Goal: Communication & Community: Answer question/provide support

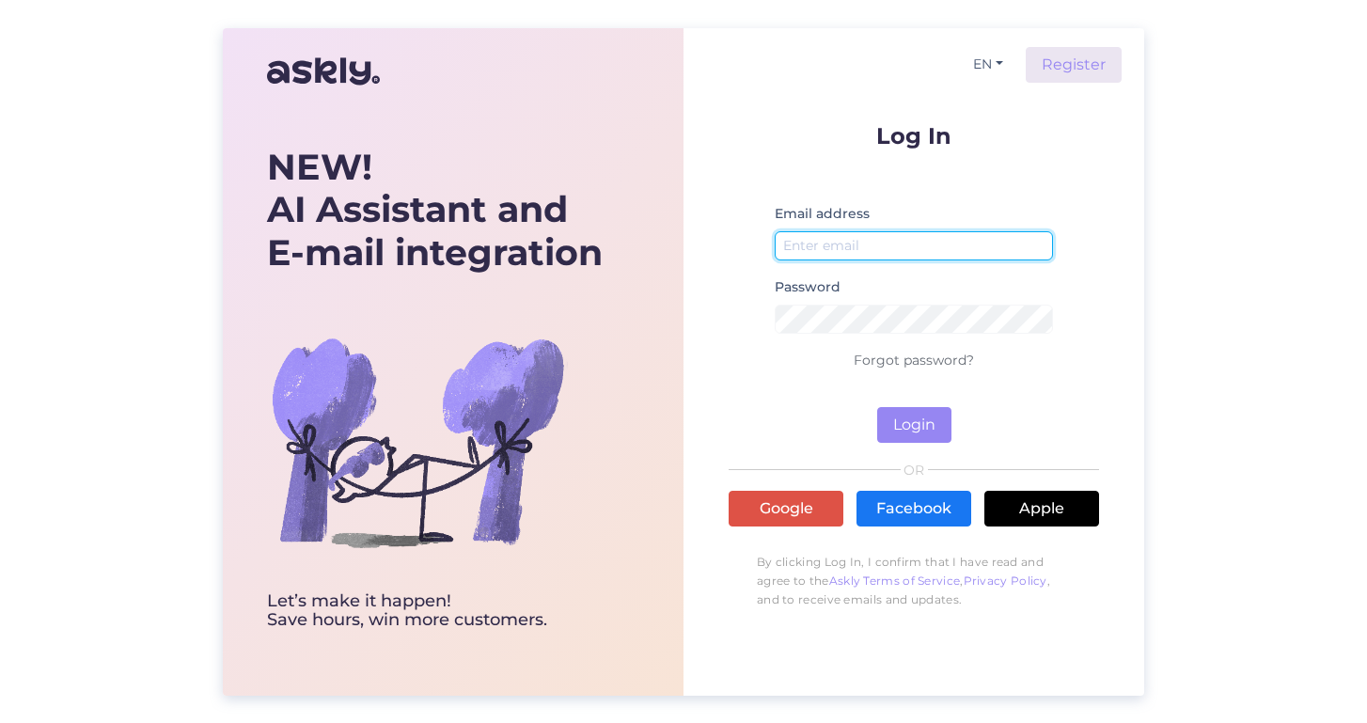
type input "[EMAIL_ADDRESS][DOMAIN_NAME]"
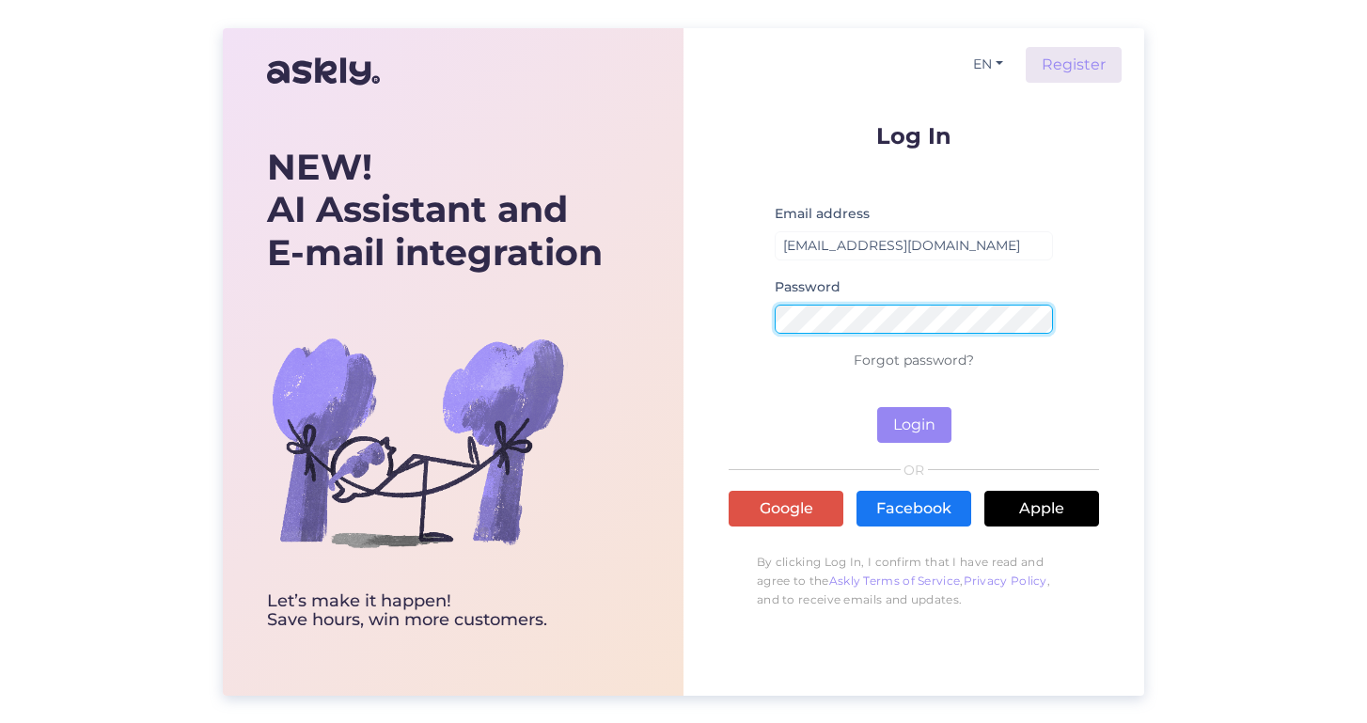
click at [914, 424] on button "Login" at bounding box center [914, 425] width 74 height 36
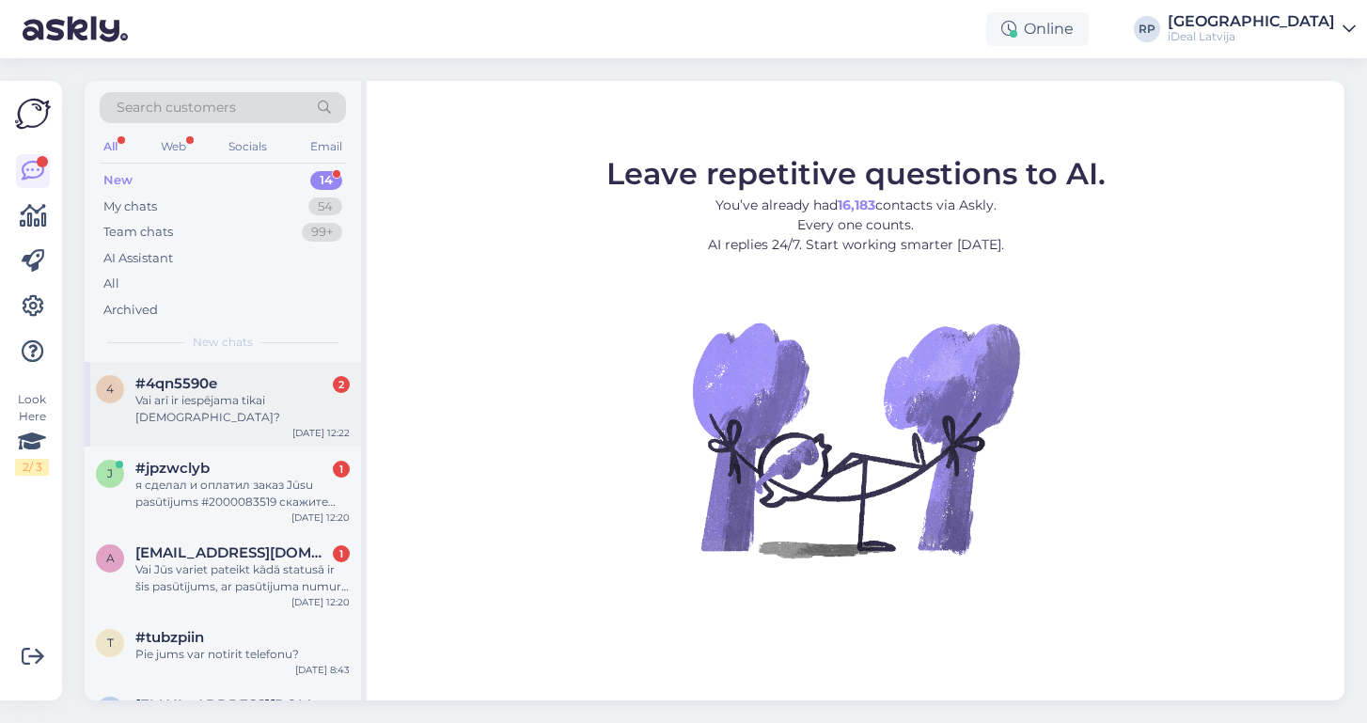
click at [273, 392] on div "Vai arī ir iespējama tikai pasūtīšana?" at bounding box center [242, 409] width 214 height 34
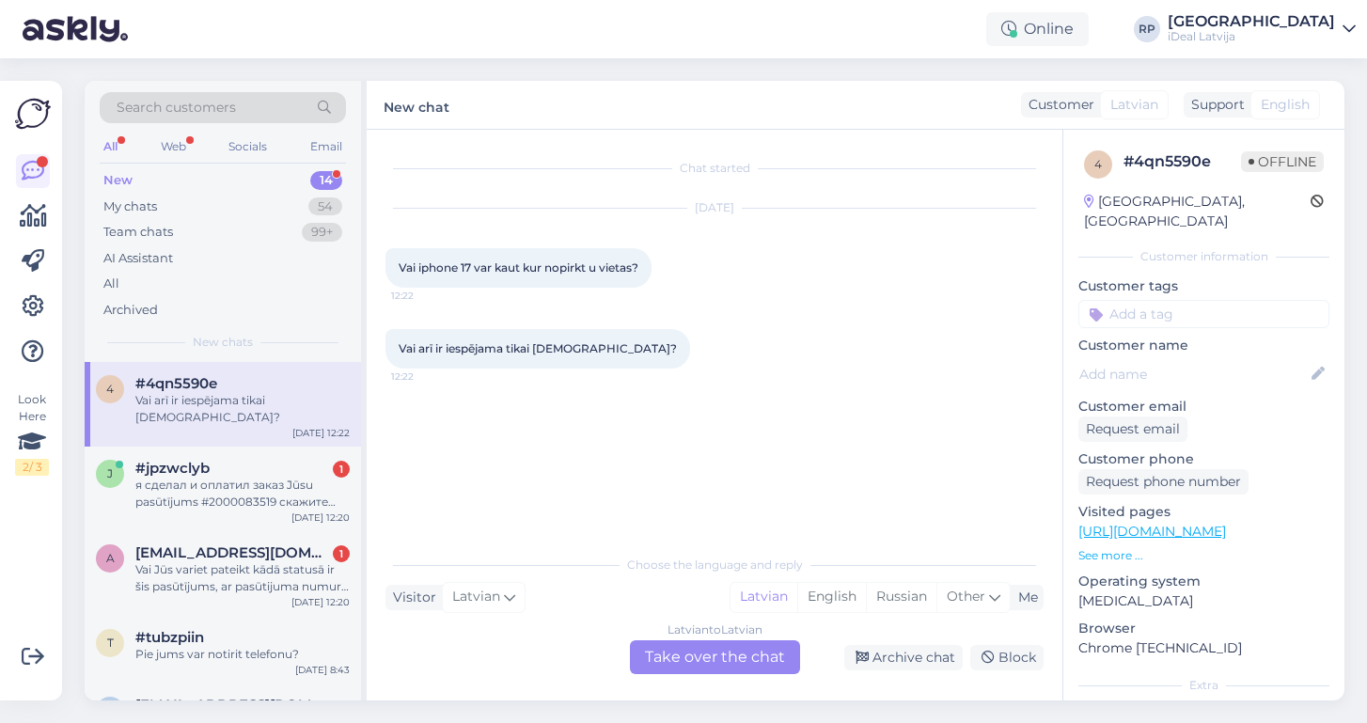
click at [685, 657] on div "Latvian to Latvian Take over the chat" at bounding box center [715, 657] width 170 height 34
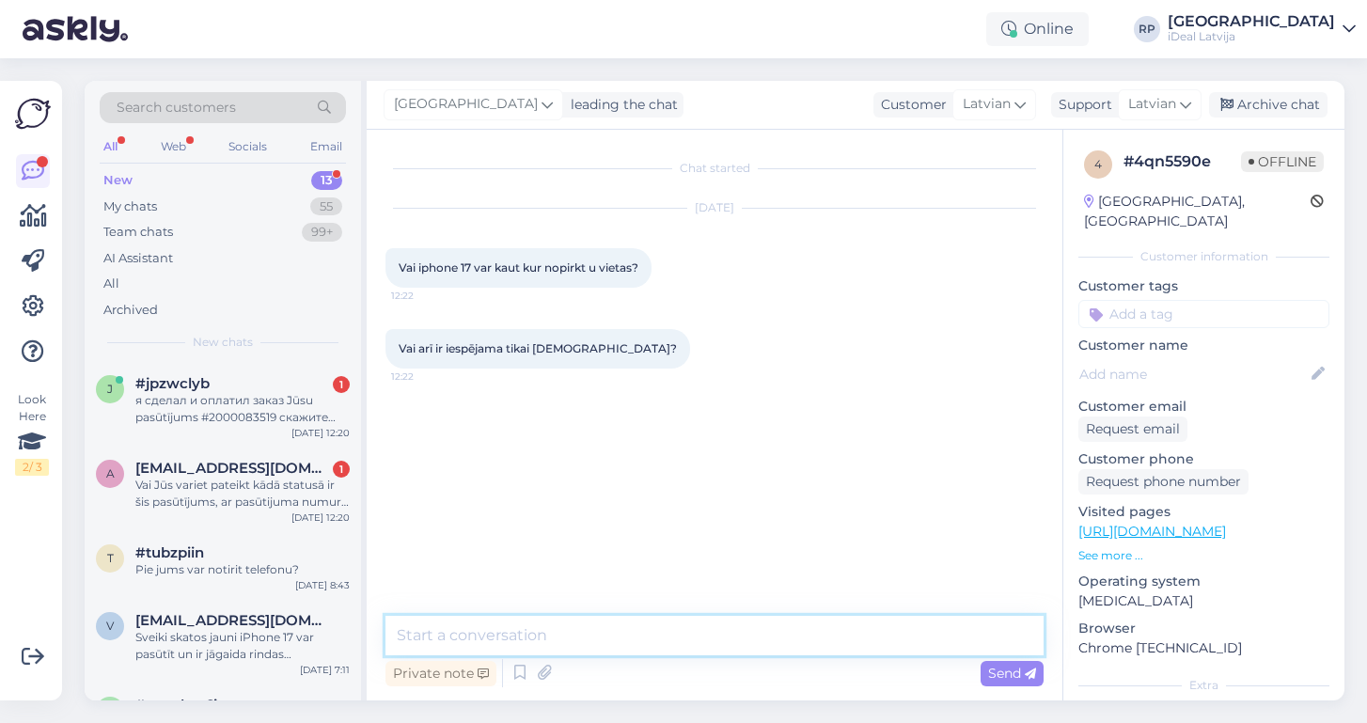
click at [466, 637] on textarea at bounding box center [714, 635] width 658 height 39
click at [273, 404] on div "я сделал и оплатил заказ Jūsu pasūtījums #2000083519 скажите пожалуйста когда б…" at bounding box center [242, 409] width 214 height 34
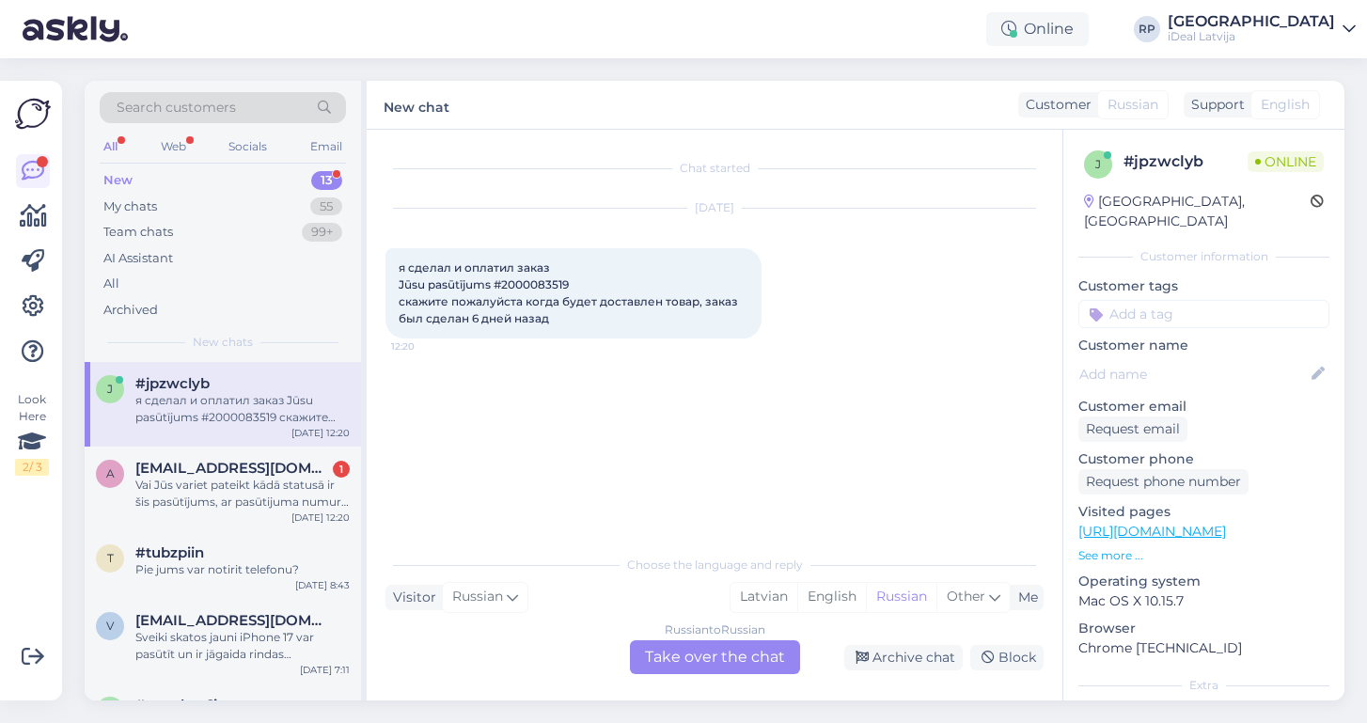
click at [527, 281] on span "я сделал и оплатил заказ Jūsu pasūtījums #2000083519 скажите пожалуйста когда б…" at bounding box center [570, 292] width 342 height 65
copy span "2000083519"
click at [696, 658] on div "Russian to Russian Take over the chat" at bounding box center [715, 657] width 170 height 34
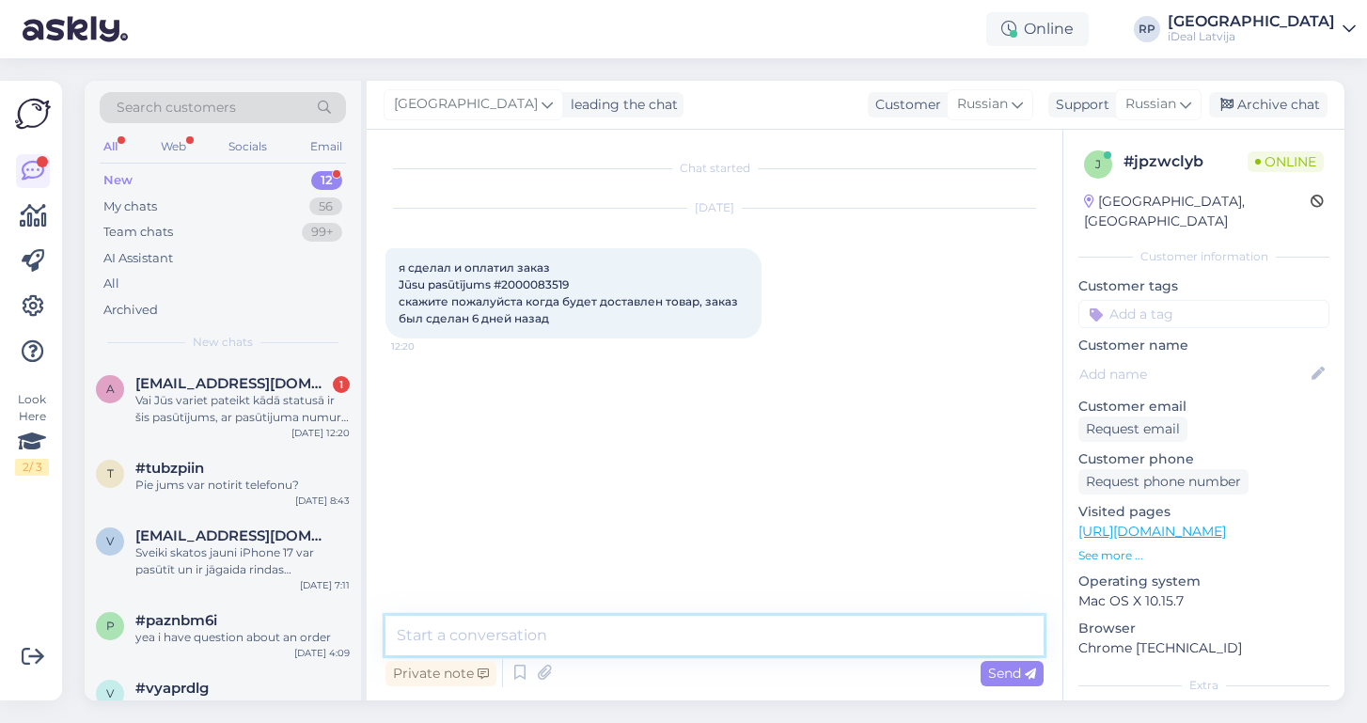
click at [525, 634] on textarea at bounding box center [714, 635] width 658 height 39
paste textarea "Labdien! Paldies par Jūsu pasūtījumu iPhone 17 Pro Max. Ierīču pieejamība šobrī…"
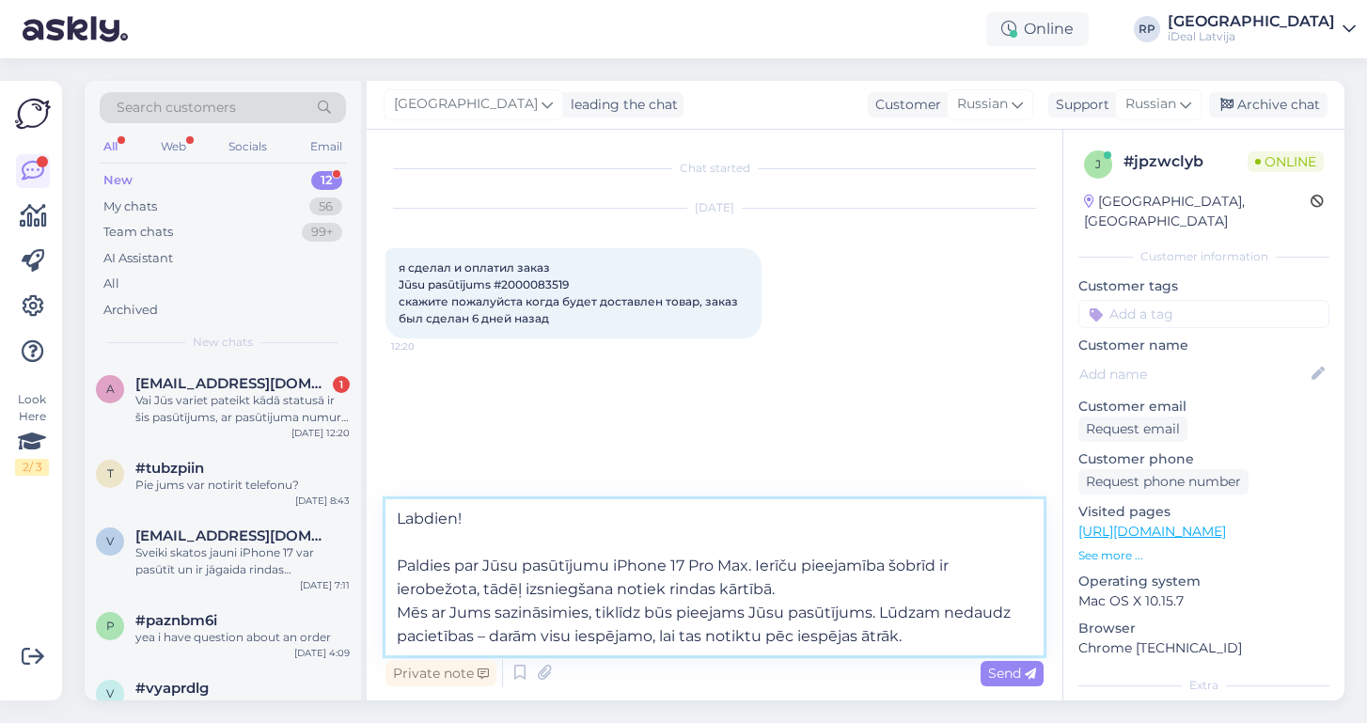
click at [398, 561] on textarea "Labdien! Paldies par Jūsu pasūtījumu iPhone 17 Pro Max. Ierīču pieejamība šobrī…" at bounding box center [714, 577] width 658 height 156
click at [748, 564] on textarea "Labdien! Paldies par Jūsu pasūtījumu iPhone 17 Pro Max. Ierīču pieejamība šobrī…" at bounding box center [714, 589] width 658 height 133
click at [401, 614] on textarea "Labdien! Paldies par Jūsu pasūtījumu iPhone 17 Pro . Ierīču pieejamība šobrīd i…" at bounding box center [714, 589] width 658 height 133
type textarea "Labdien! Paldies par Jūsu pasūtījumu iPhone 17 Pro . Ierīču pieejamība šobrīd i…"
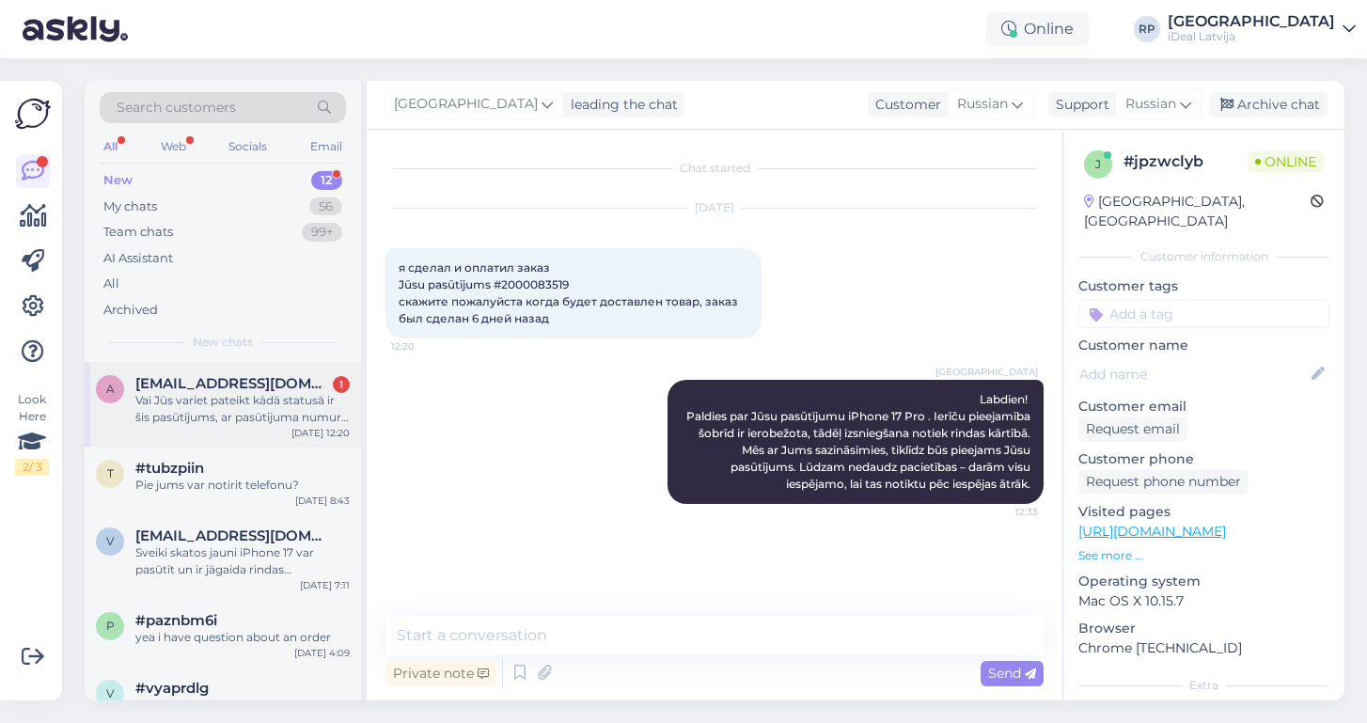
click at [265, 383] on span "[EMAIL_ADDRESS][DOMAIN_NAME]" at bounding box center [233, 383] width 196 height 17
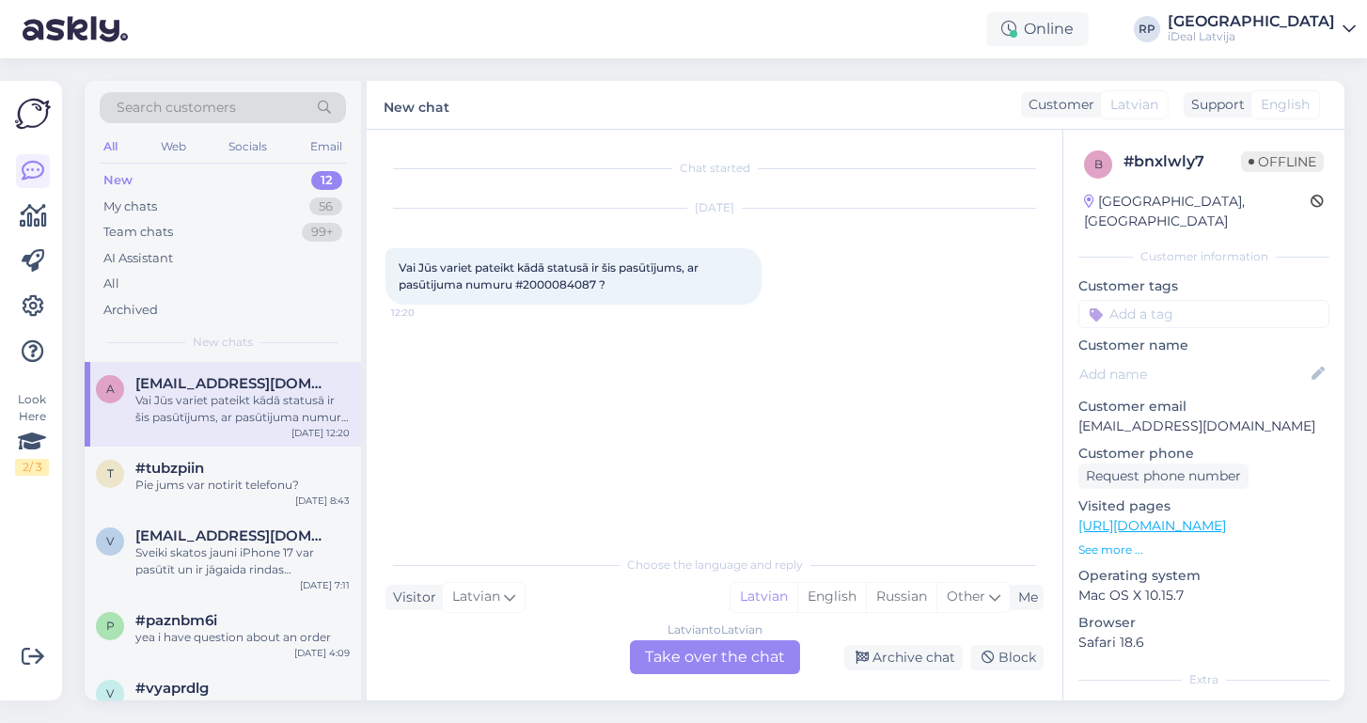
click at [567, 284] on span "Vai Jūs variet pateikt kādā statusā ir šis pasūtījums, ar pasūtijuma numuru #20…" at bounding box center [550, 275] width 303 height 31
copy span "2000084087"
click at [657, 659] on div "Latvian to Latvian Take over the chat" at bounding box center [715, 657] width 170 height 34
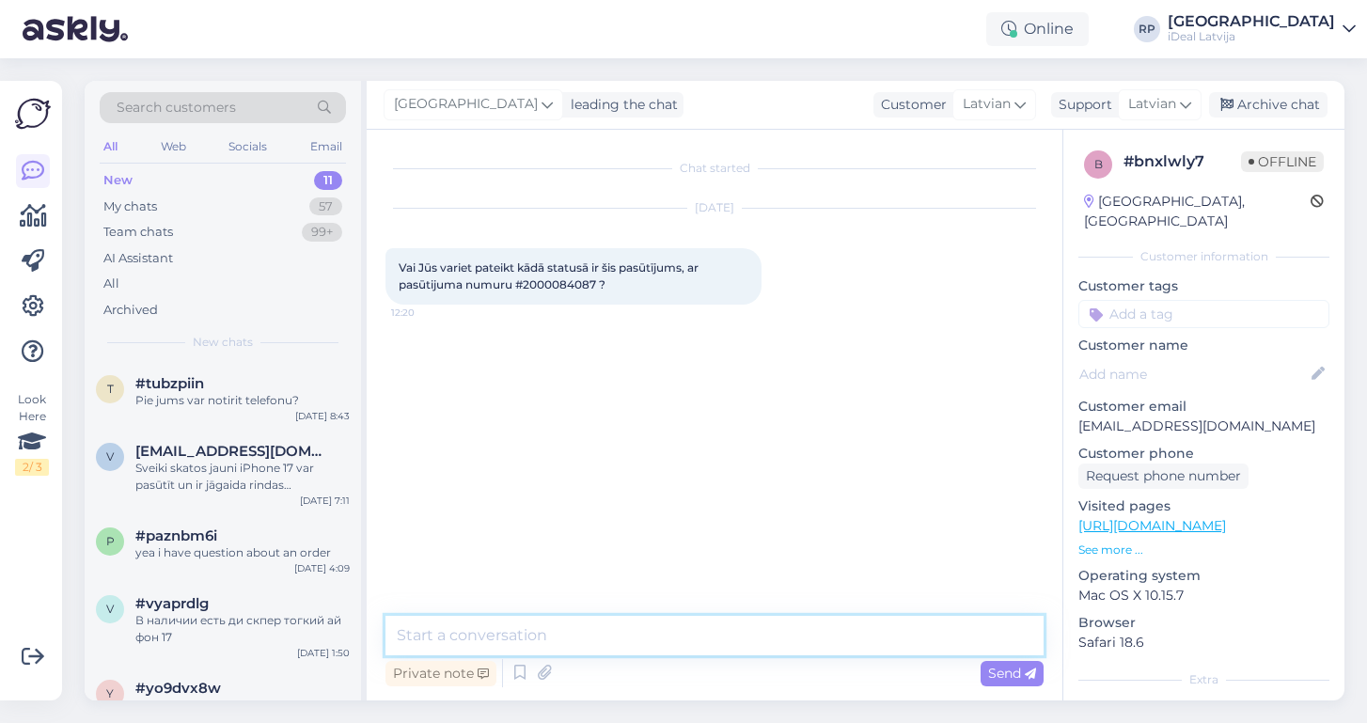
click at [504, 645] on textarea at bounding box center [714, 635] width 658 height 39
paste textarea "2000084087"
type textarea "2000084087"
drag, startPoint x: 503, startPoint y: 628, endPoint x: 336, endPoint y: 624, distance: 167.4
click at [333, 625] on div "Search customers All Web Socials Email New 11 My chats 57 Team chats 99+ AI Ass…" at bounding box center [715, 391] width 1260 height 620
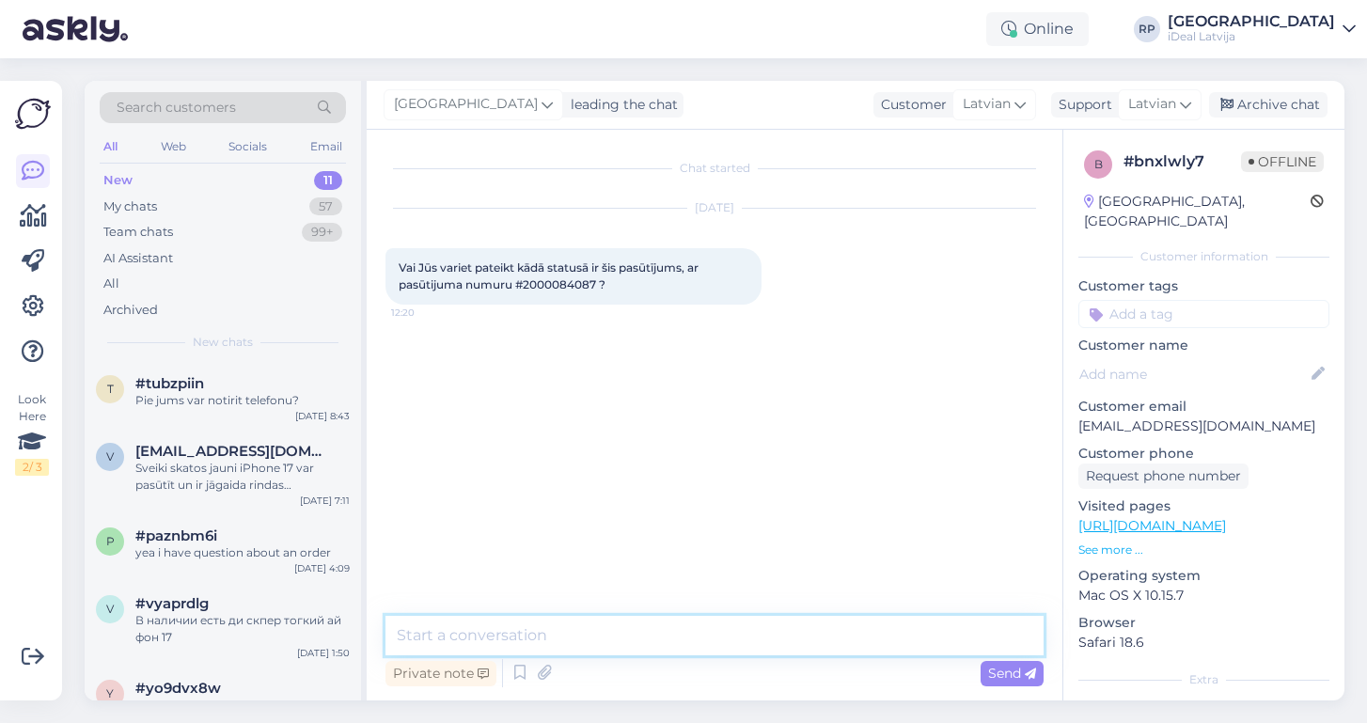
click at [584, 637] on textarea at bounding box center [714, 635] width 658 height 39
paste textarea "Labdien! Paldies par Jūsu pasūtījumu iPhone 17 Pro Max. Ierīču pieejamība šobrī…"
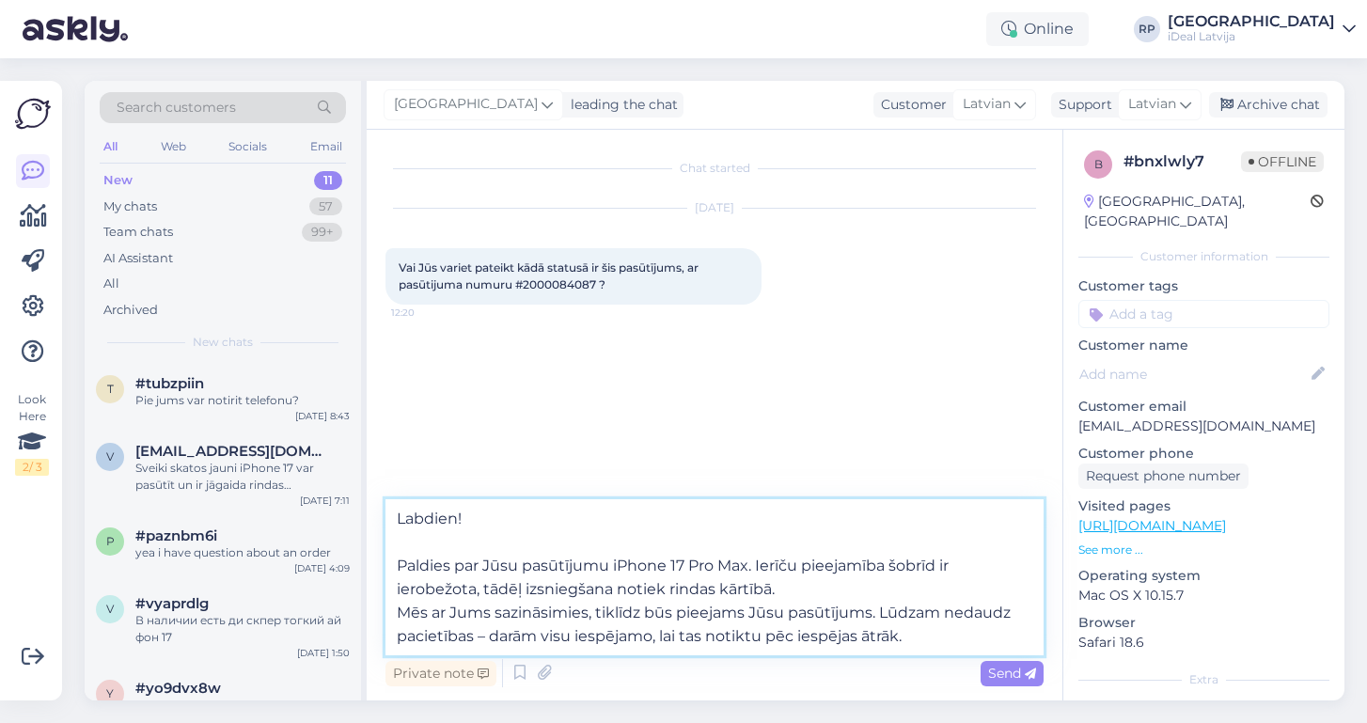
click at [393, 565] on textarea "Labdien! Paldies par Jūsu pasūtījumu iPhone 17 Pro Max. Ierīču pieejamība šobrī…" at bounding box center [714, 577] width 658 height 156
type textarea "Labdien! Paldies par Jūsu pasūtījumu iPhone 17 Pro Max. Ierīču pieejamība šobrī…"
click at [995, 672] on span "Send" at bounding box center [1012, 673] width 48 height 17
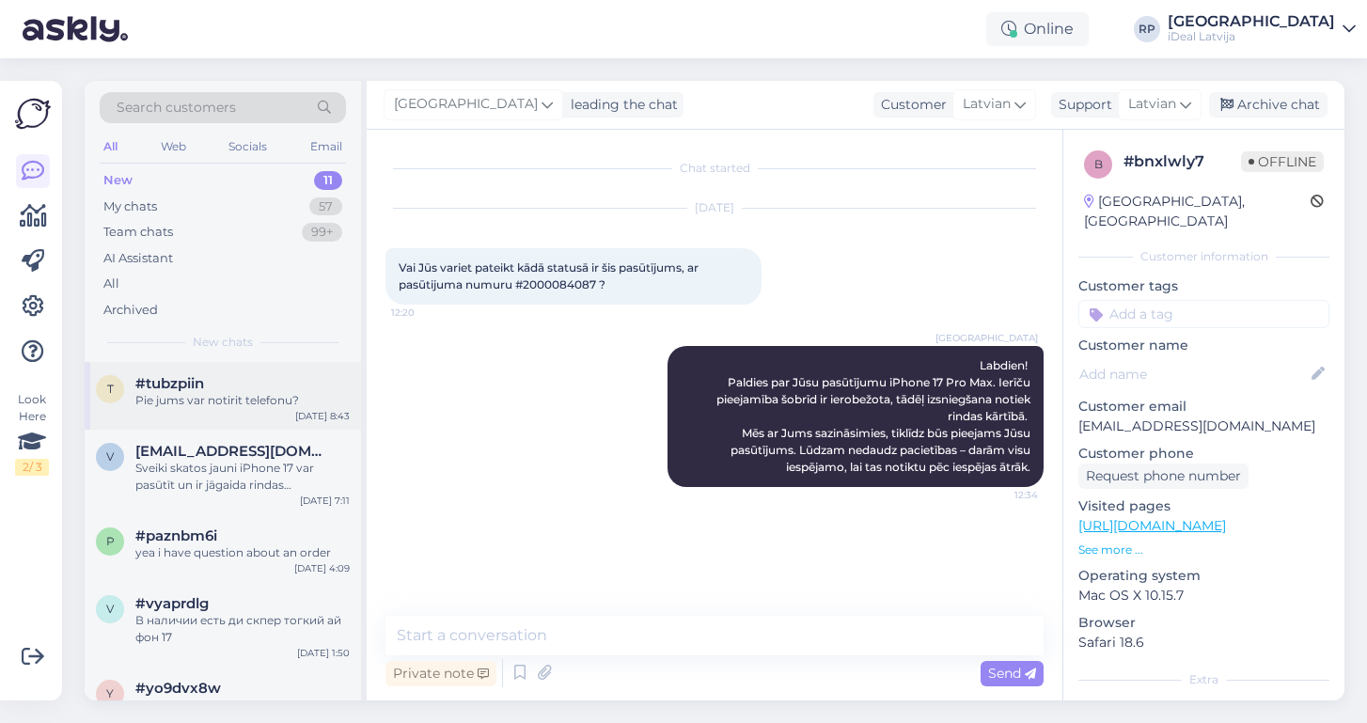
click at [267, 392] on div "Pie jums var notirit telefonu?" at bounding box center [242, 400] width 214 height 17
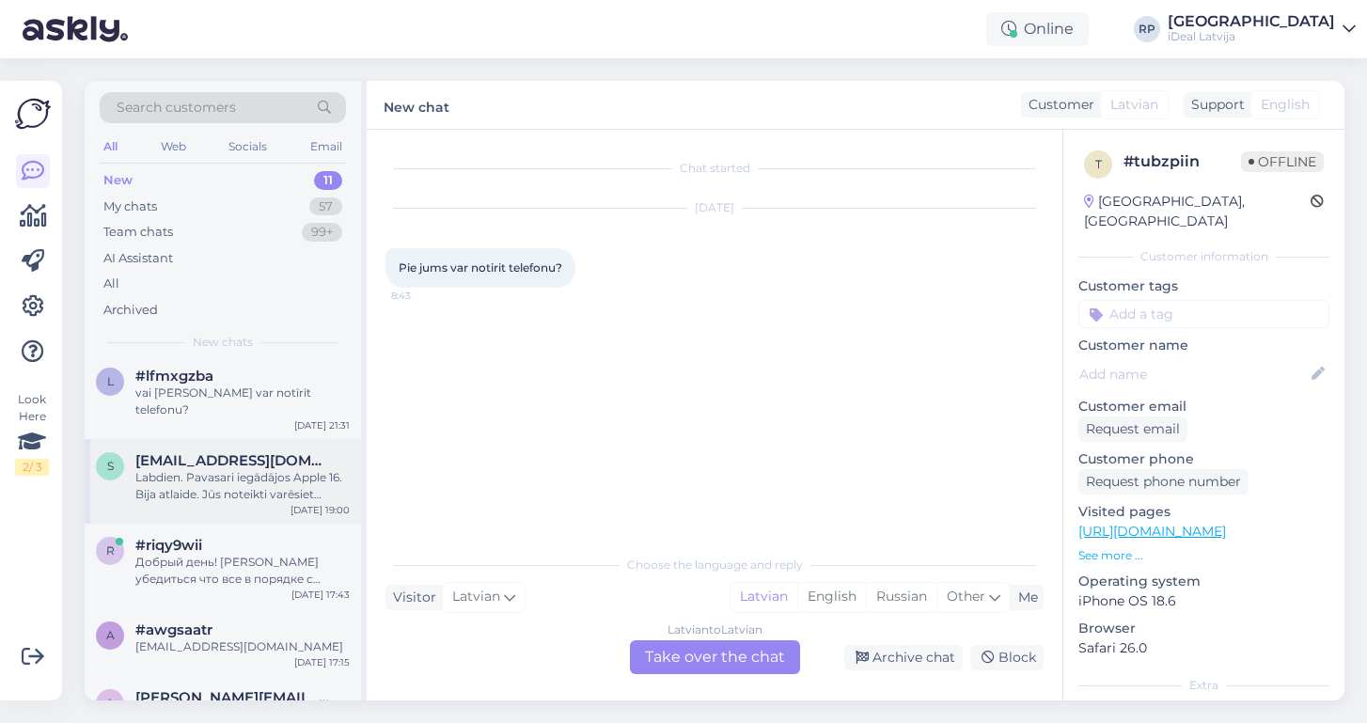
scroll to position [520, 0]
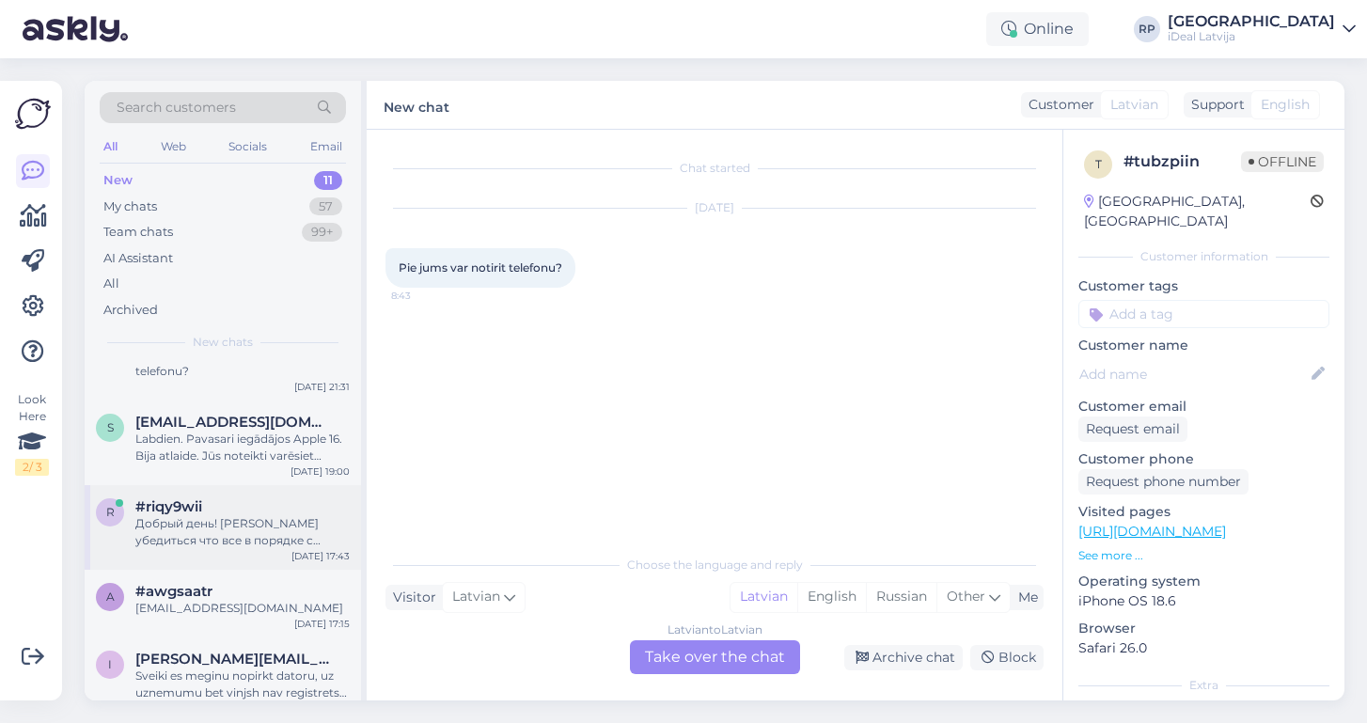
click at [315, 498] on div "#riqy9wii" at bounding box center [242, 506] width 214 height 17
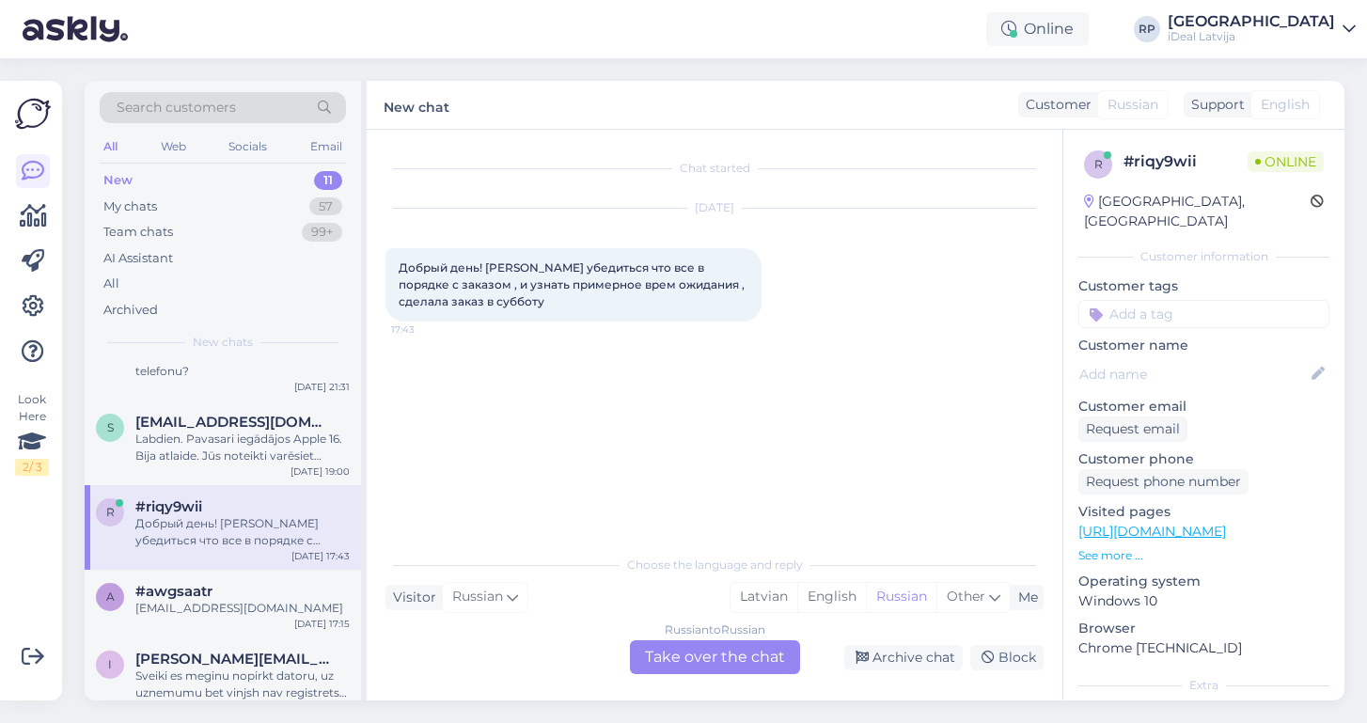
click at [696, 676] on div "Chat started Sep 23 2025 Добрый день! Хочу убедиться что все в порядке с заказо…" at bounding box center [715, 415] width 696 height 571
click at [686, 653] on div "Russian to Russian Take over the chat" at bounding box center [715, 657] width 170 height 34
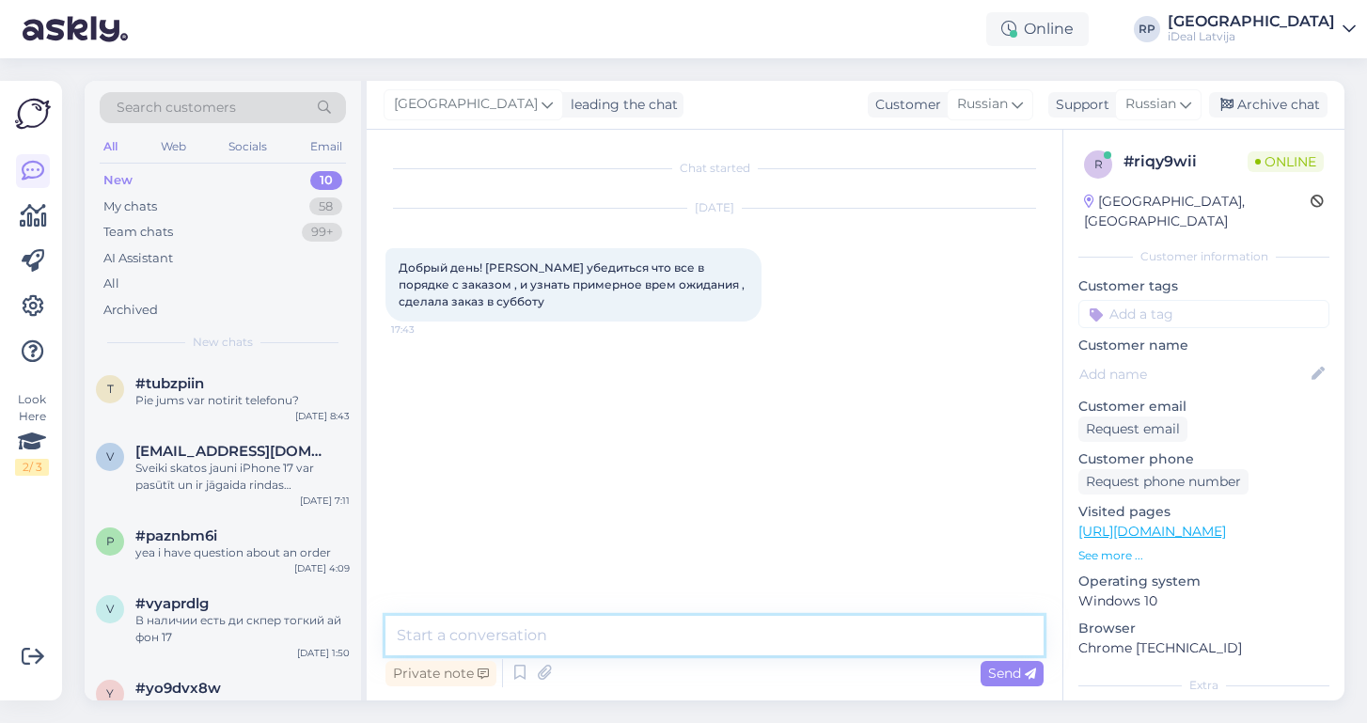
click at [550, 633] on textarea at bounding box center [714, 635] width 658 height 39
click at [436, 631] on textarea at bounding box center [714, 635] width 658 height 39
click at [436, 636] on textarea at bounding box center [714, 635] width 658 height 39
type textarea "Добрый день, пришлите пожалуйста номер заказа"
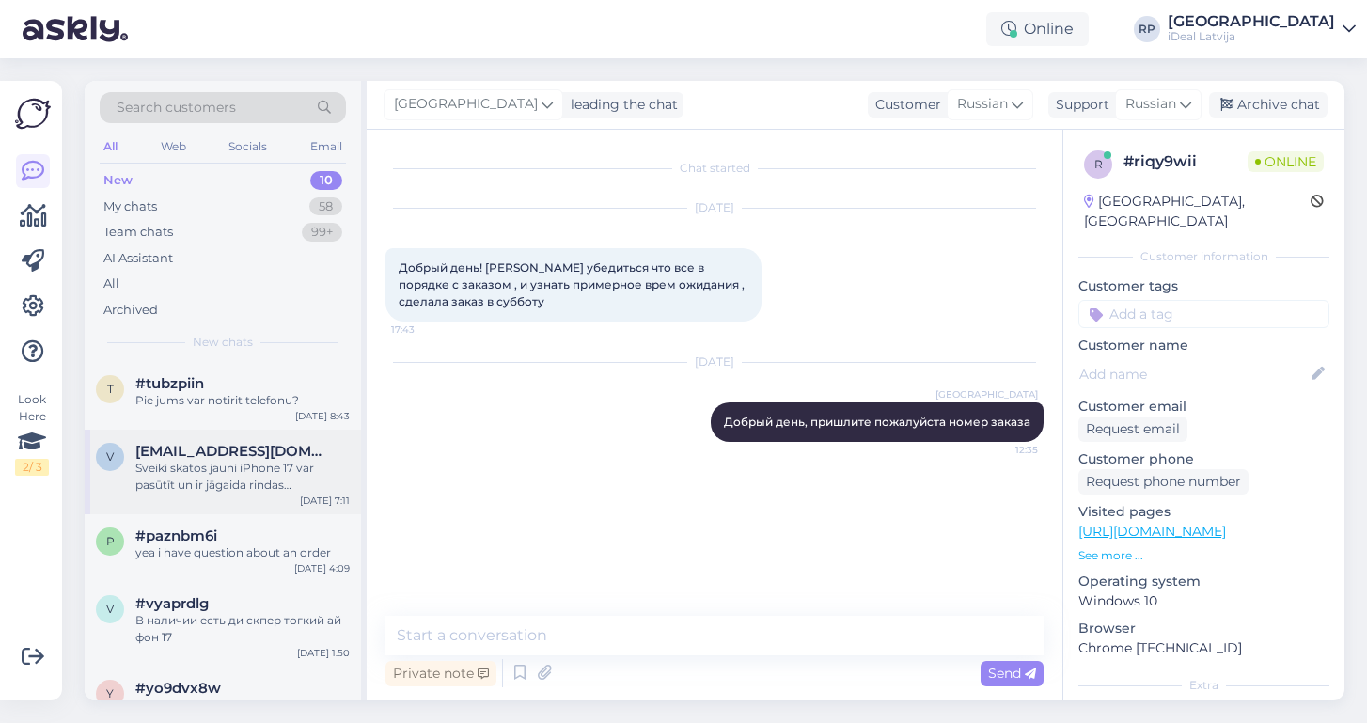
click at [191, 471] on div "Sveiki skatos jauni iPhone 17 var pasūtīt un ir jāgaida rindas [DOMAIN_NAME] [D…" at bounding box center [242, 477] width 214 height 34
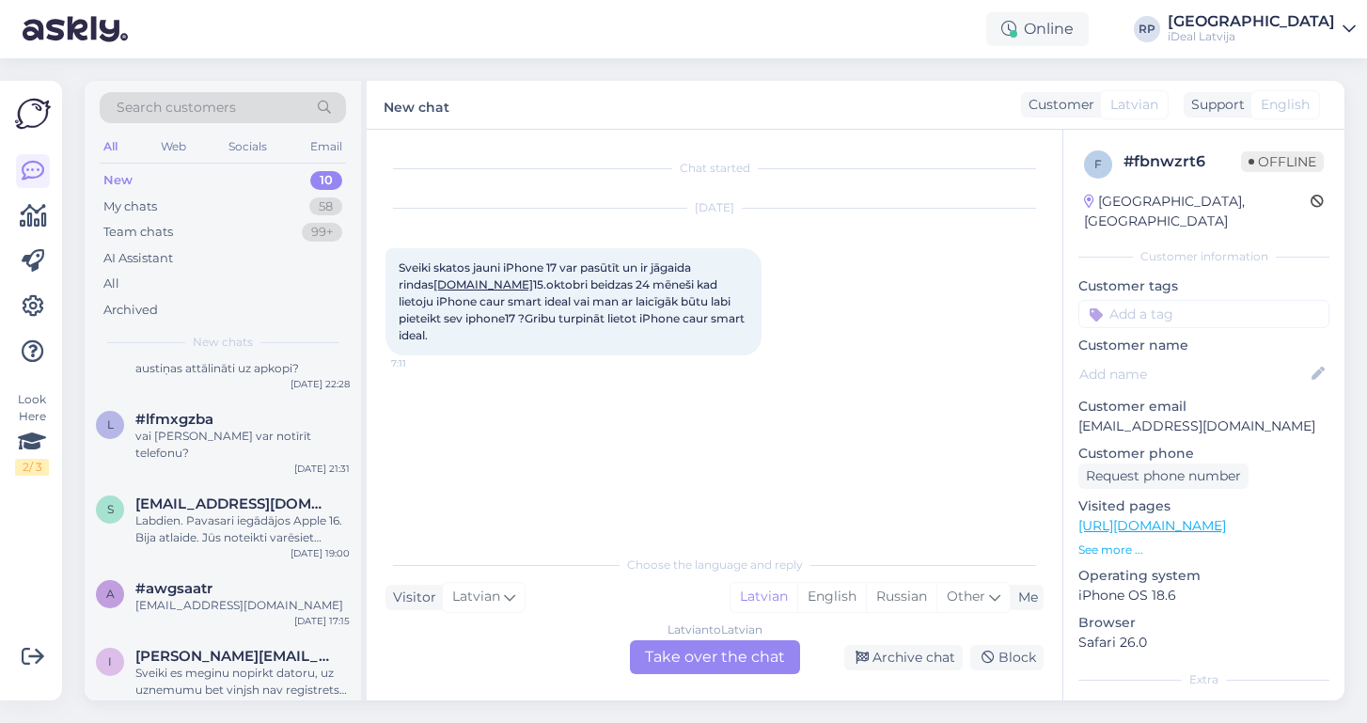
scroll to position [437, 0]
click at [180, 666] on div "Sveiki es meginu nopirkt datoru, uz uznemumu bet vinjsh nav registrets latvija,…" at bounding box center [242, 683] width 214 height 34
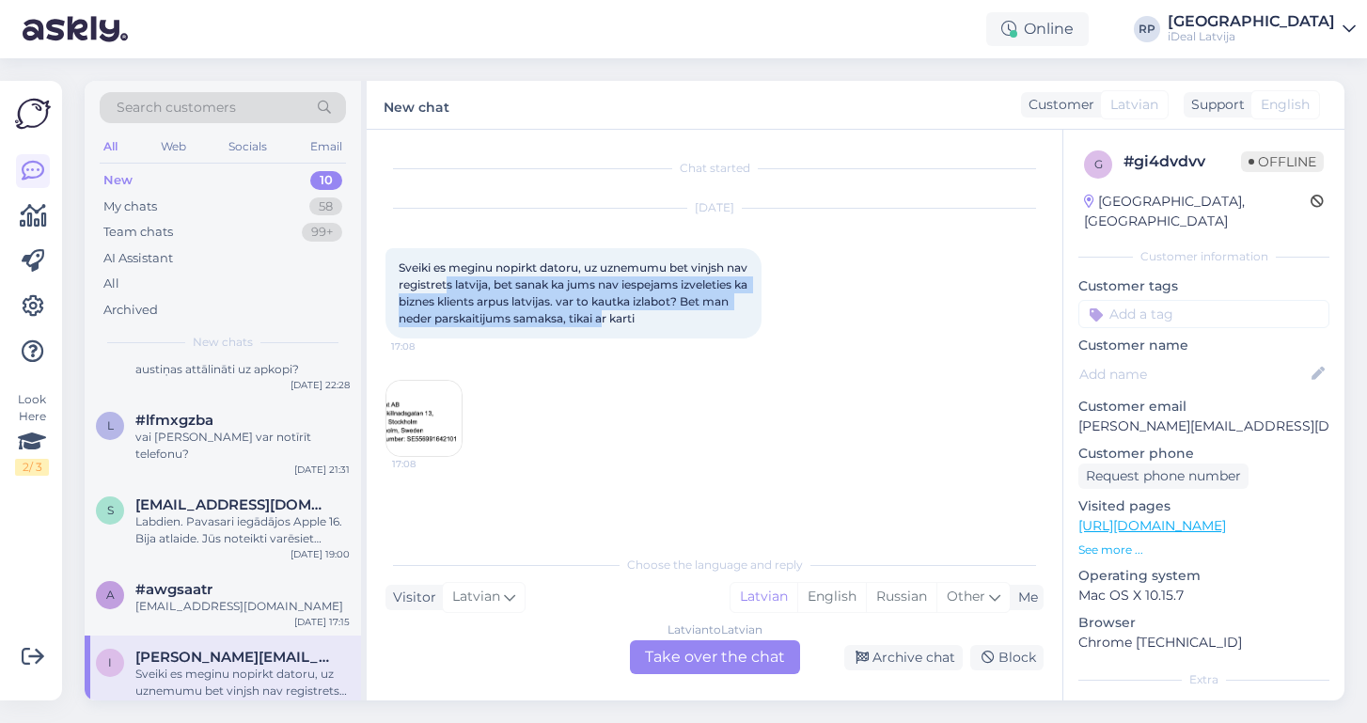
drag, startPoint x: 472, startPoint y: 275, endPoint x: 705, endPoint y: 311, distance: 236.0
click at [705, 311] on div "Sveiki es meginu nopirkt datoru, uz uznemumu bet vinjsh nav registrets latvija,…" at bounding box center [573, 293] width 376 height 90
click at [405, 429] on img at bounding box center [423, 418] width 75 height 75
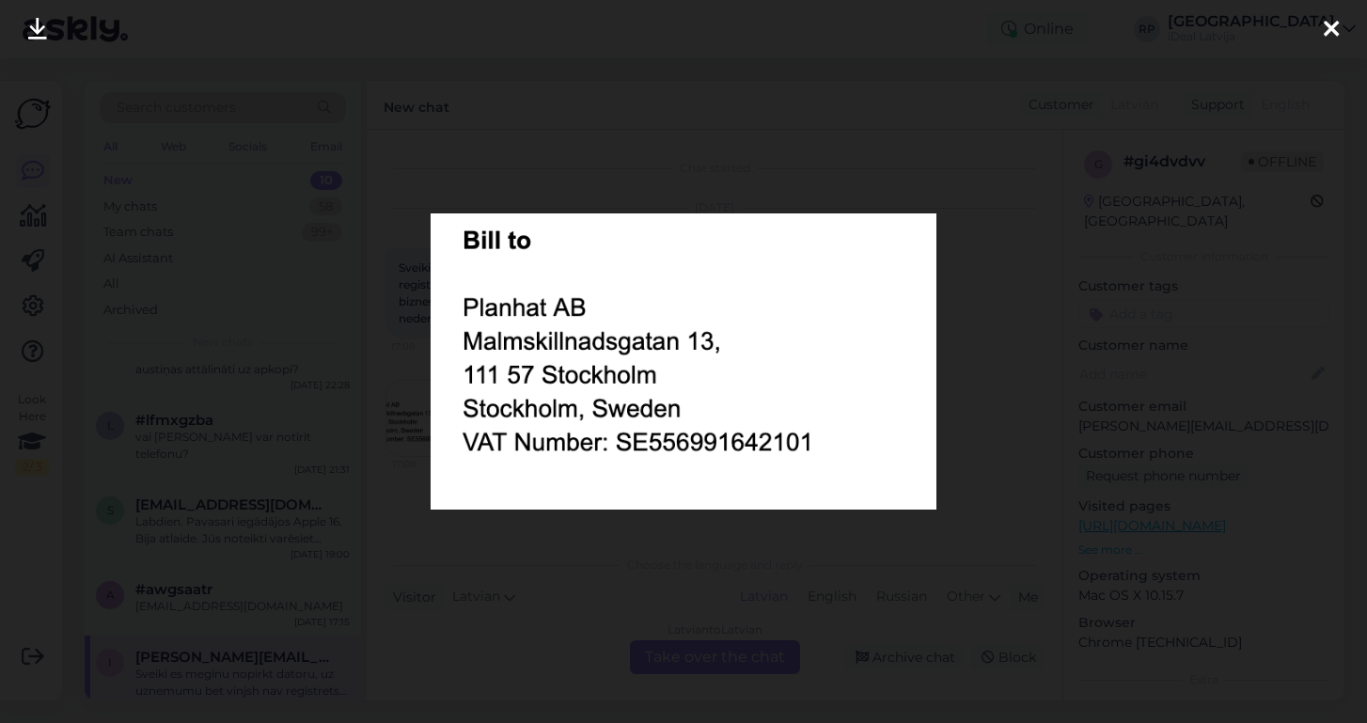
click at [1334, 23] on icon at bounding box center [1331, 30] width 15 height 24
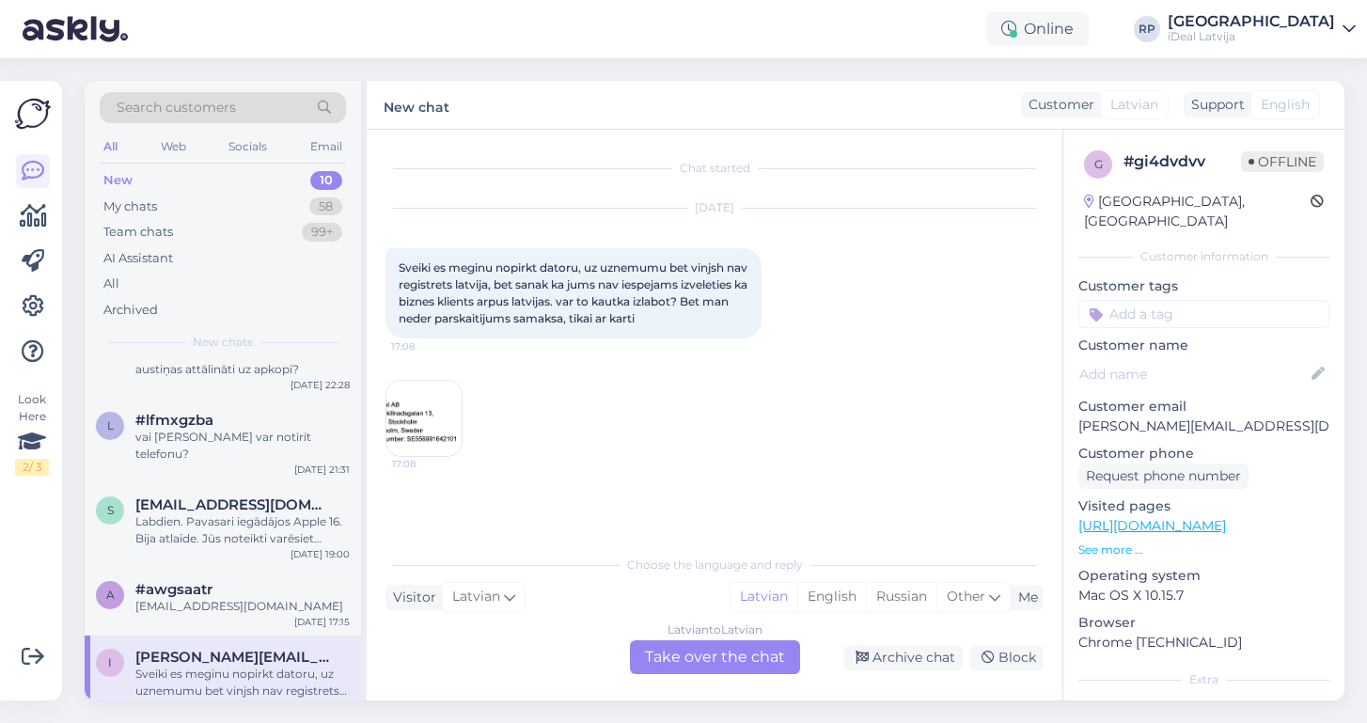
click at [690, 663] on div "Latvian to Latvian Take over the chat" at bounding box center [715, 657] width 170 height 34
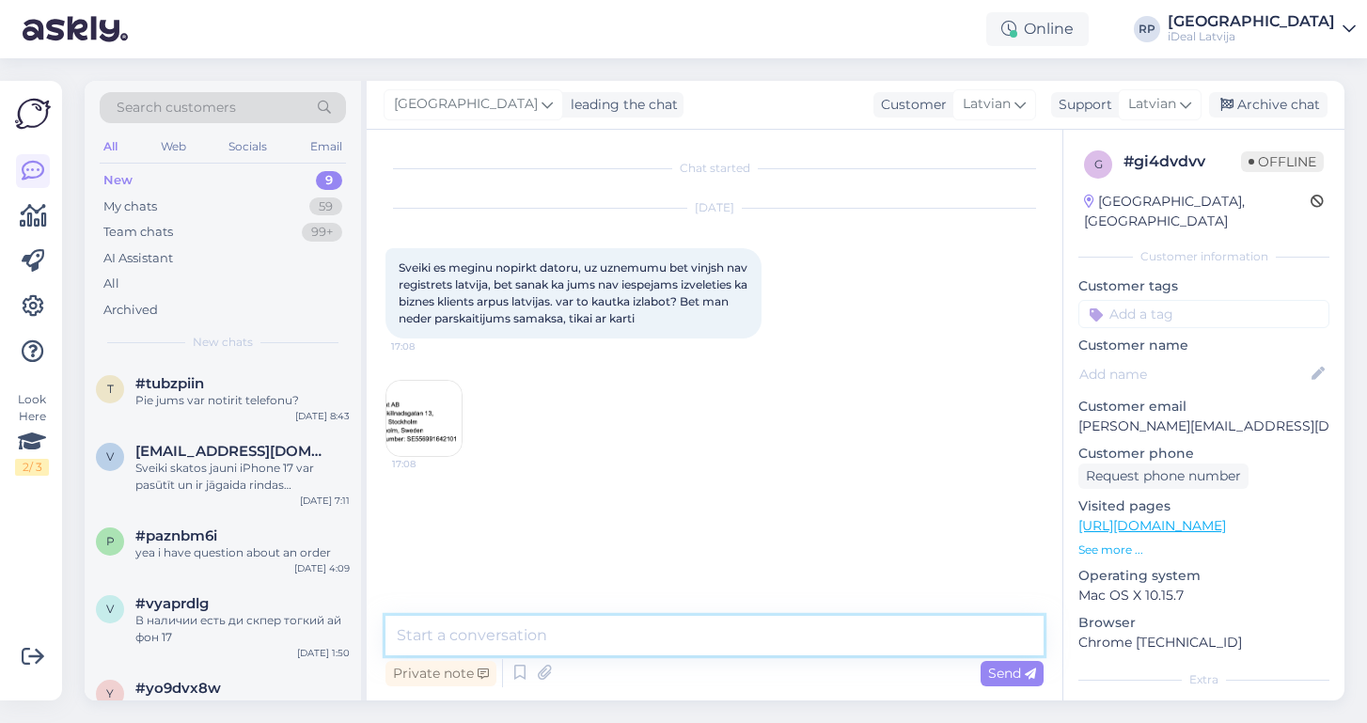
click at [444, 623] on textarea at bounding box center [714, 635] width 658 height 39
drag, startPoint x: 530, startPoint y: 628, endPoint x: 359, endPoint y: 620, distance: 171.3
click at [359, 620] on div "Search customers All Web Socials Email New 9 My chats 59 Team chats 99+ AI Assi…" at bounding box center [715, 391] width 1260 height 620
click at [618, 634] on textarea "Labdien kādu datoru Jūs velaties pasūtīt" at bounding box center [714, 635] width 658 height 39
click at [714, 639] on textarea "Labdien kādu datoru Jūs velaties pasūtīt" at bounding box center [714, 635] width 658 height 39
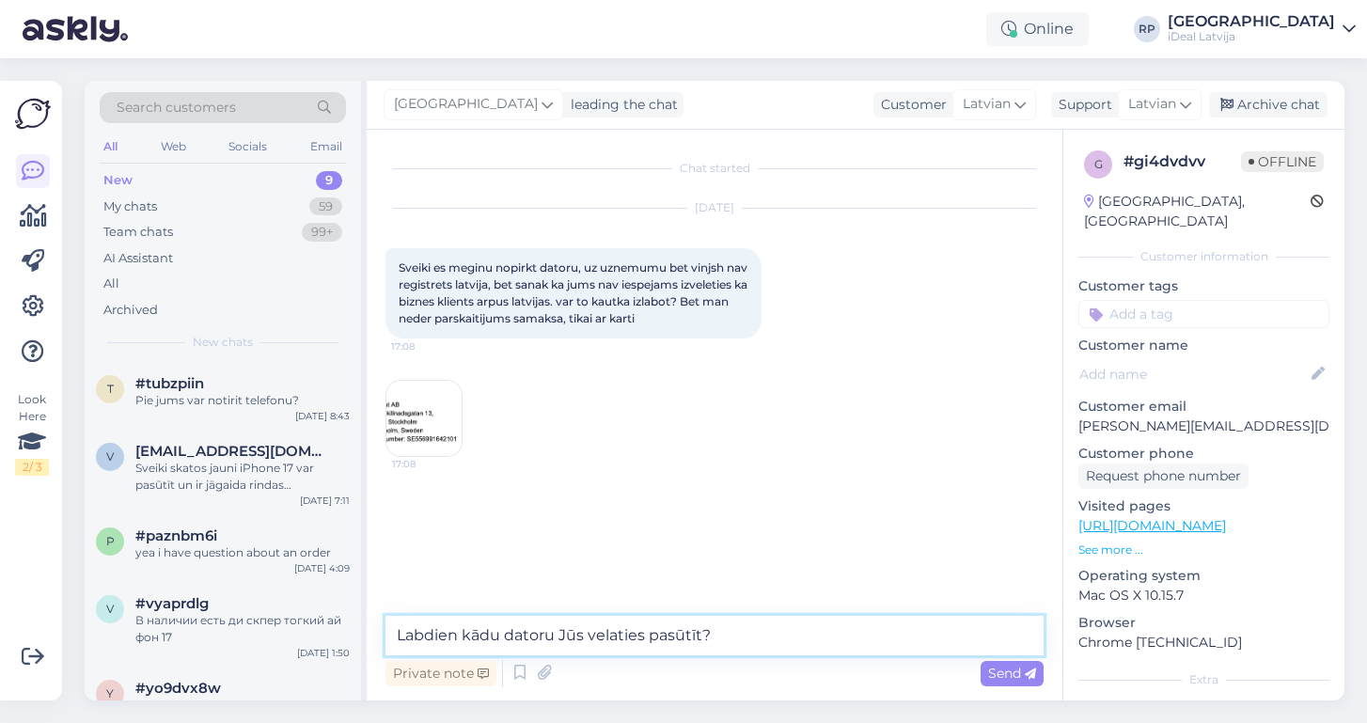
drag, startPoint x: 728, startPoint y: 631, endPoint x: 376, endPoint y: 601, distance: 352.9
click at [376, 601] on div "Chat started Sep 23 2025 Sveiki es meginu nopirkt datoru, uz uznemumu bet vinjs…" at bounding box center [715, 415] width 696 height 571
click at [736, 645] on textarea "Labdien kādu datoru Jūs velaties pasūtīt?" at bounding box center [714, 635] width 658 height 39
drag, startPoint x: 734, startPoint y: 636, endPoint x: 384, endPoint y: 618, distance: 351.1
click at [383, 619] on div "Chat started Sep 23 2025 Sveiki es meginu nopirkt datoru, uz uznemumu bet vinjs…" at bounding box center [715, 415] width 696 height 571
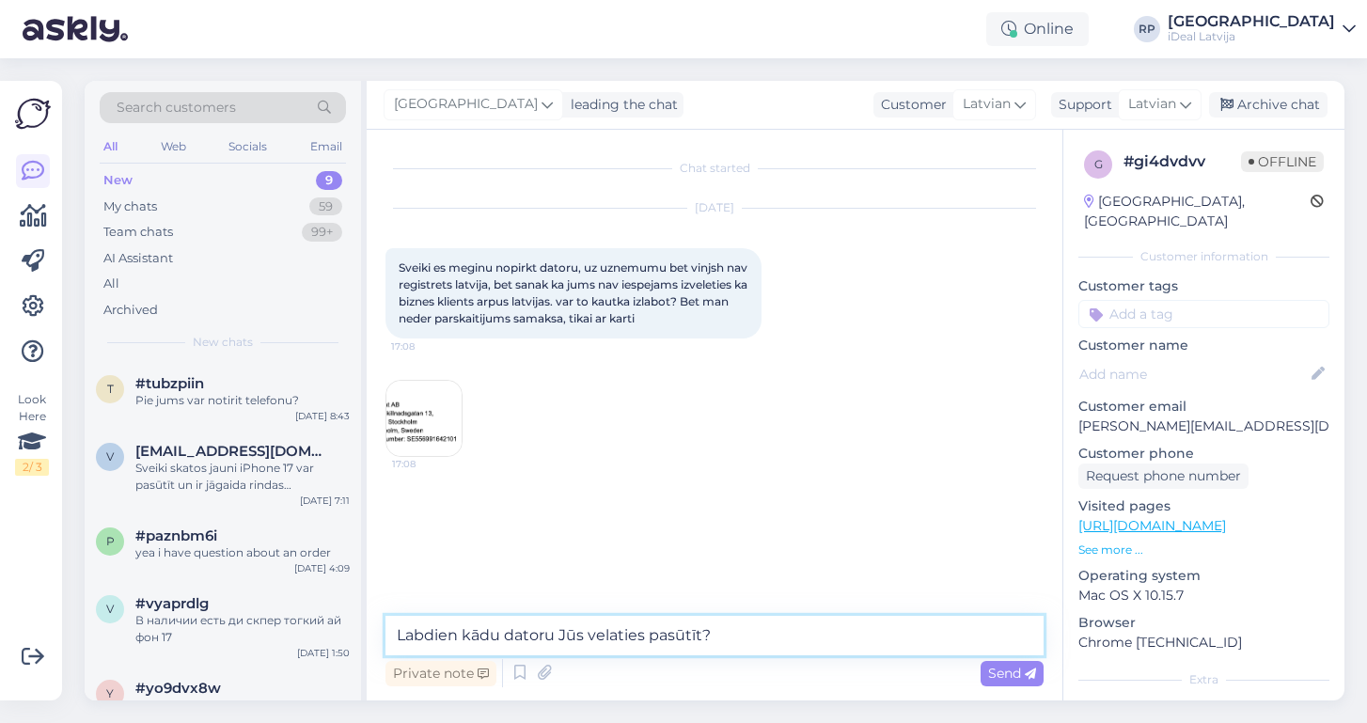
paste textarea ", kādu datoru Jūs vē"
type textarea "Labdien, kādu datoru Jūs vēlaties pasūtīt?"
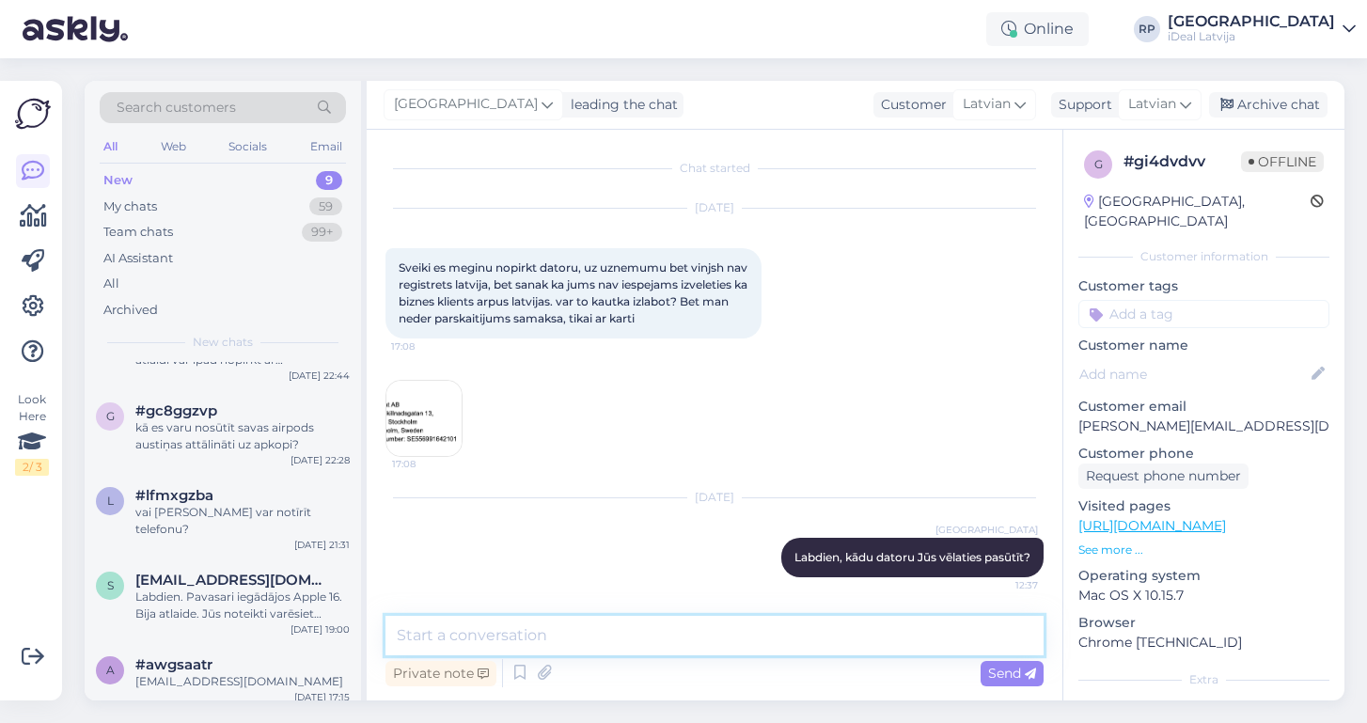
scroll to position [353, 0]
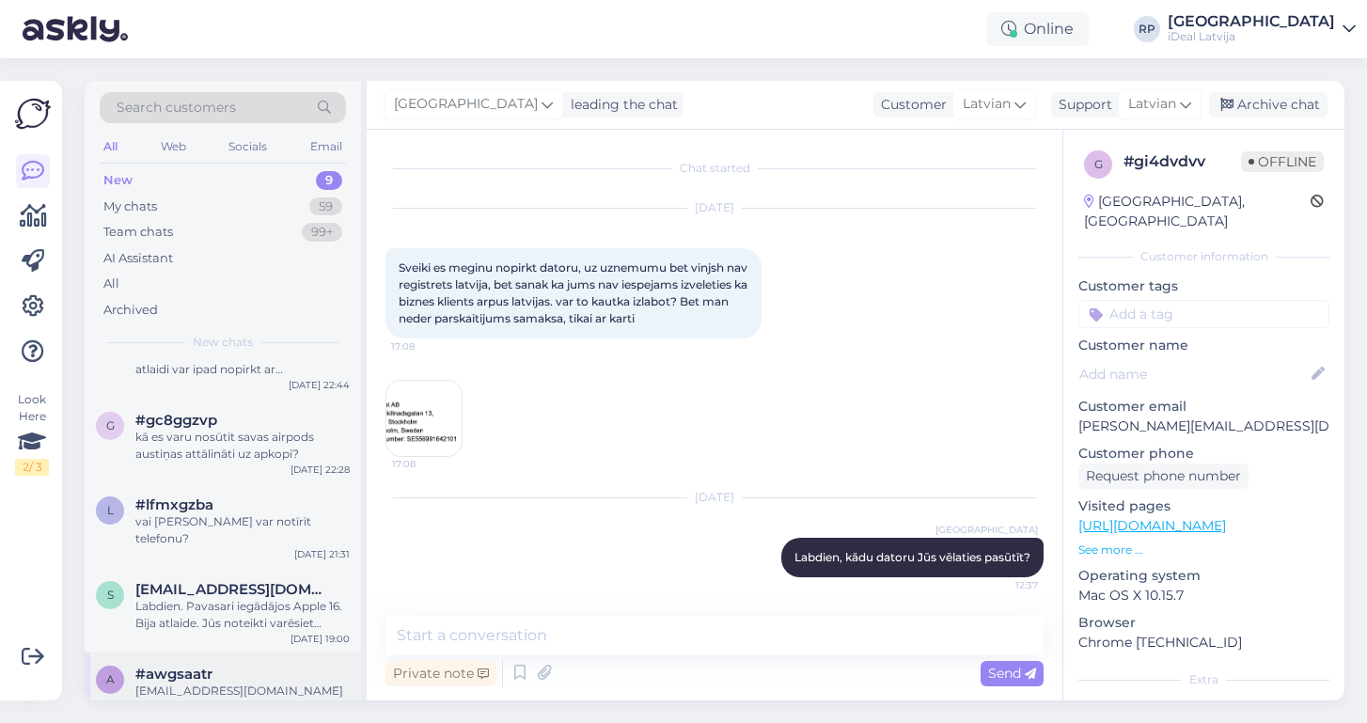
click at [181, 666] on span "#awgsaatr" at bounding box center [173, 674] width 77 height 17
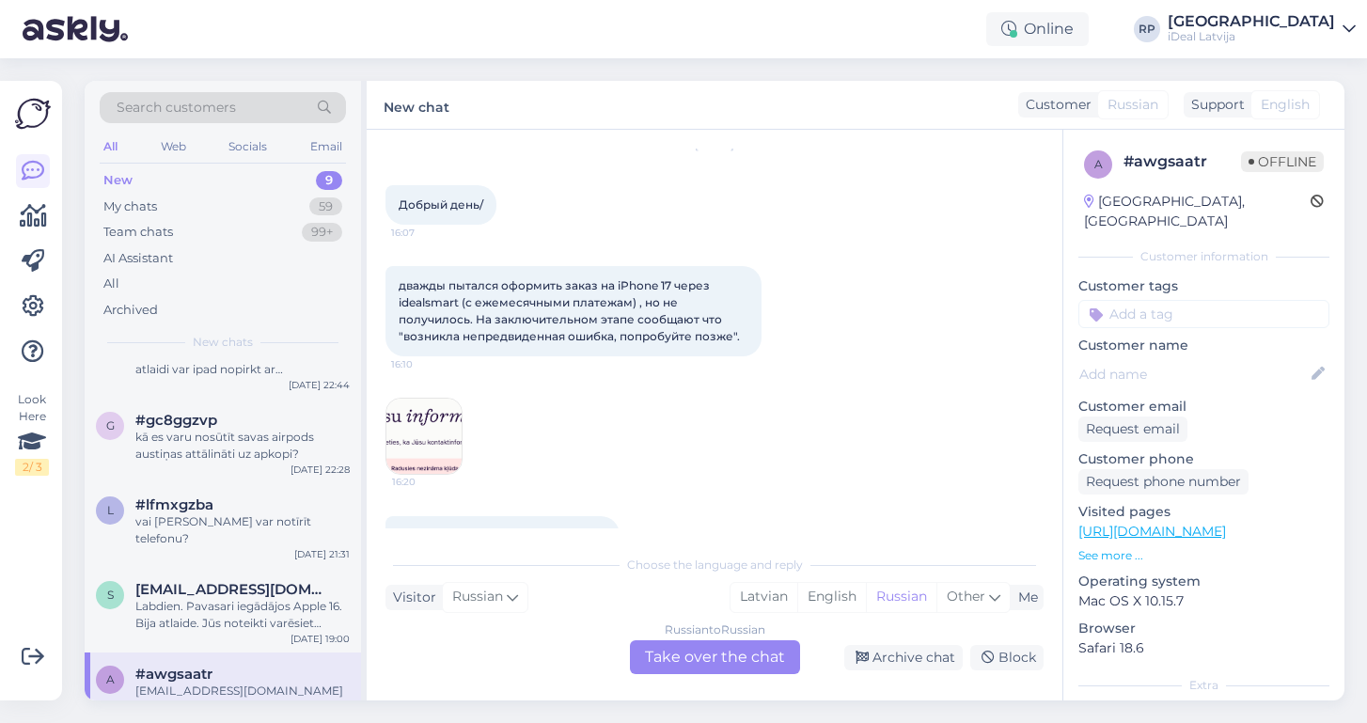
scroll to position [69, 0]
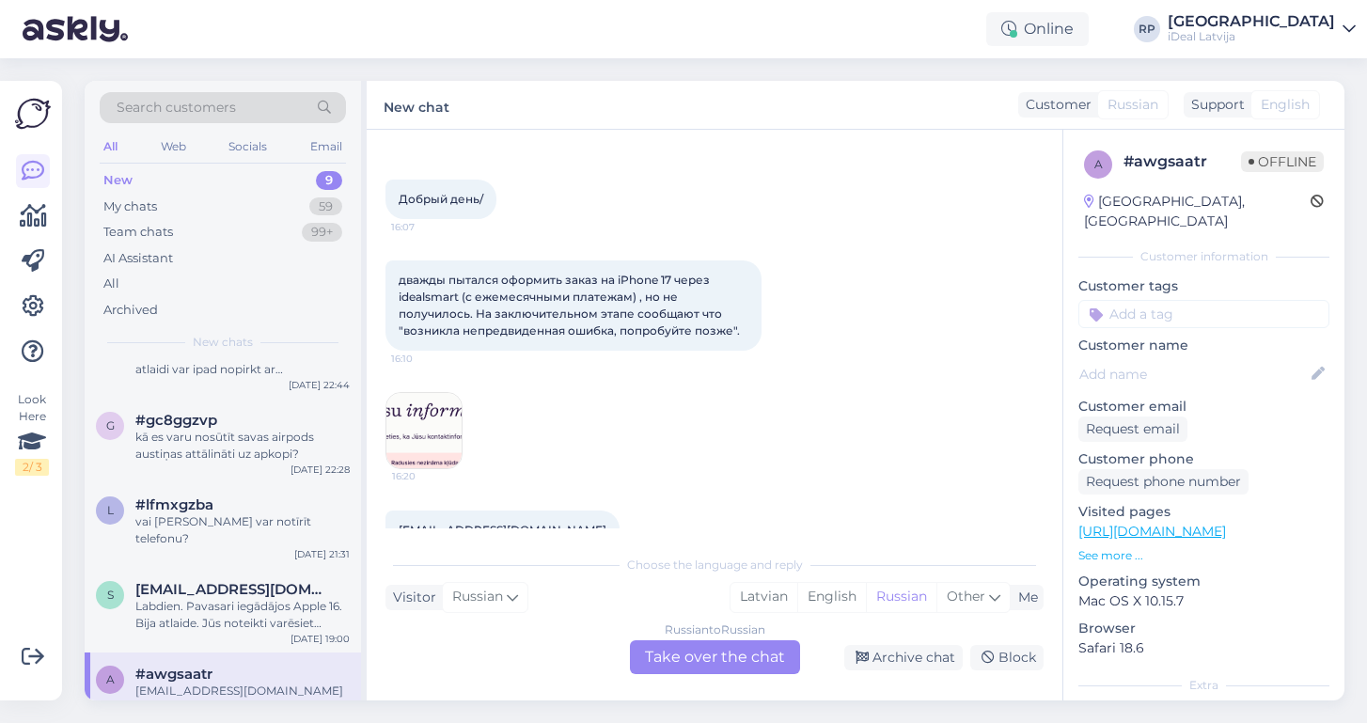
click at [425, 430] on img at bounding box center [423, 430] width 75 height 75
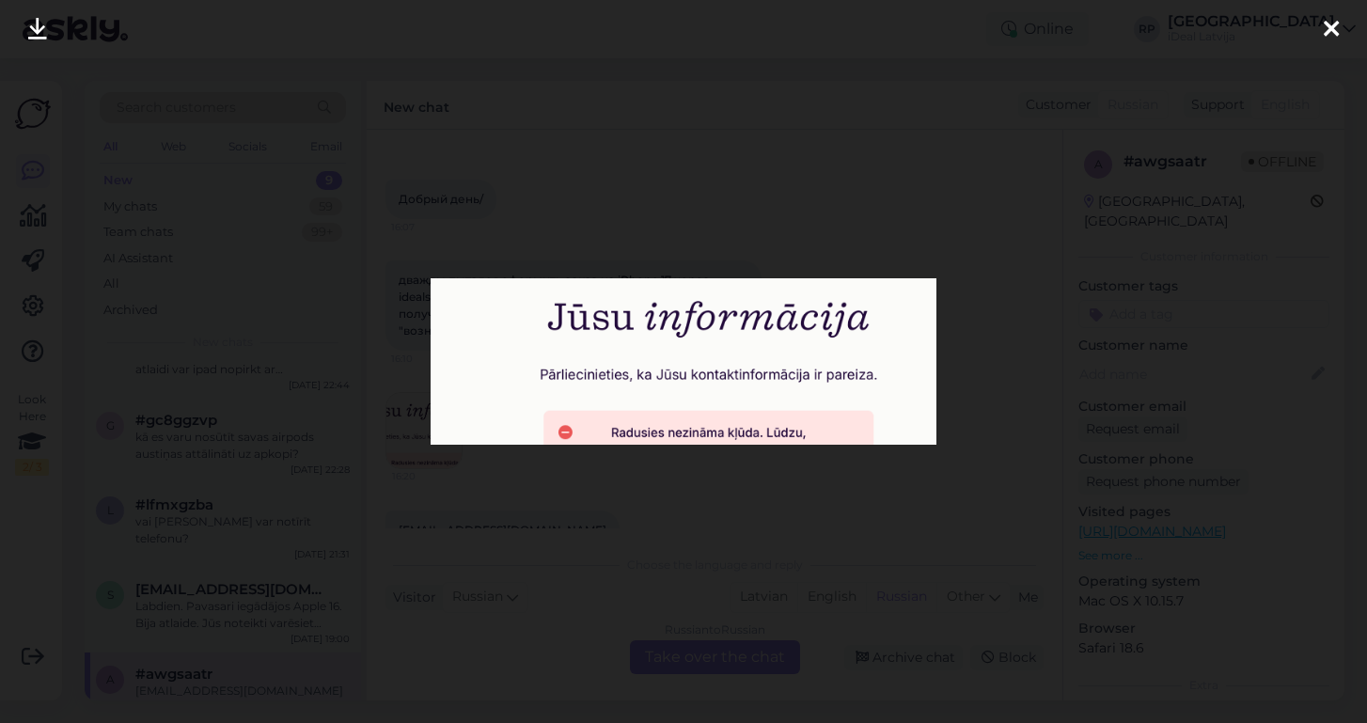
click at [799, 234] on div at bounding box center [683, 361] width 1367 height 723
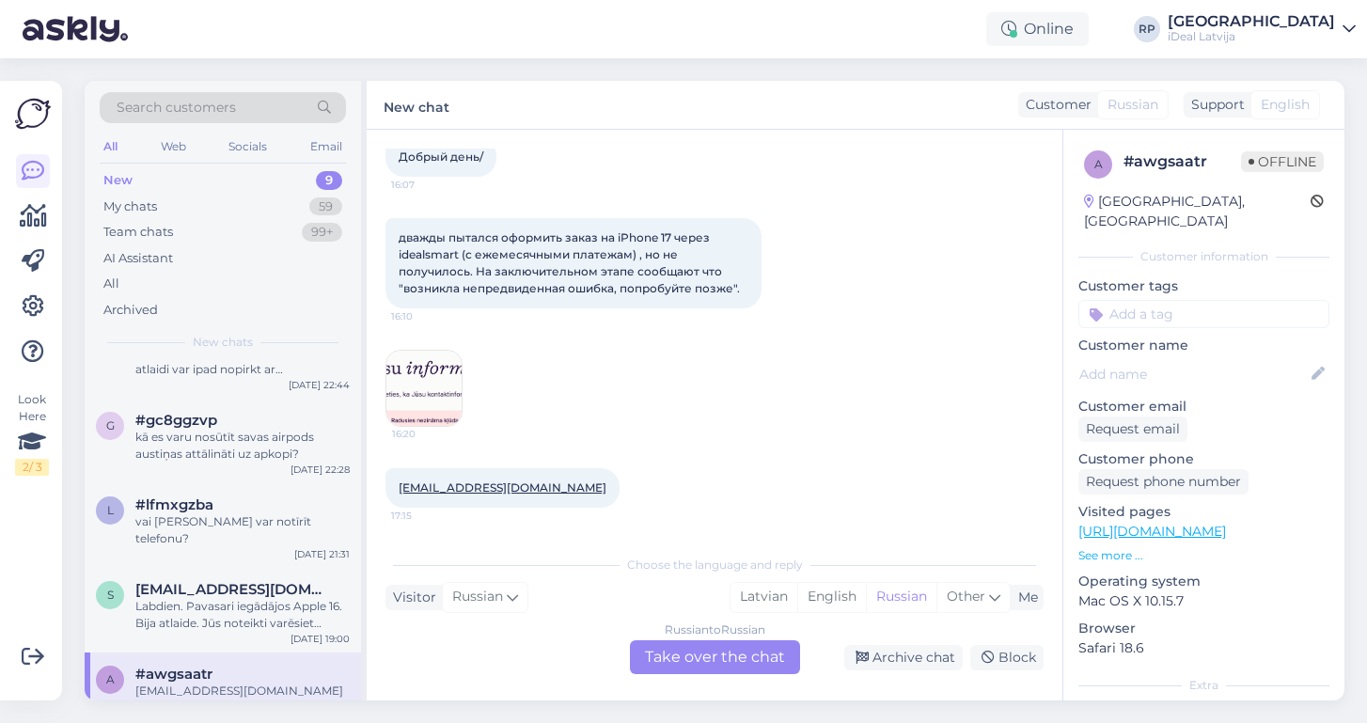
scroll to position [111, 0]
drag, startPoint x: 398, startPoint y: 489, endPoint x: 540, endPoint y: 496, distance: 142.2
click at [540, 496] on div "denisch867@gmail.com 17:15" at bounding box center [502, 487] width 234 height 39
copy link "[EMAIL_ADDRESS][DOMAIN_NAME]"
click at [724, 654] on div "Russian to Russian Take over the chat" at bounding box center [715, 657] width 170 height 34
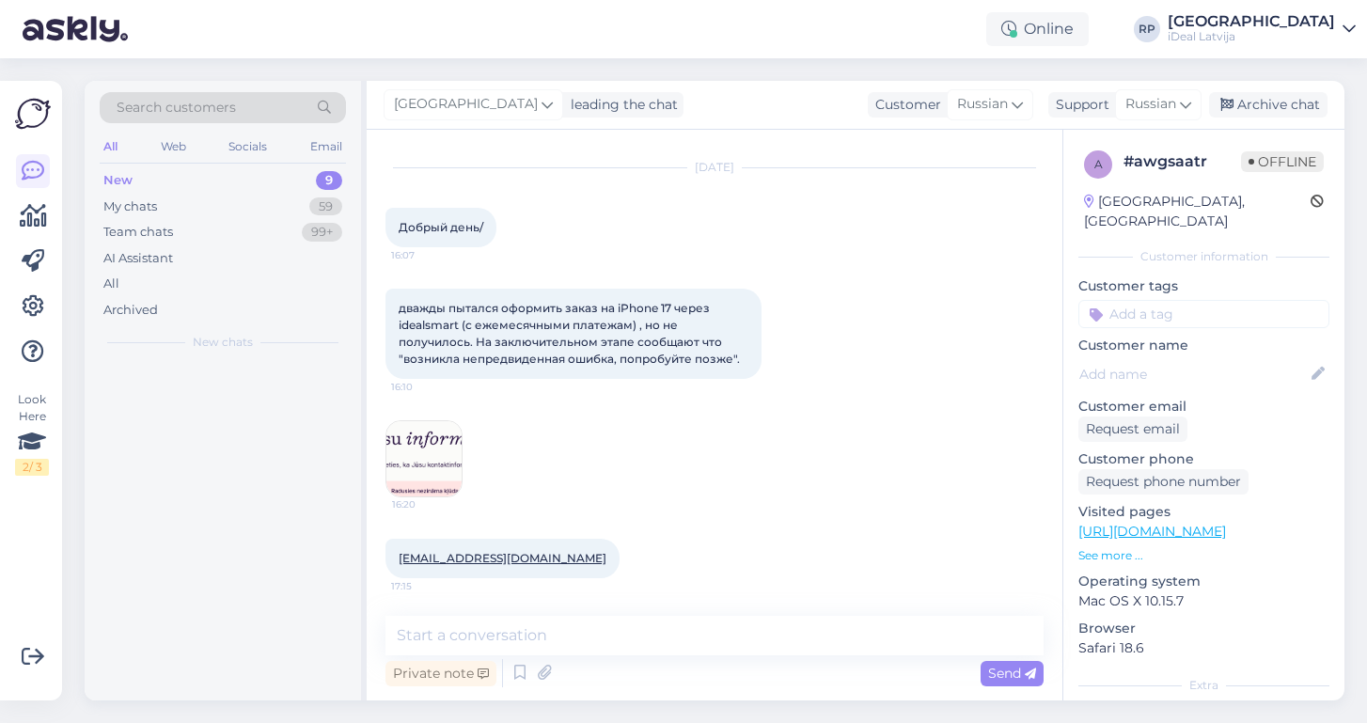
scroll to position [0, 0]
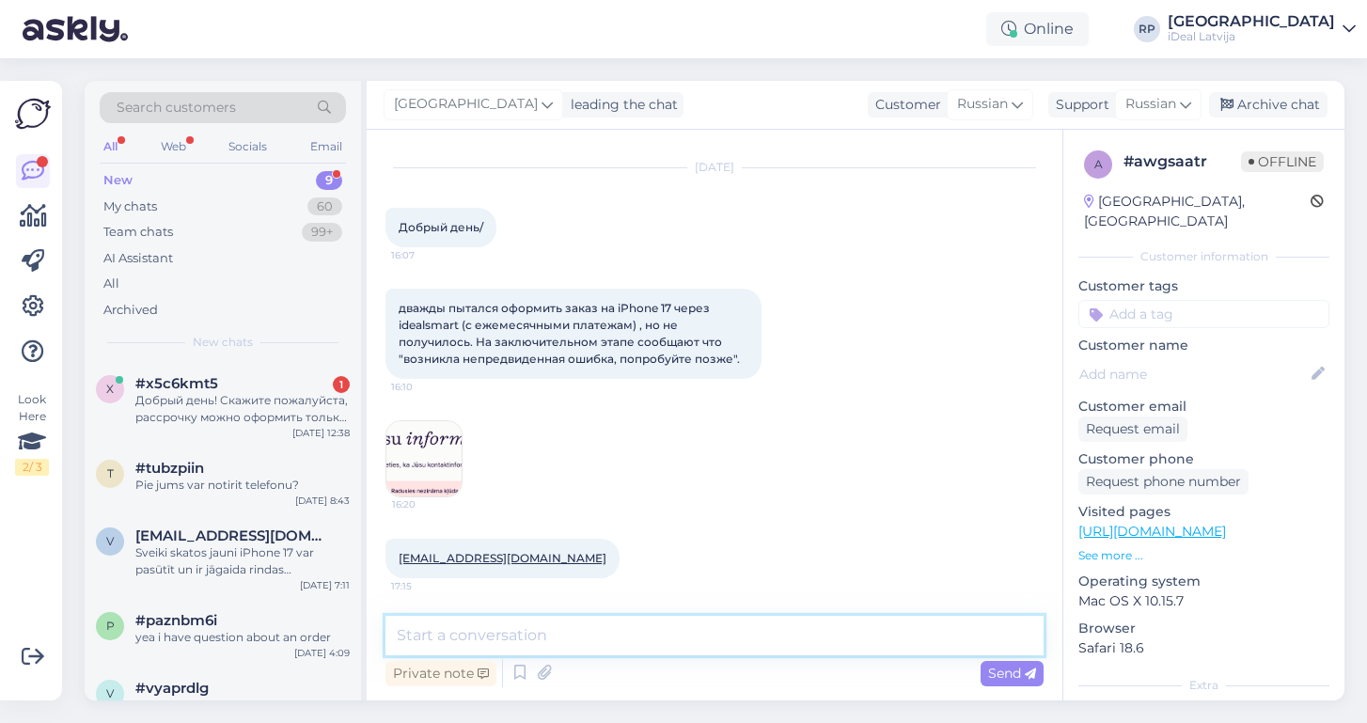
click at [504, 652] on textarea at bounding box center [714, 635] width 658 height 39
drag, startPoint x: 780, startPoint y: 630, endPoint x: 379, endPoint y: 624, distance: 401.5
click at [379, 624] on div "Chat started Sep 23 2025 Добрый день/ 16:07 дважды пытался оформить заказ на iP…" at bounding box center [715, 415] width 696 height 571
click at [801, 637] on textarea "Labdien, nodosim informāciju tehniskai nodoļai." at bounding box center [714, 635] width 658 height 39
drag, startPoint x: 801, startPoint y: 638, endPoint x: 371, endPoint y: 624, distance: 429.9
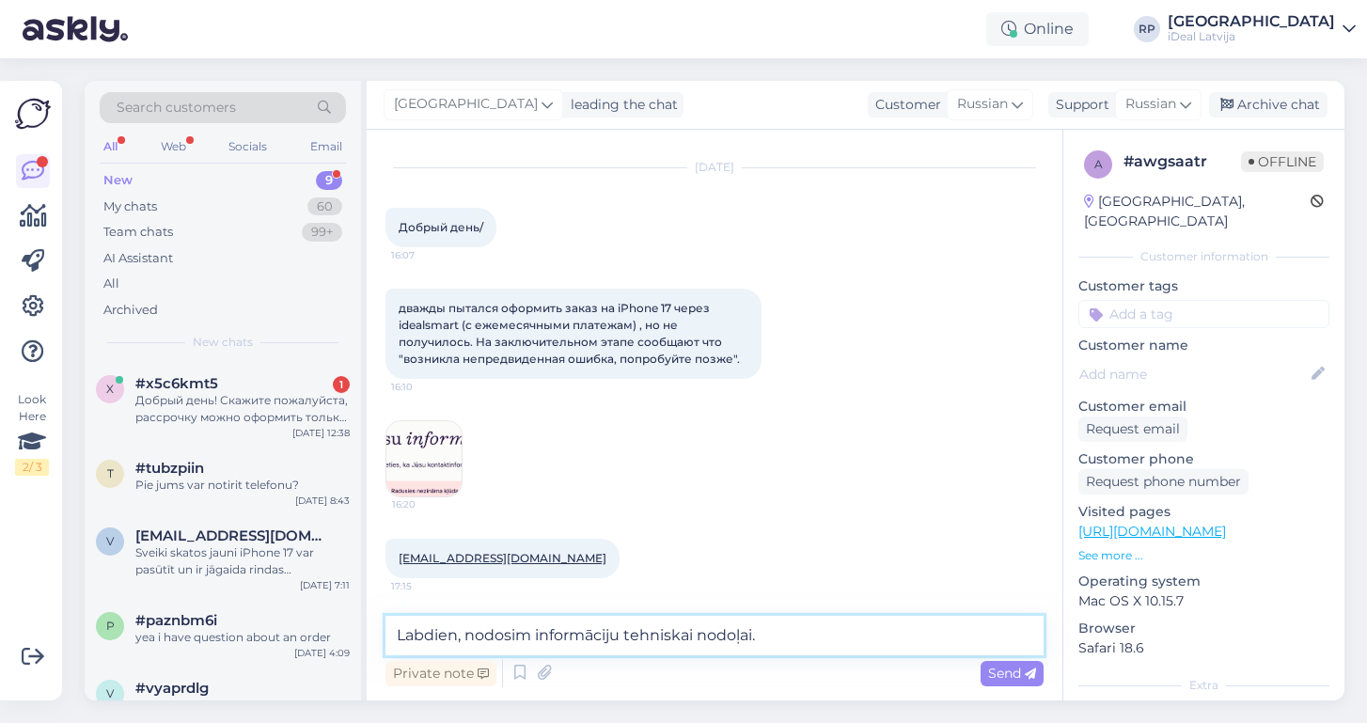
click at [371, 624] on div "Chat started Sep 23 2025 Добрый день/ 16:07 дважды пытался оформить заказ на iP…" at bounding box center [715, 415] width 696 height 571
paste textarea "atvainojamies par sagaidītajām neērtībām. Informāciju nodosim tehniskajai noda"
type textarea "Labdien, atvainojamies par sagaidītajām neērtībām. Informāciju nodosim tehniska…"
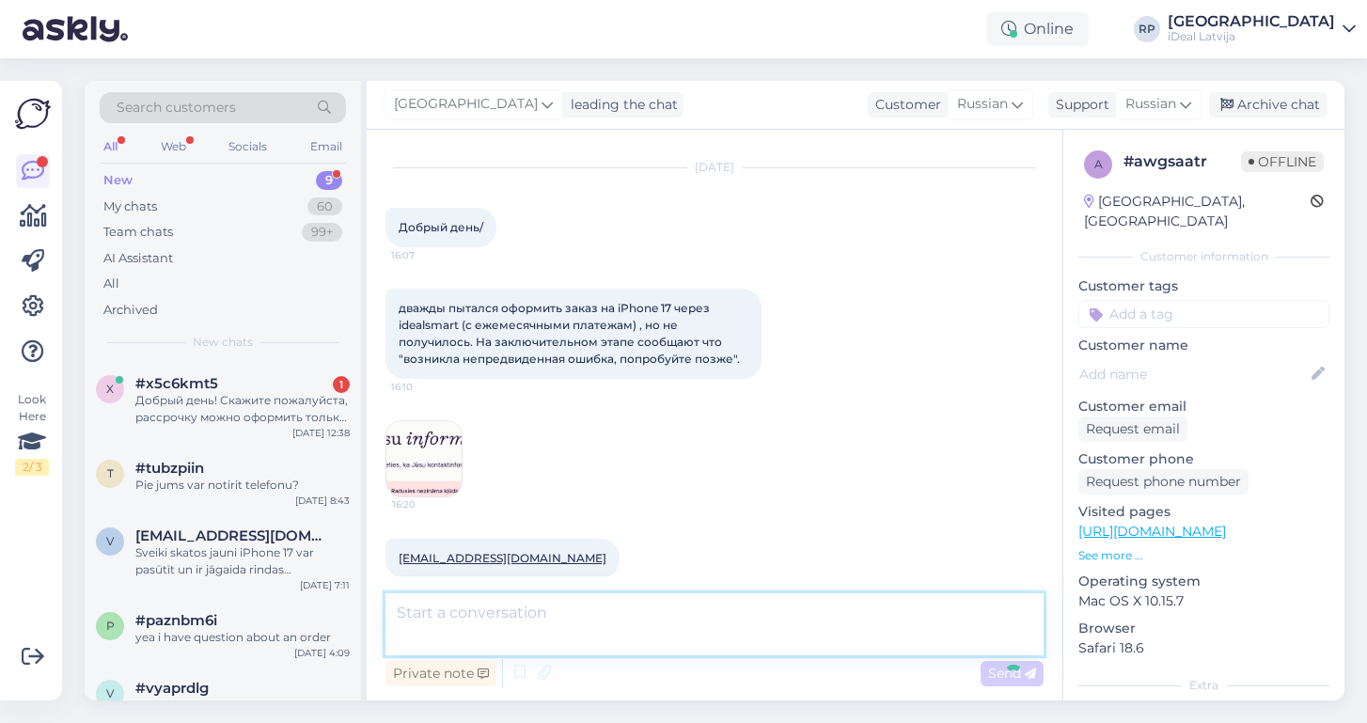
scroll to position [178, 0]
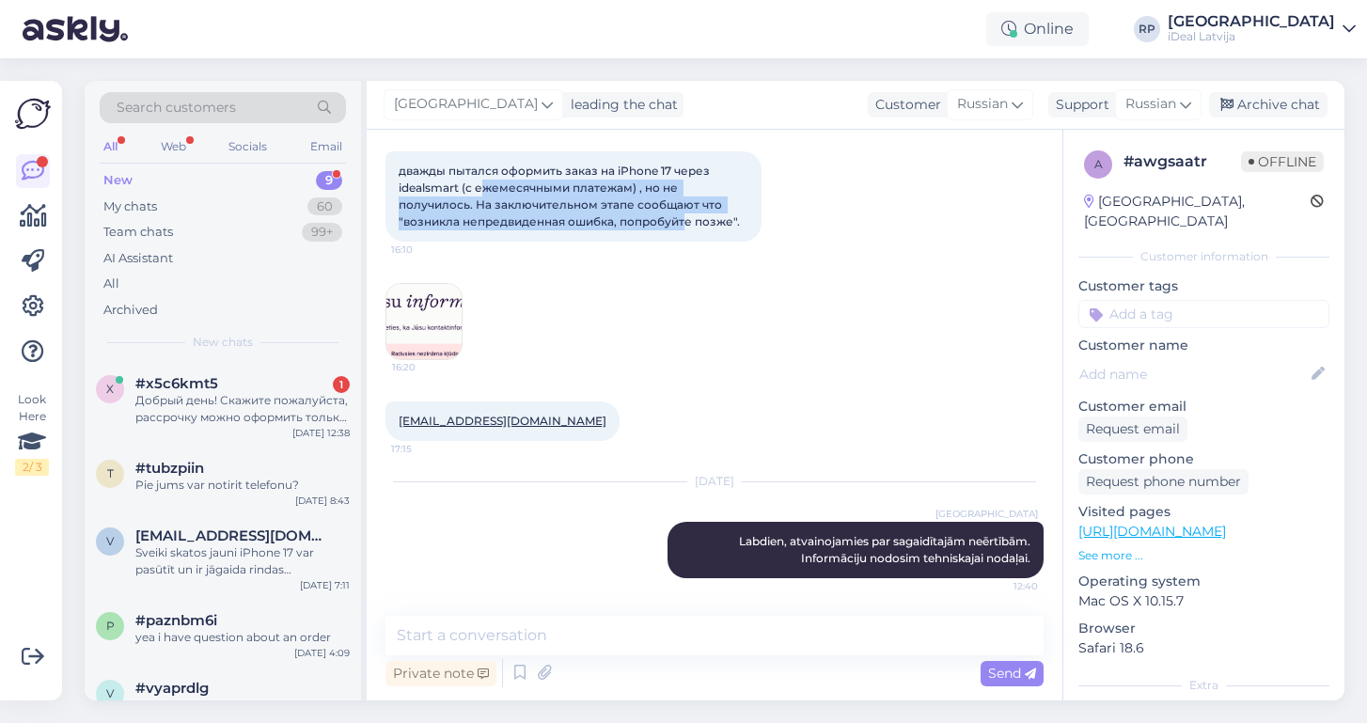
drag, startPoint x: 486, startPoint y: 182, endPoint x: 688, endPoint y: 228, distance: 207.3
click at [688, 226] on span "дважды пытался оформить заказ на iPhone 17 через idealsmart (с ежемесячными пла…" at bounding box center [569, 196] width 341 height 65
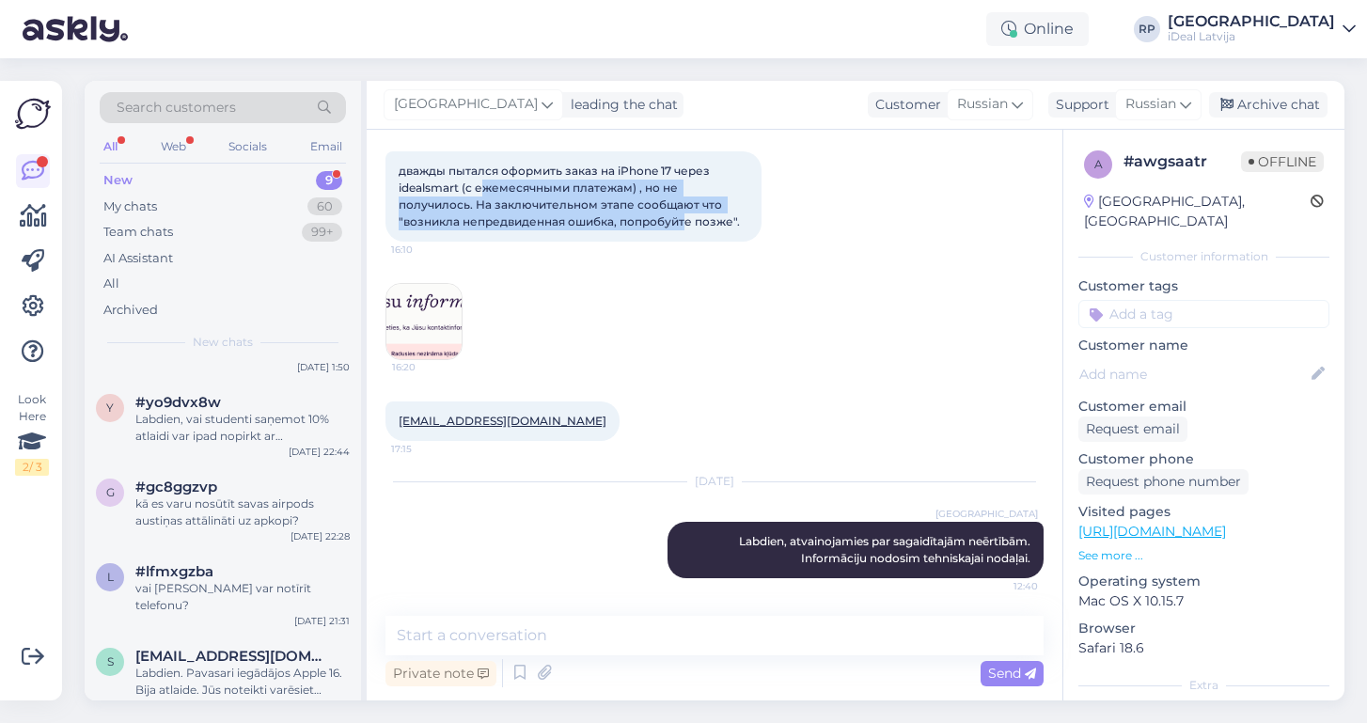
scroll to position [369, 0]
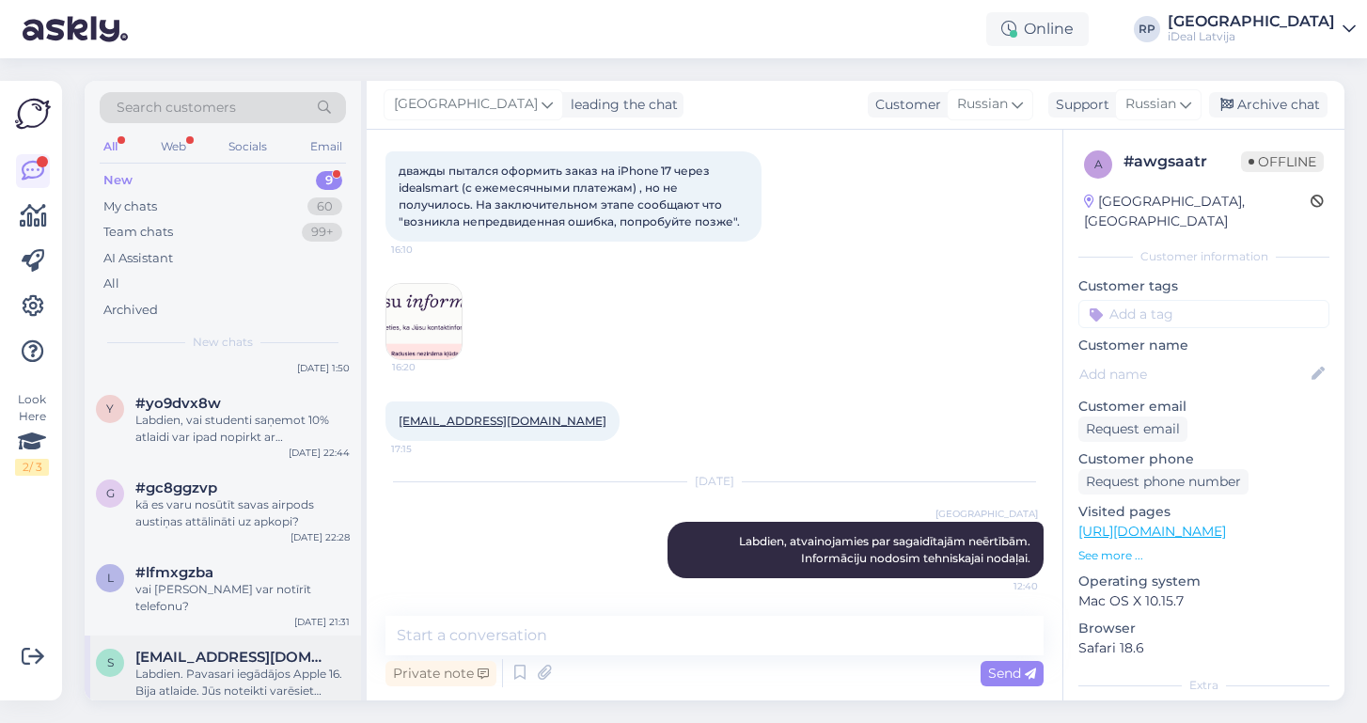
click at [284, 666] on div "Labdien. Pavasari iegādājos Apple 16. Bija atlaide. Jūs noteikti varēsiet patei…" at bounding box center [242, 683] width 214 height 34
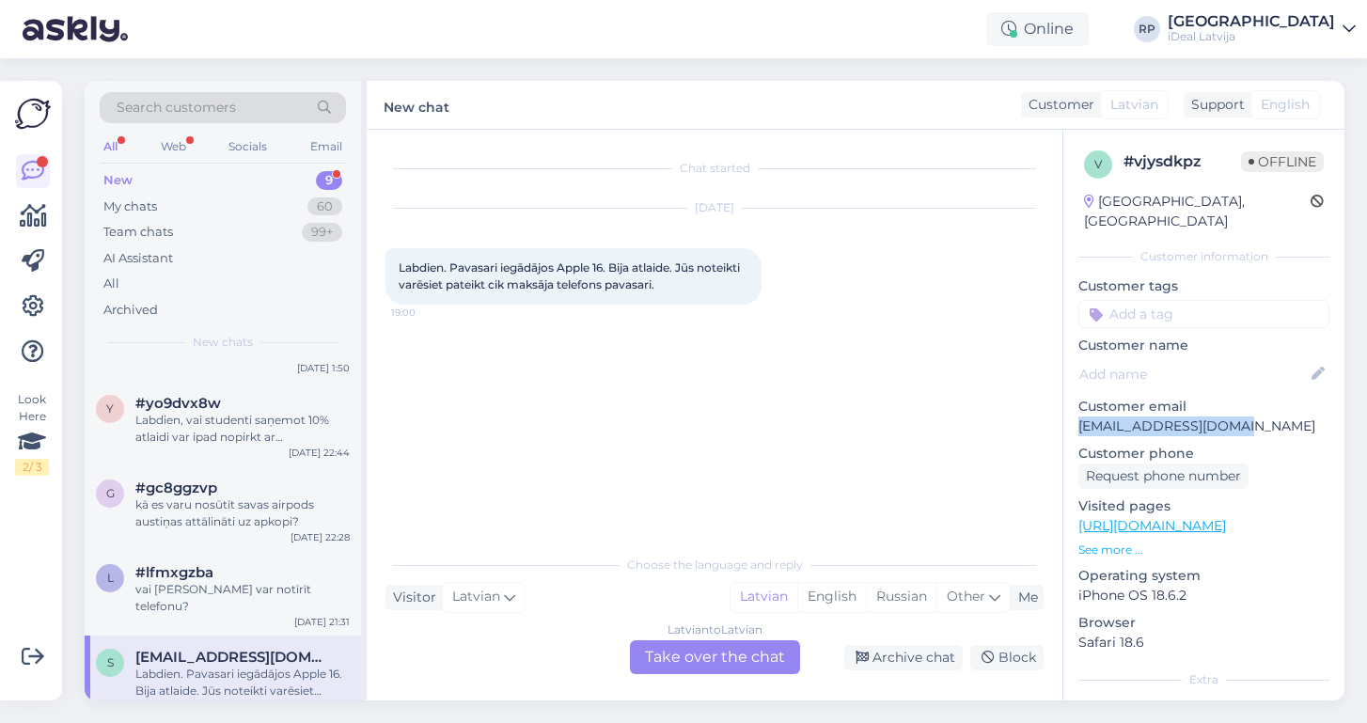
drag, startPoint x: 1235, startPoint y: 406, endPoint x: 1070, endPoint y: 412, distance: 165.6
click at [1070, 412] on div "v # vjysdkpz Offline Latvia, Riga Customer information Customer tags Customer n…" at bounding box center [1203, 526] width 281 height 793
copy p "[EMAIL_ADDRESS][DOMAIN_NAME]"
click at [291, 432] on div "Labdien, vai studenti saņemot 10% atlaidi var ipad nopirkt ar bezprocentu" at bounding box center [242, 429] width 214 height 34
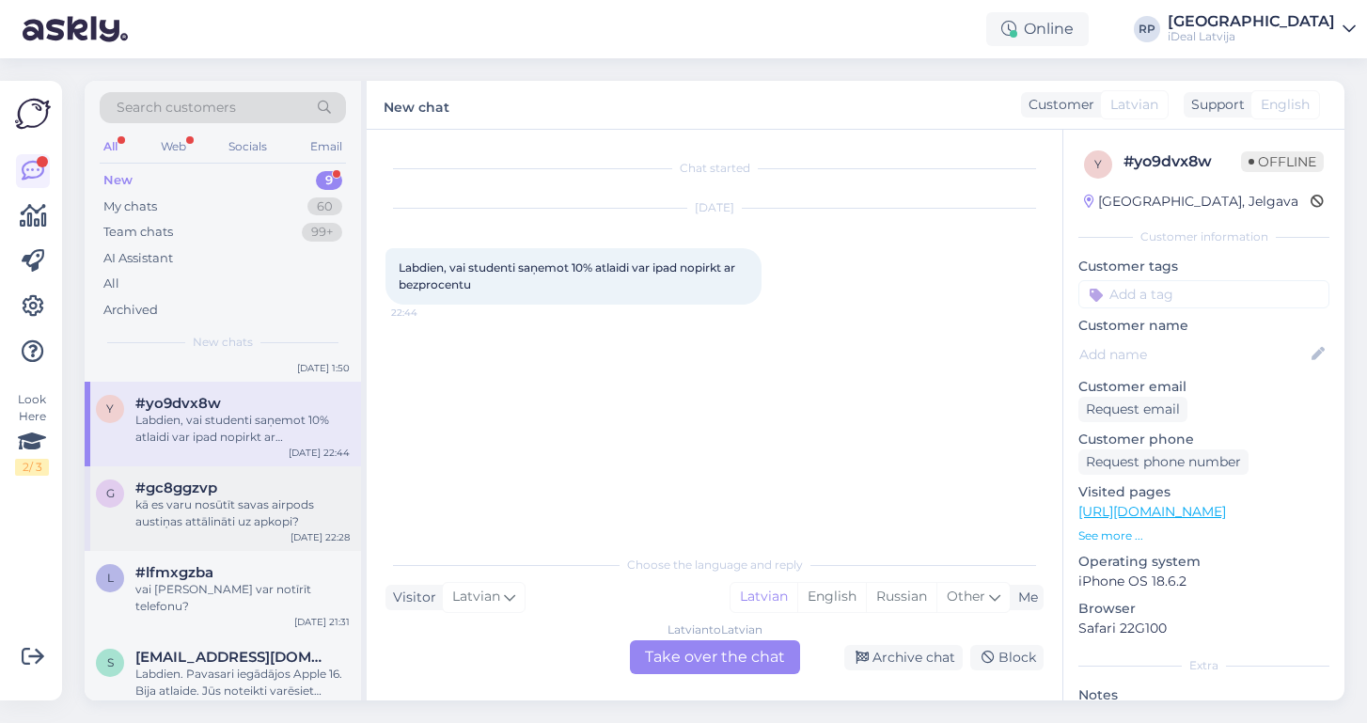
click at [270, 511] on div "kā es varu nosūtīt savas airpods austiņas attālināti uz apkopi?" at bounding box center [242, 513] width 214 height 34
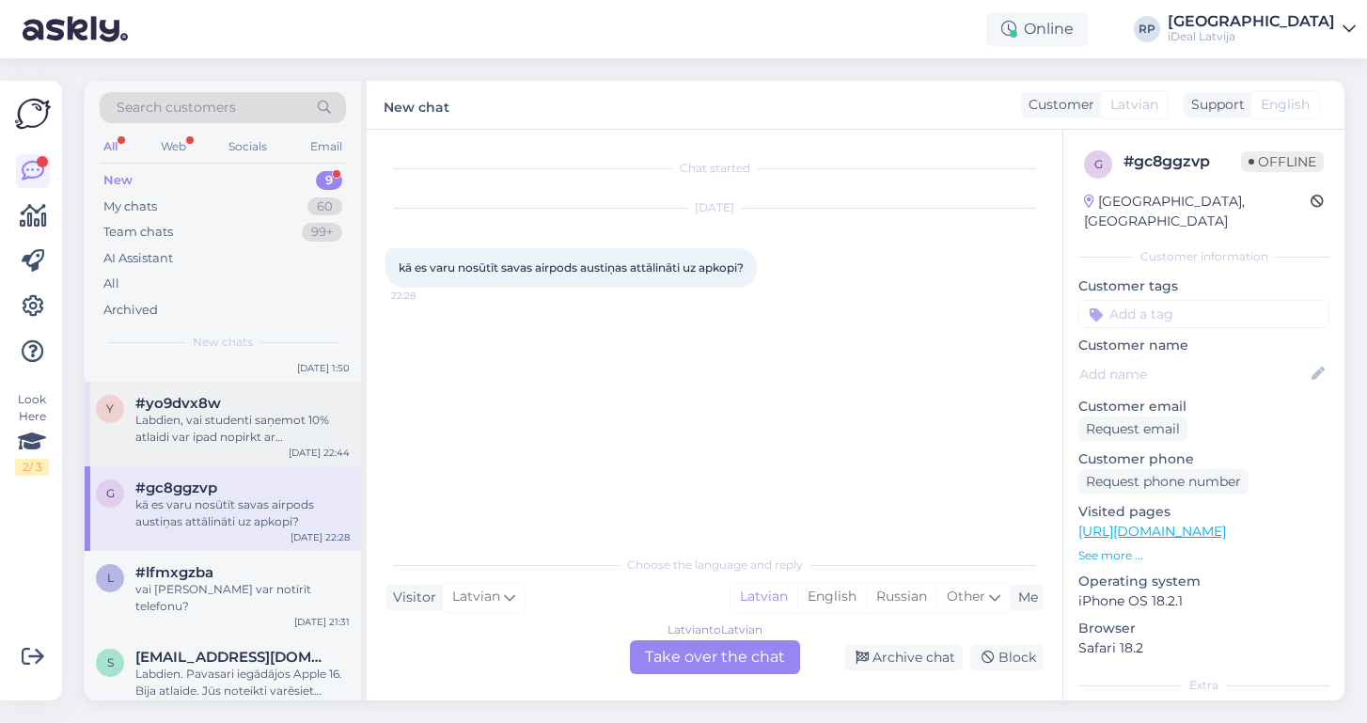
click at [199, 413] on div "Labdien, vai studenti saņemot 10% atlaidi var ipad nopirkt ar bezprocentu" at bounding box center [242, 429] width 214 height 34
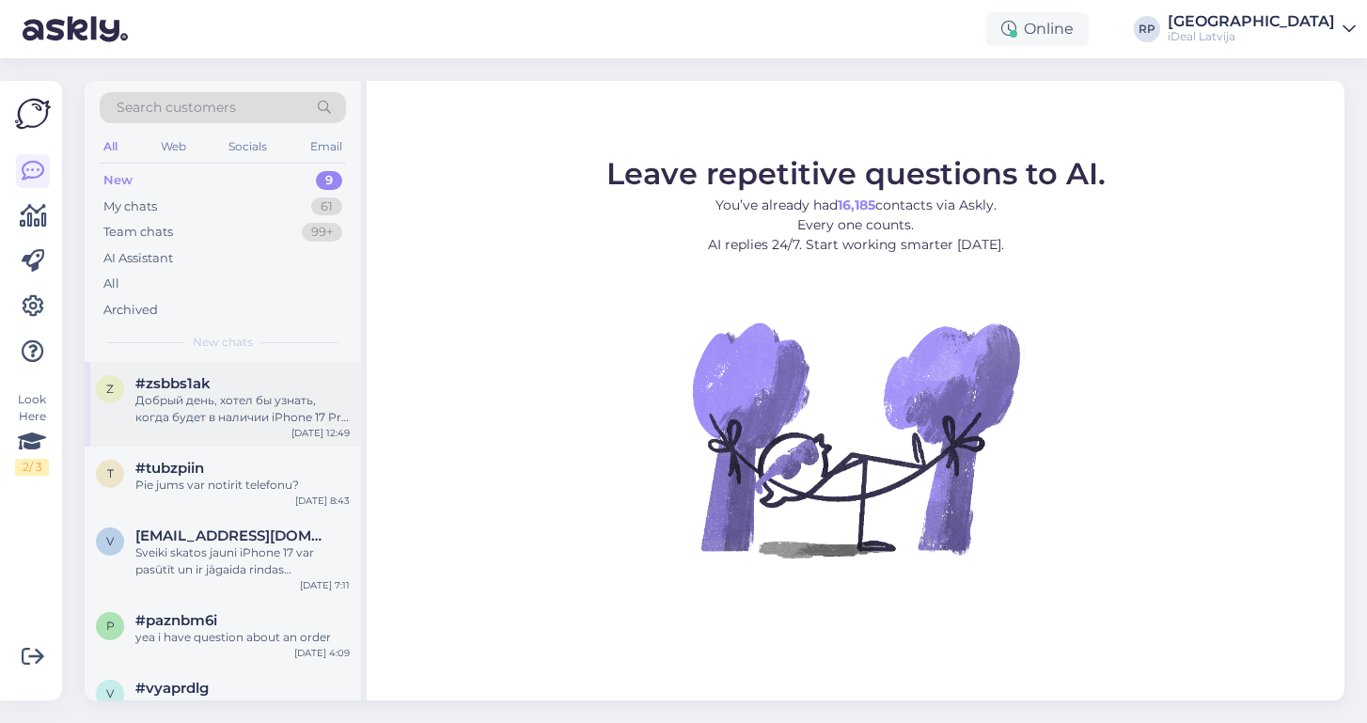
click at [244, 408] on div "Добрый день, хотел бы узнать, когда будет в наличии iPhone 17 Pro Max?" at bounding box center [242, 409] width 214 height 34
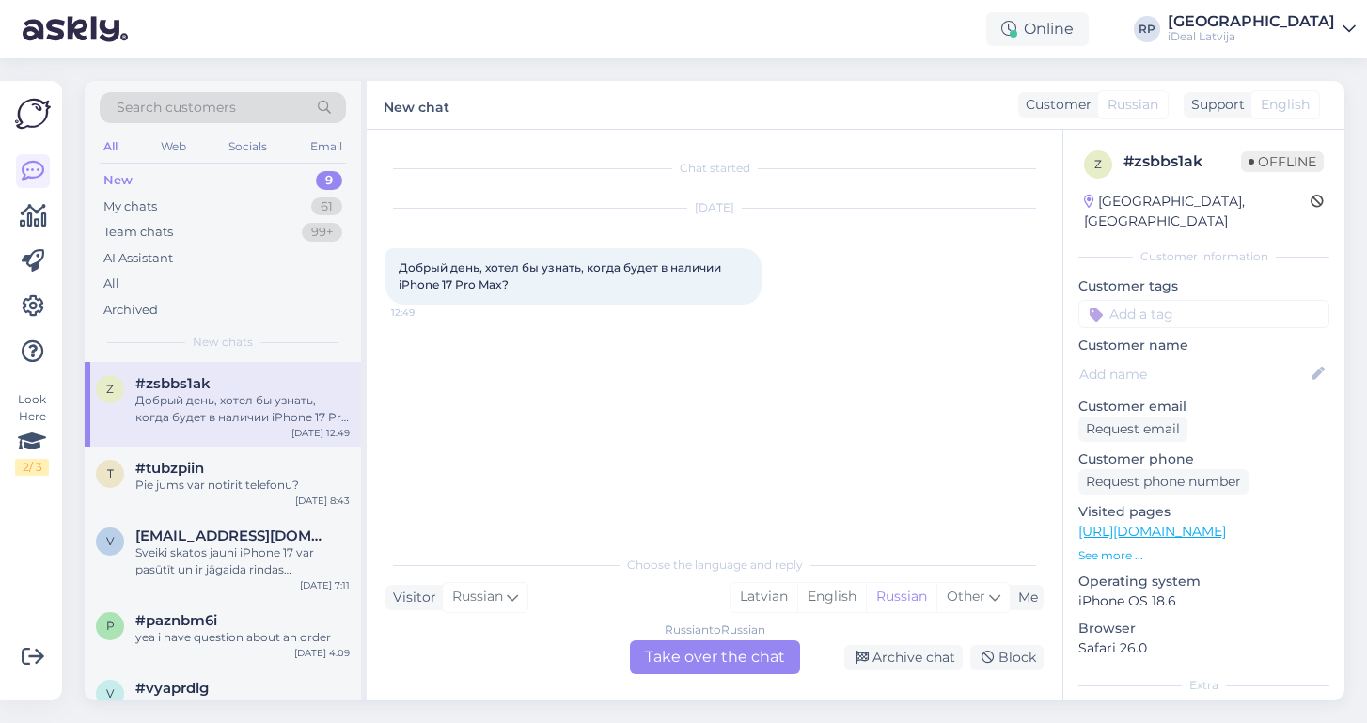
click at [672, 646] on div "Russian to Russian Take over the chat" at bounding box center [715, 657] width 170 height 34
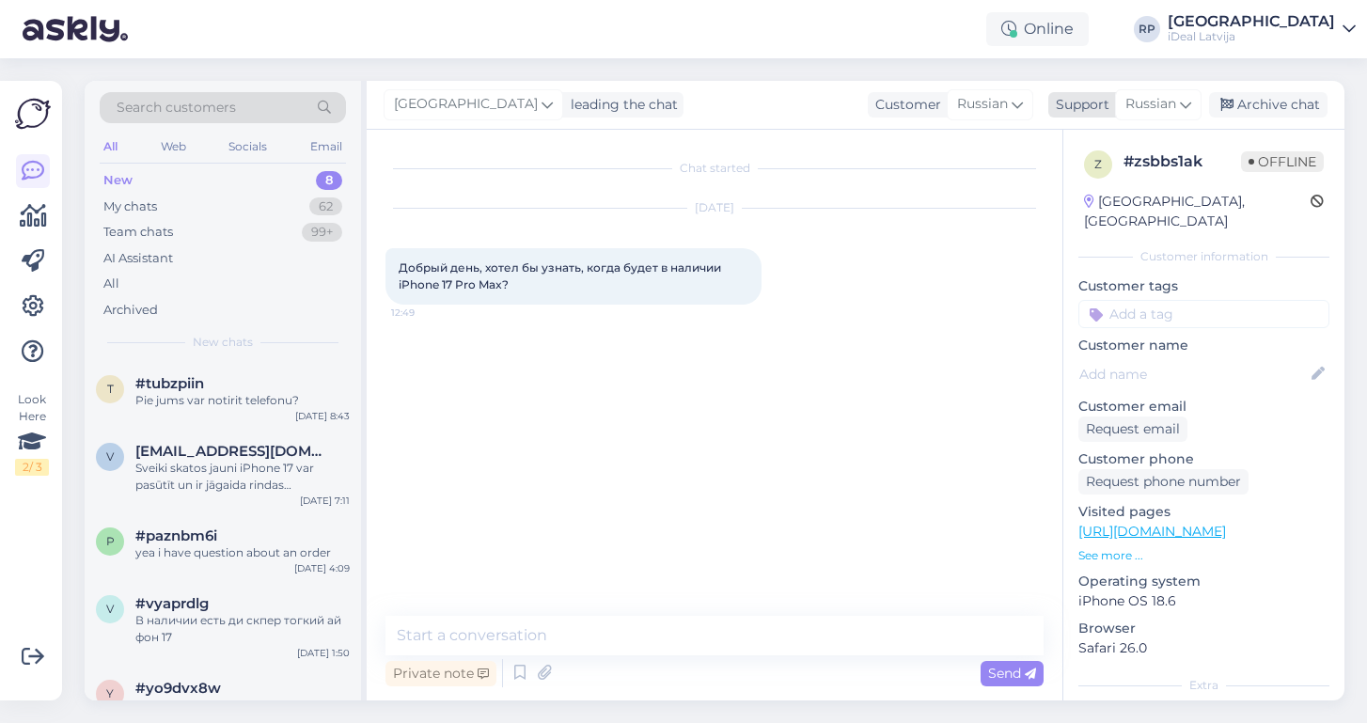
click at [1157, 99] on span "Russian" at bounding box center [1150, 104] width 51 height 21
type input "lat"
click at [1080, 196] on link "Latvian" at bounding box center [1125, 188] width 207 height 30
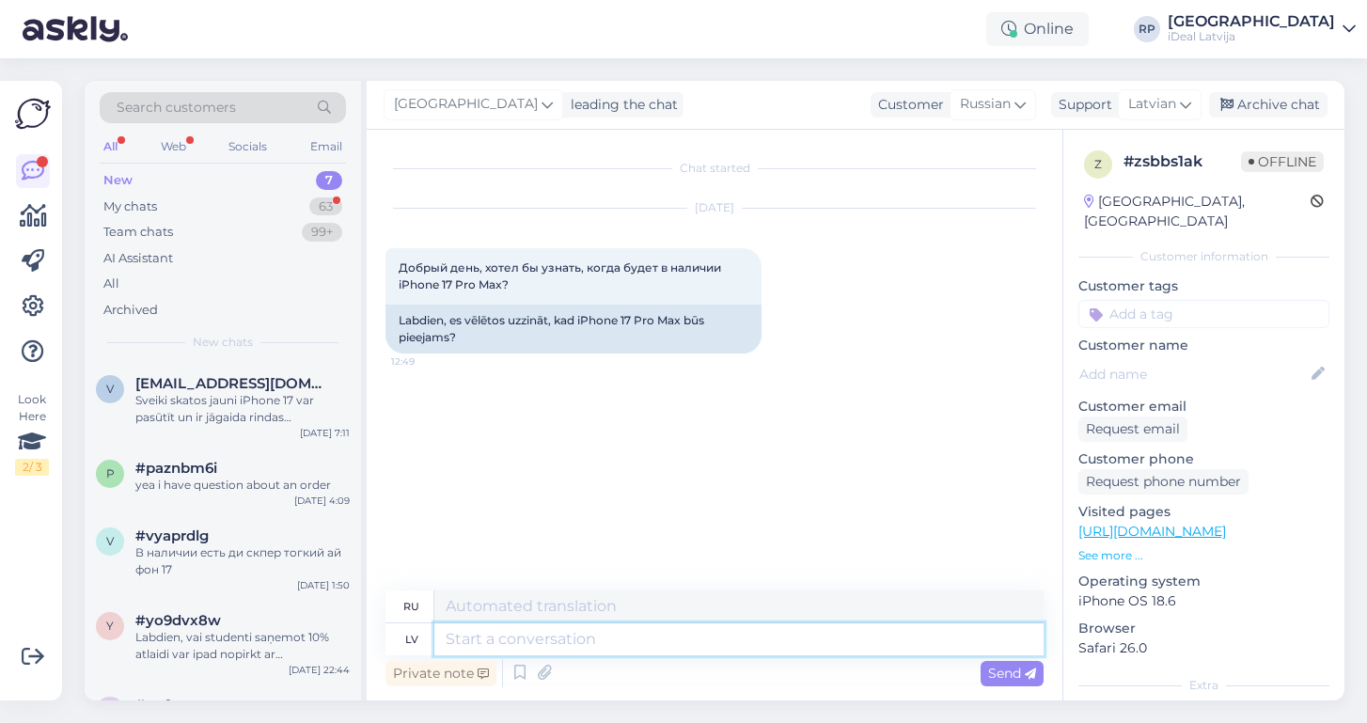
click at [511, 647] on textarea at bounding box center [738, 639] width 609 height 32
paste textarea "Labdien! Paldies par Jūsu pasūtījumu iPhone 17 Pro Max. Ierīču pieejamība šobrī…"
type textarea "Labdien! Paldies par Jūsu pasūtījumu iPhone 17 Pro Max. Ierīču pieejamība šobrī…"
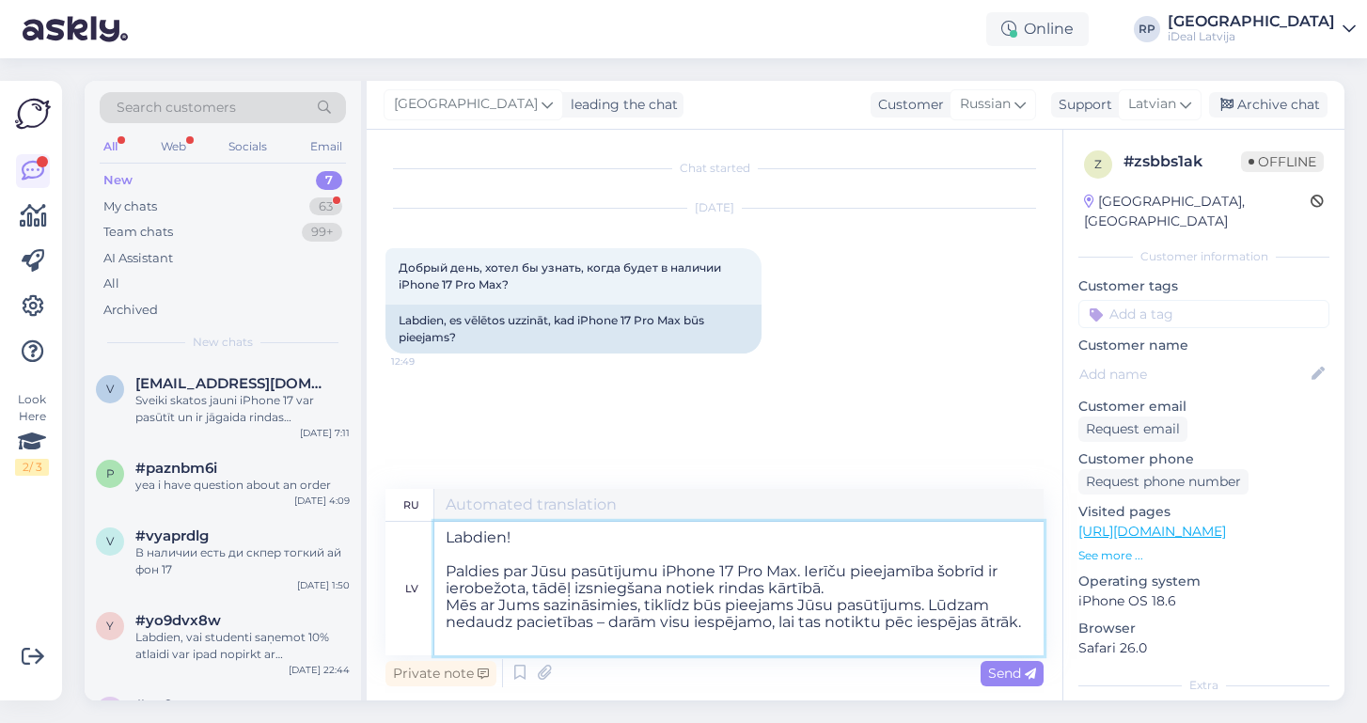
type textarea "Здравствуйте! Благодарим вас за заказ iPhone 17 Pro Max. В настоящее время коли…"
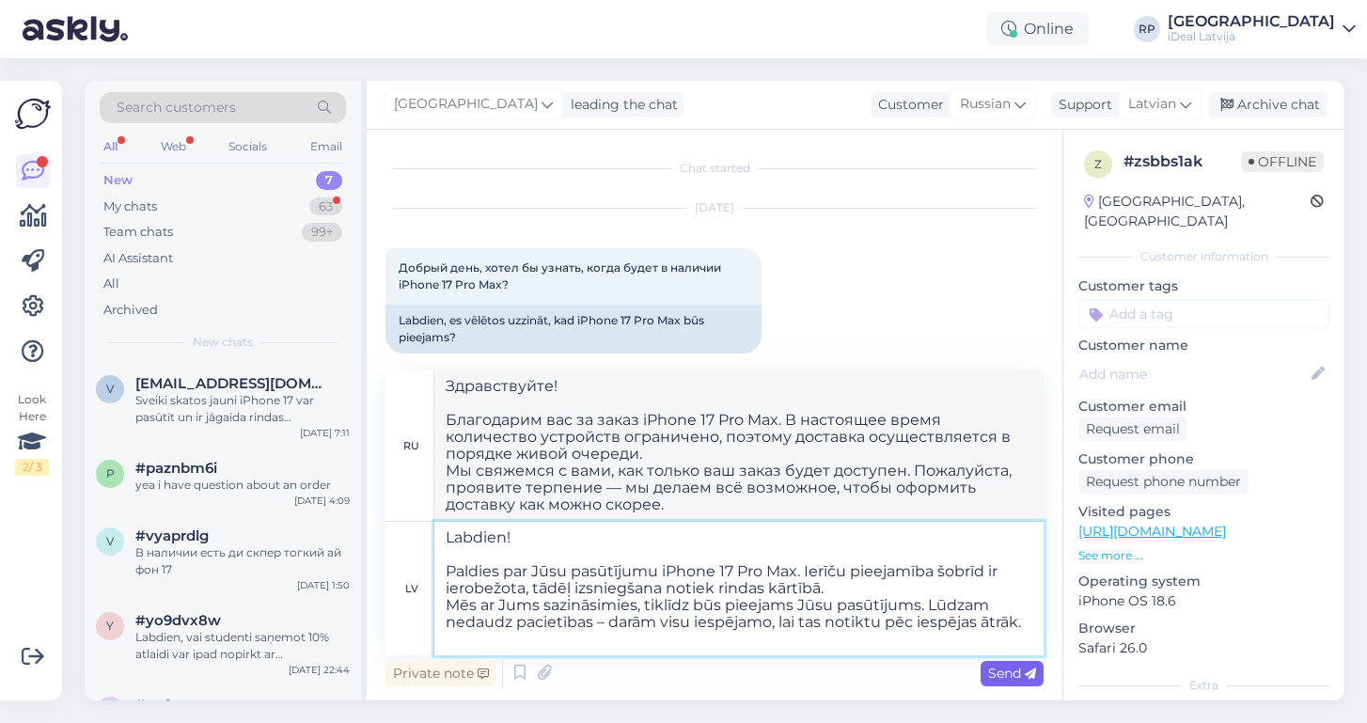
type textarea "Labdien! Paldies par Jūsu pasūtījumu iPhone 17 Pro Max. Ierīču pieejamība šobrī…"
click at [988, 673] on span "Send" at bounding box center [1012, 673] width 48 height 17
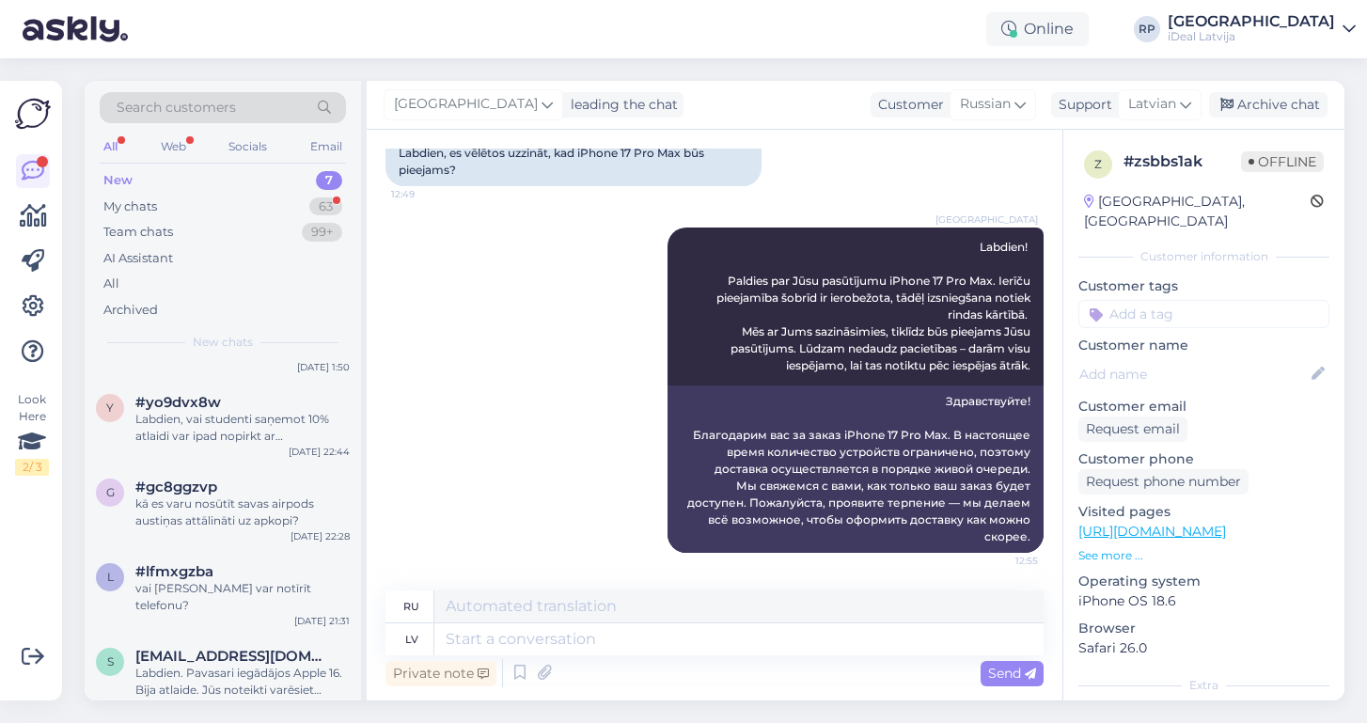
scroll to position [217, 0]
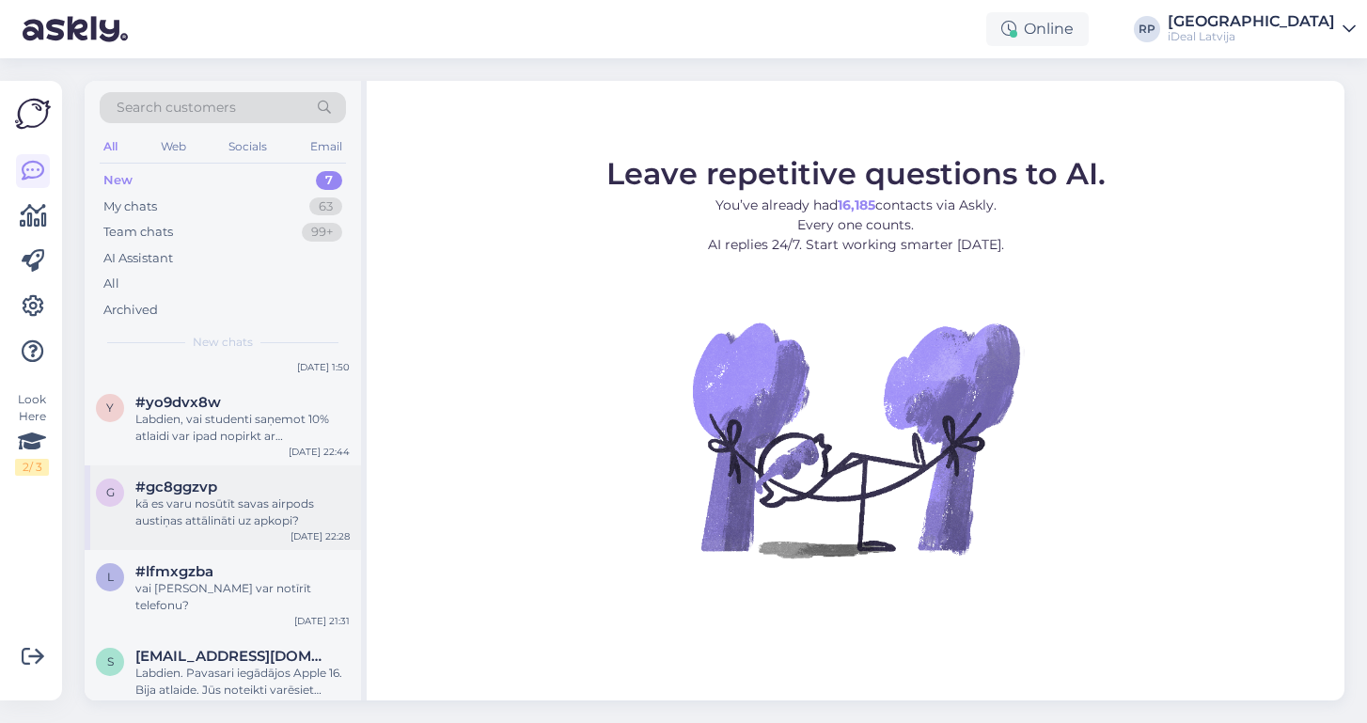
scroll to position [217, 0]
click at [215, 419] on div "Labdien, vai studenti saņemot 10% atlaidi var ipad nopirkt ar bezprocentu" at bounding box center [242, 429] width 214 height 34
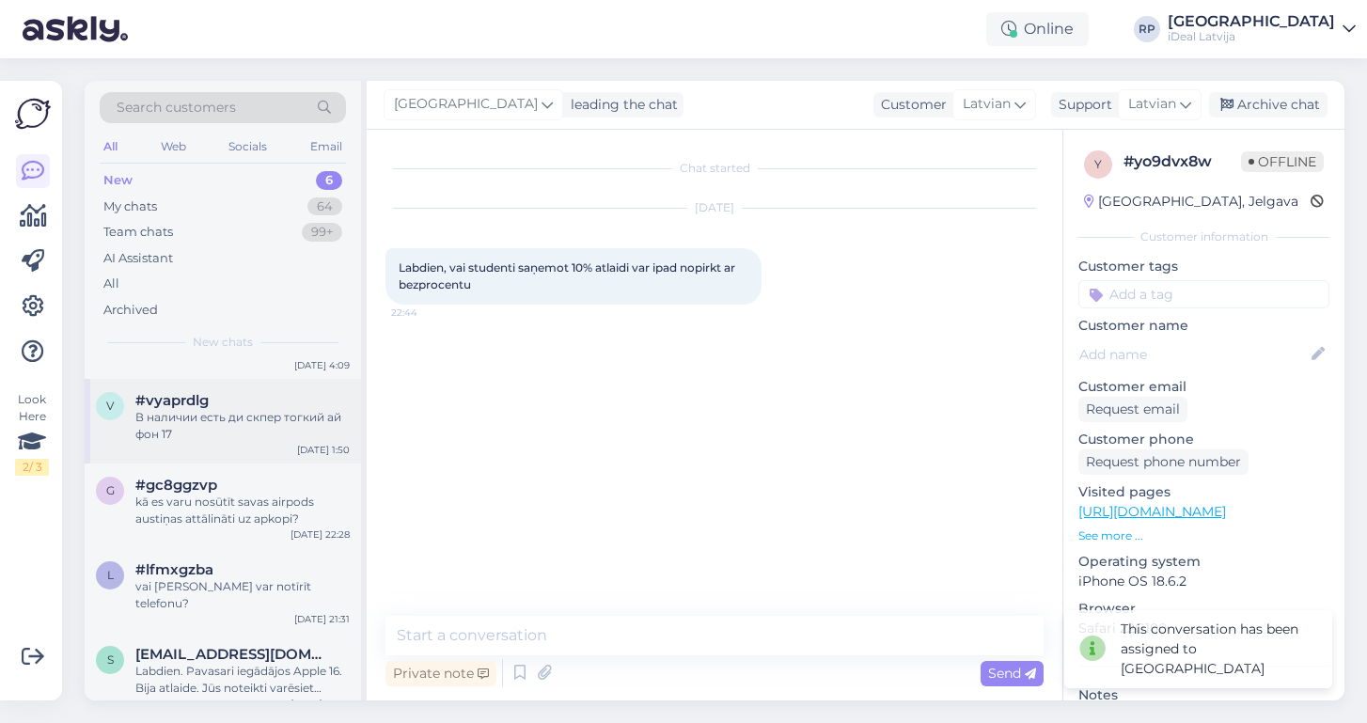
scroll to position [133, 0]
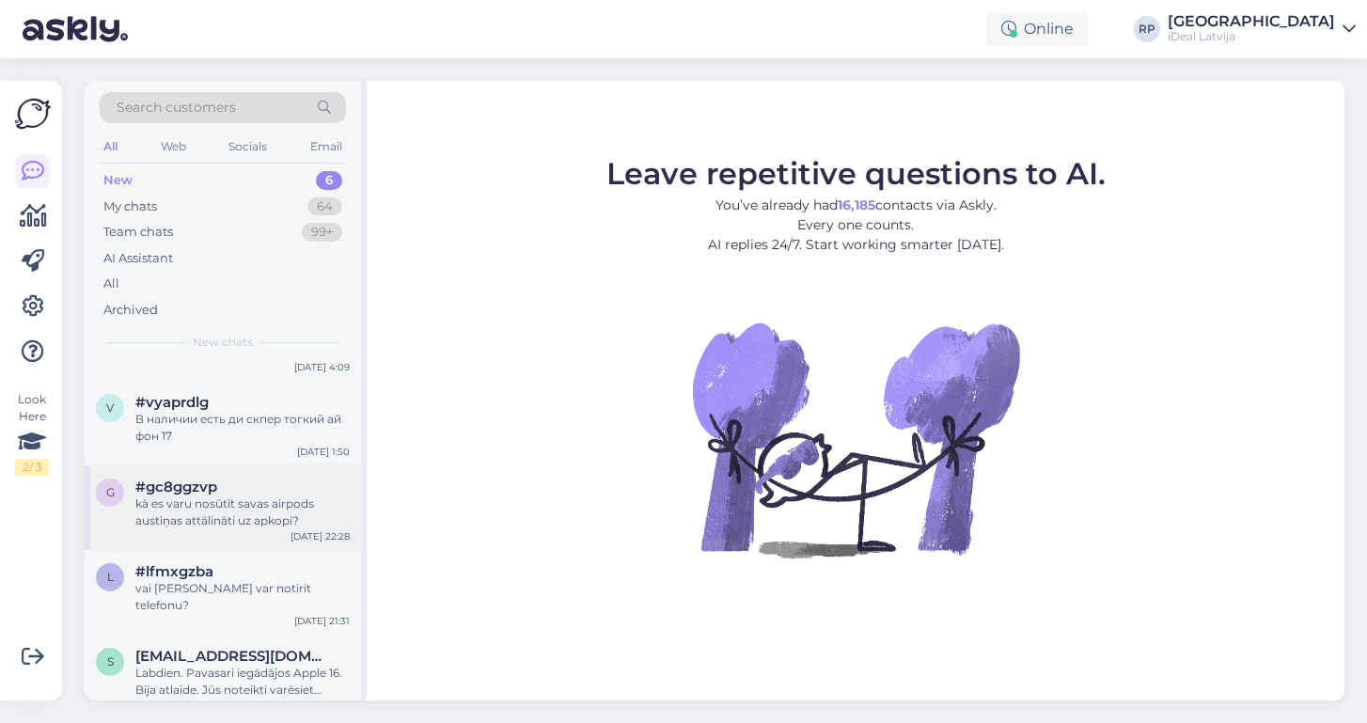
scroll to position [133, 0]
click at [37, 417] on div "Look Here 2 / 3" at bounding box center [32, 433] width 34 height 85
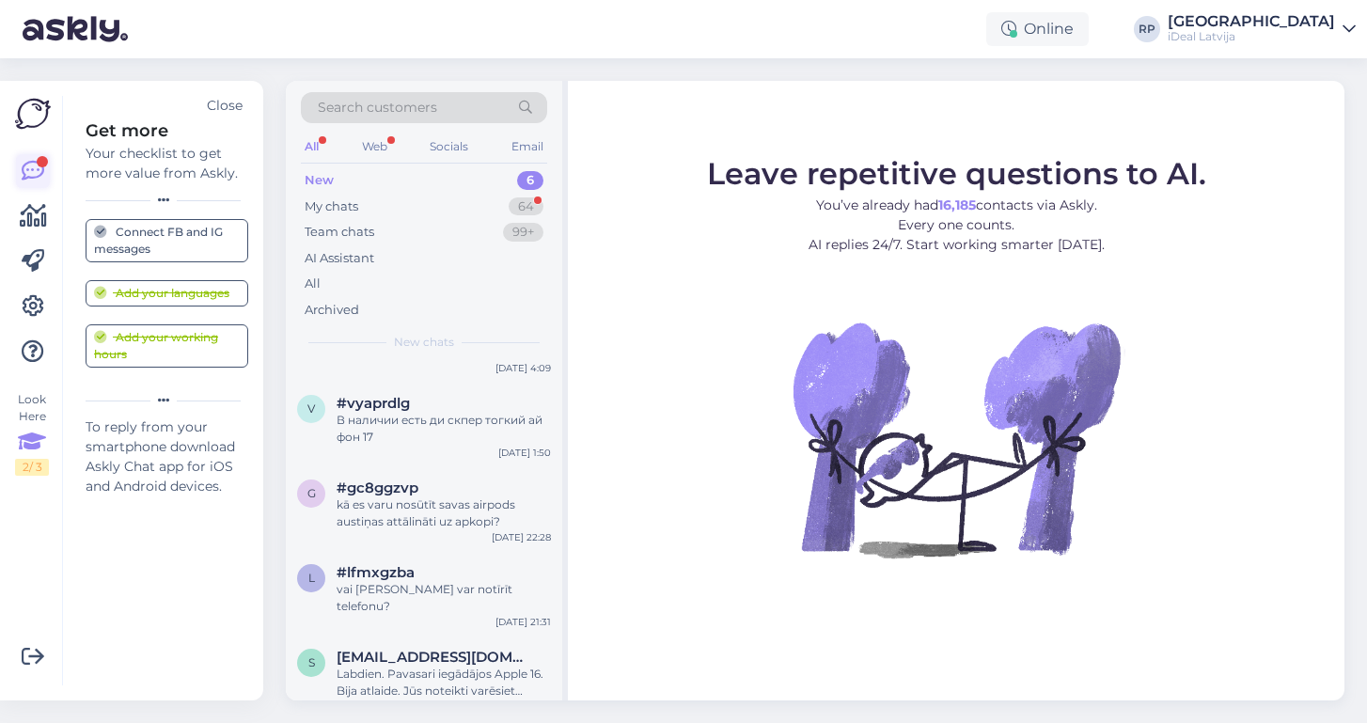
click at [43, 165] on div at bounding box center [42, 161] width 11 height 11
click at [319, 138] on div "All" at bounding box center [312, 146] width 22 height 24
click at [325, 206] on div "My chats" at bounding box center [332, 206] width 54 height 19
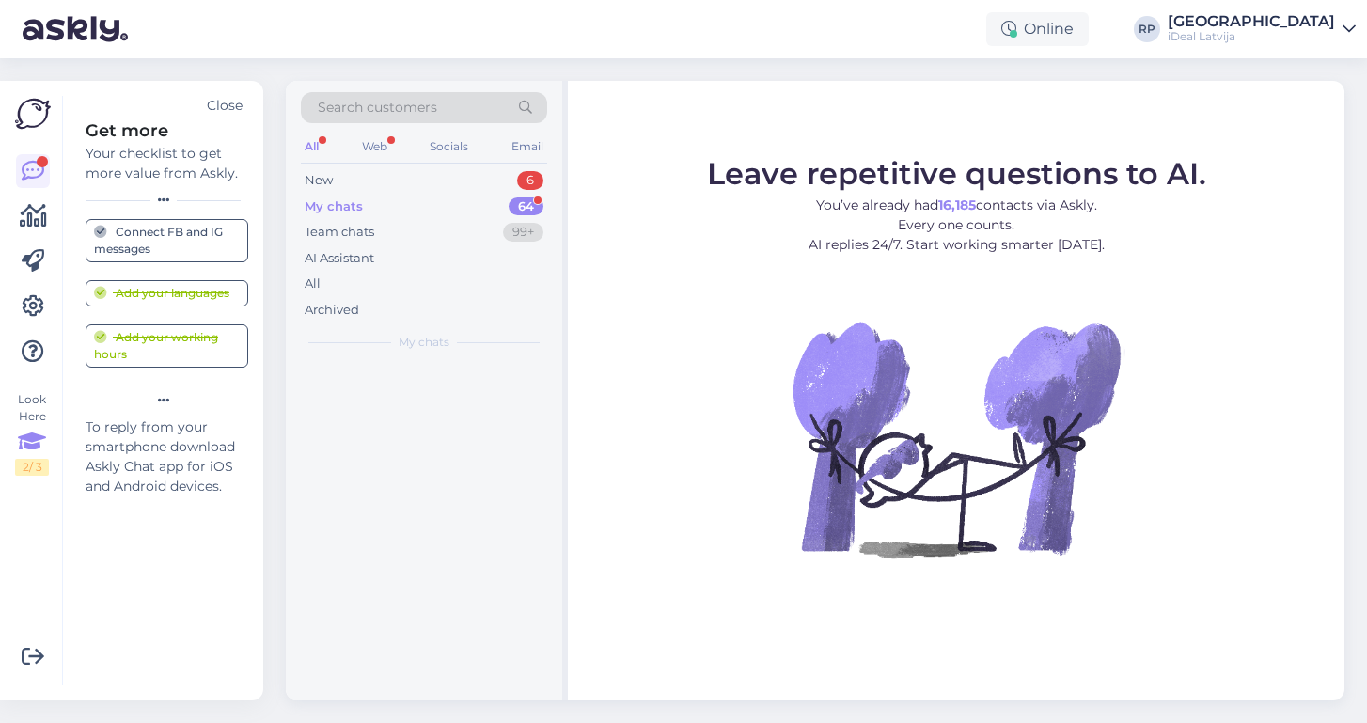
scroll to position [0, 0]
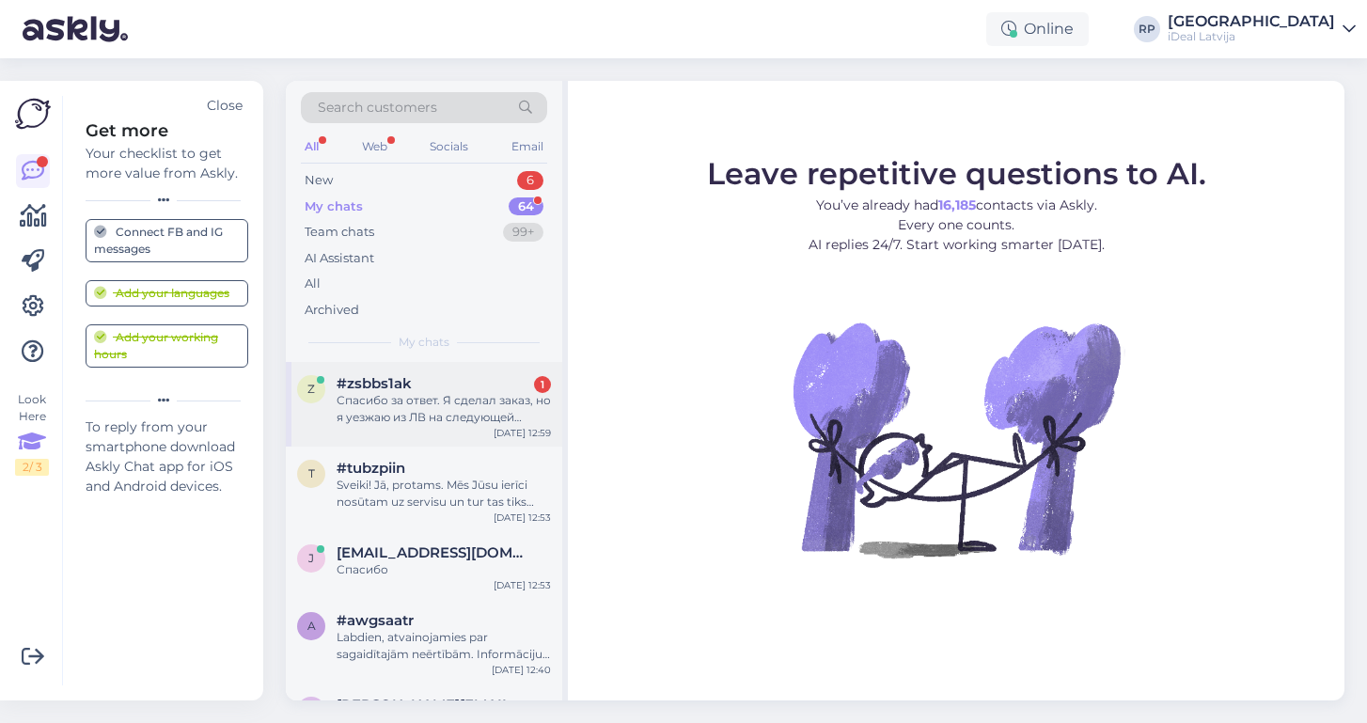
click at [411, 421] on div "Спасибо за ответ. Я сделал заказ, но я уезжаю из ЛВ на следующей неделе, поэтом…" at bounding box center [444, 409] width 214 height 34
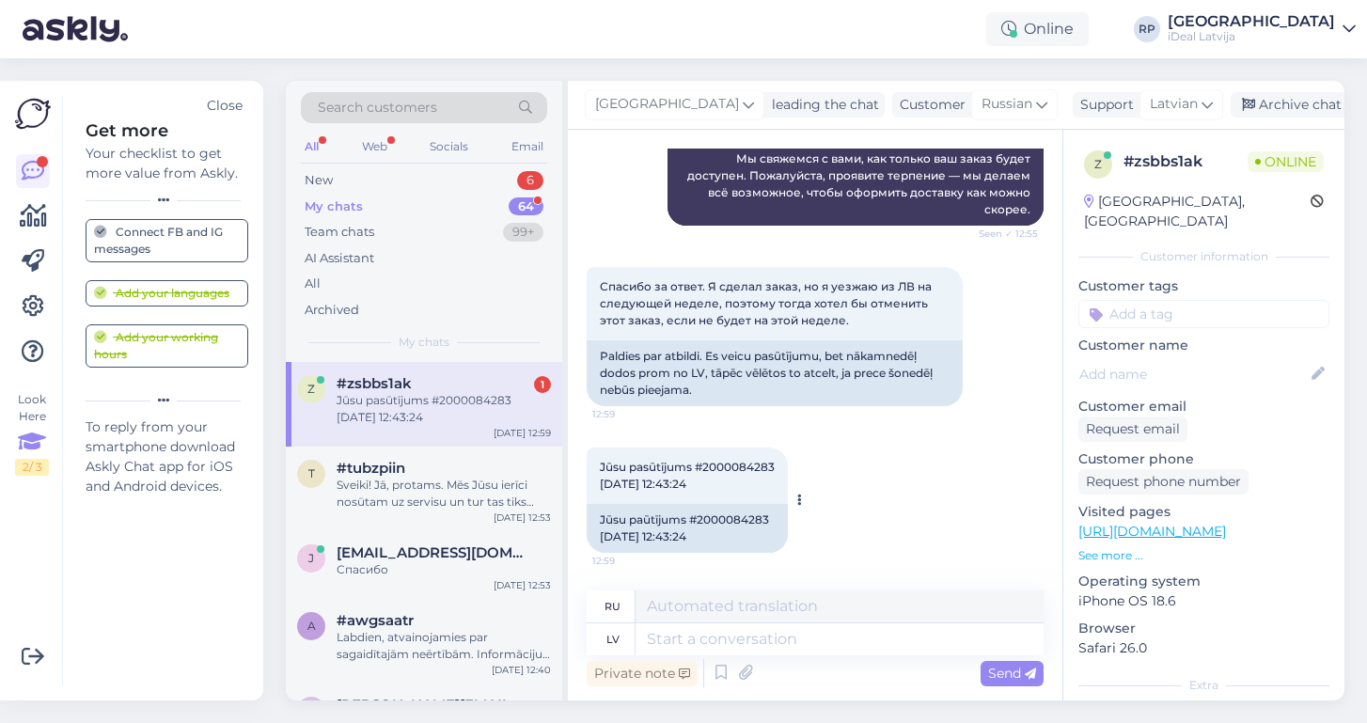
scroll to position [495, 0]
click at [736, 463] on span "Jūsu pasūtījums #2000084283 [DATE] 12:43:24" at bounding box center [687, 475] width 175 height 31
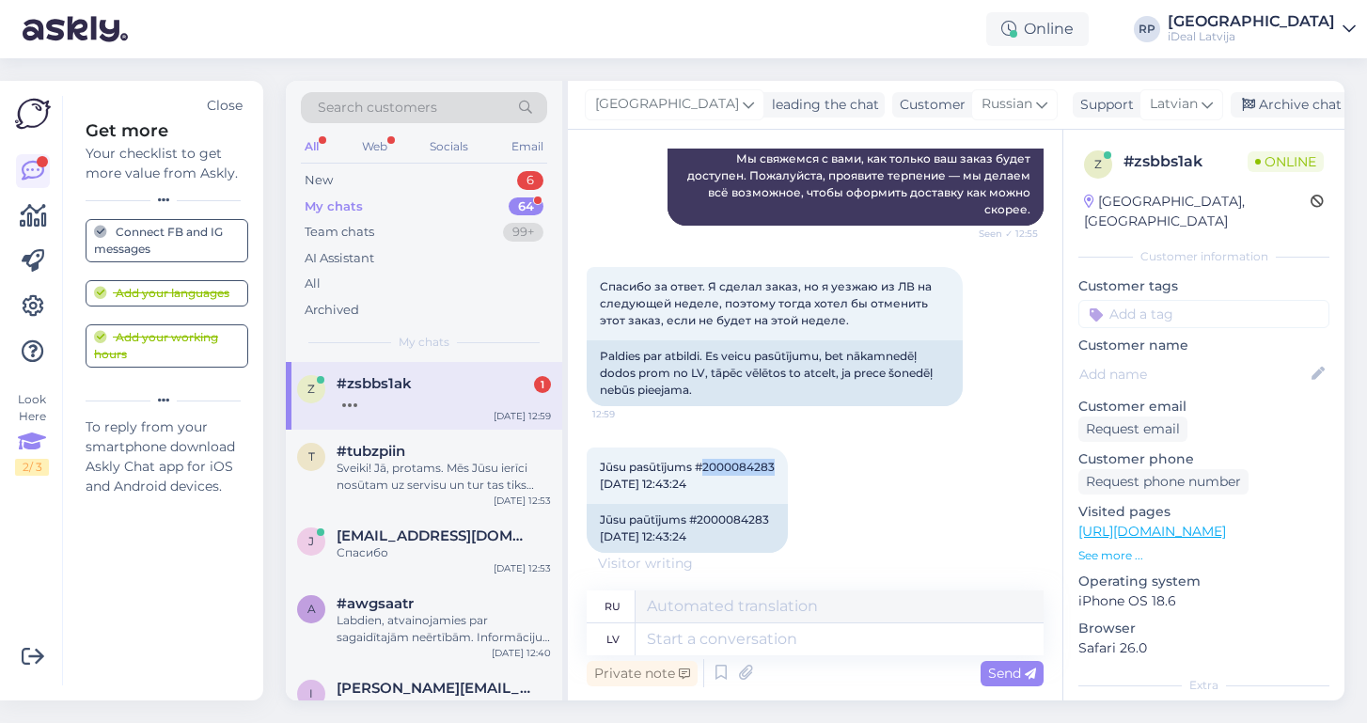
copy span "2000084283"
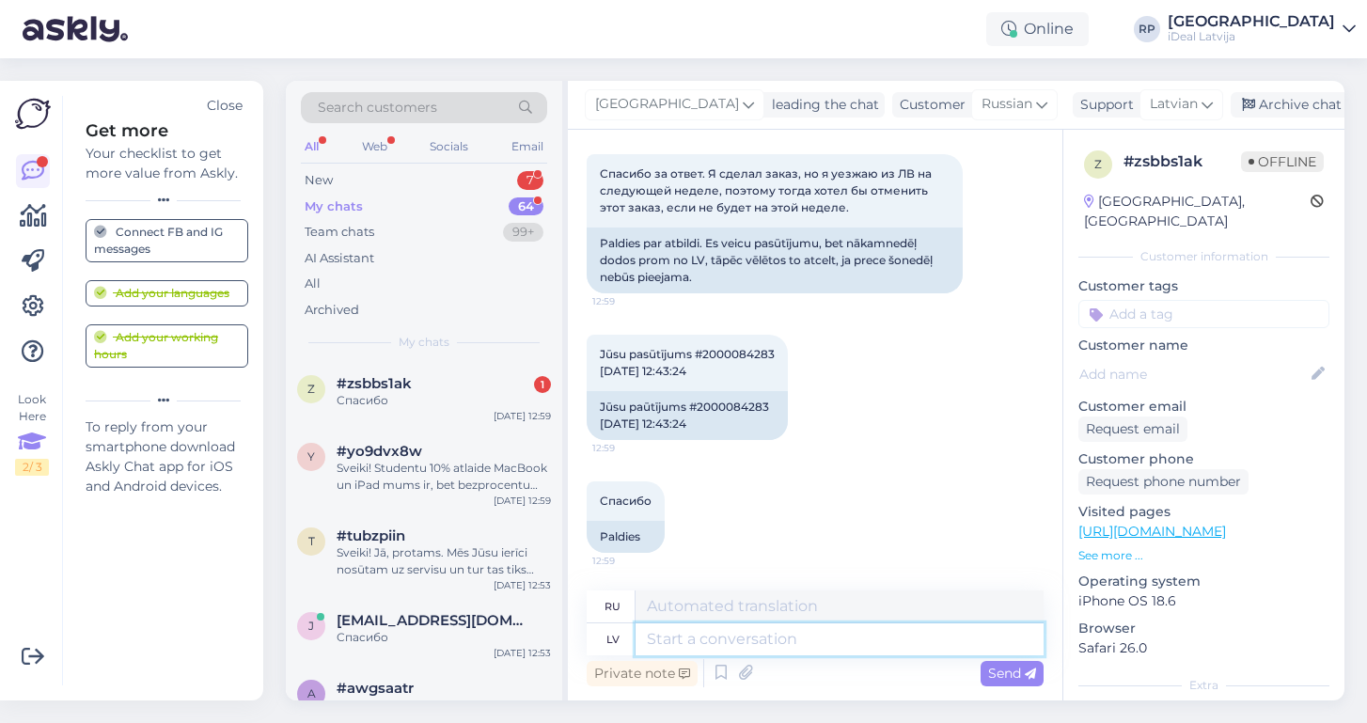
click at [675, 640] on textarea at bounding box center [840, 639] width 408 height 32
type textarea "Jūsu"
type textarea "Ваш"
type textarea "Jūsu pasūtījums"
type textarea "Ваш заказ"
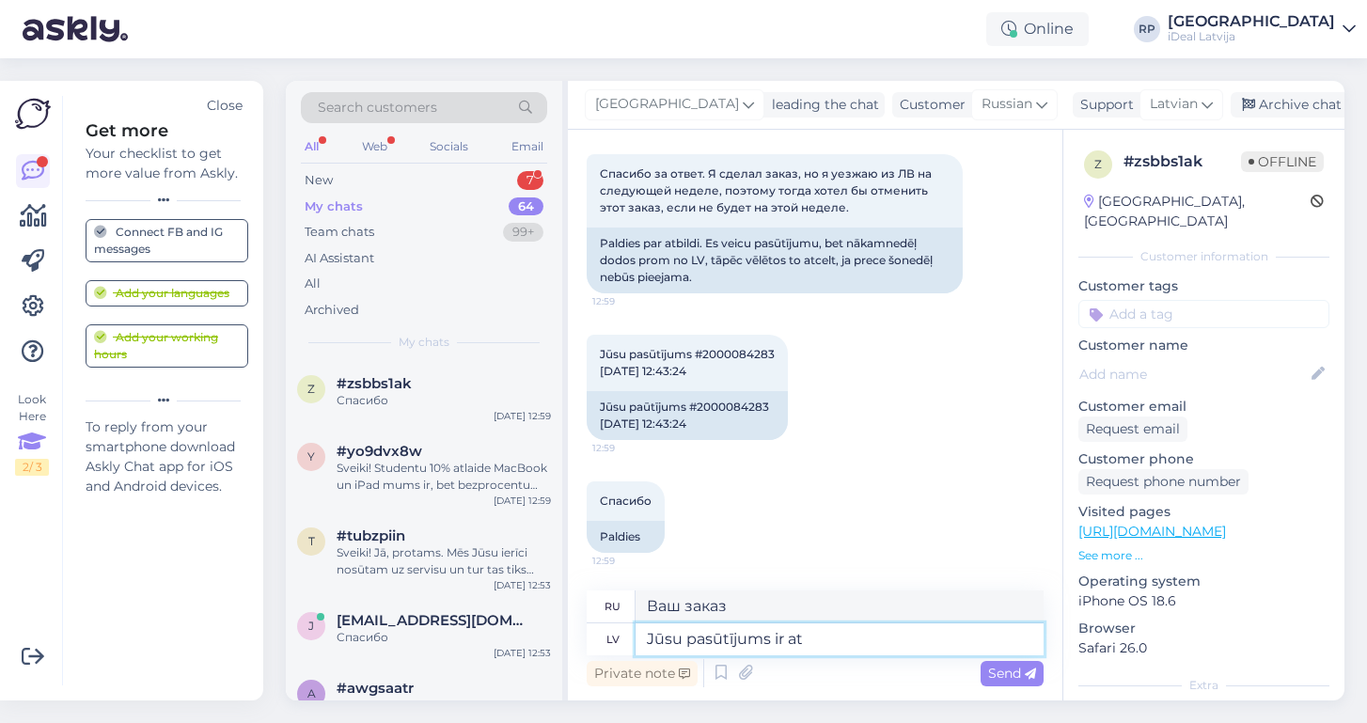
type textarea "Jūsu pasūtījums ir atc"
type textarea "Ваш заказ отправлен"
type textarea "Jūsu pasūtījums ir atcelt"
type textarea "Ваш заказ отменен."
type textarea "Jūsu pasūtījums ir atcelt. Paldies"
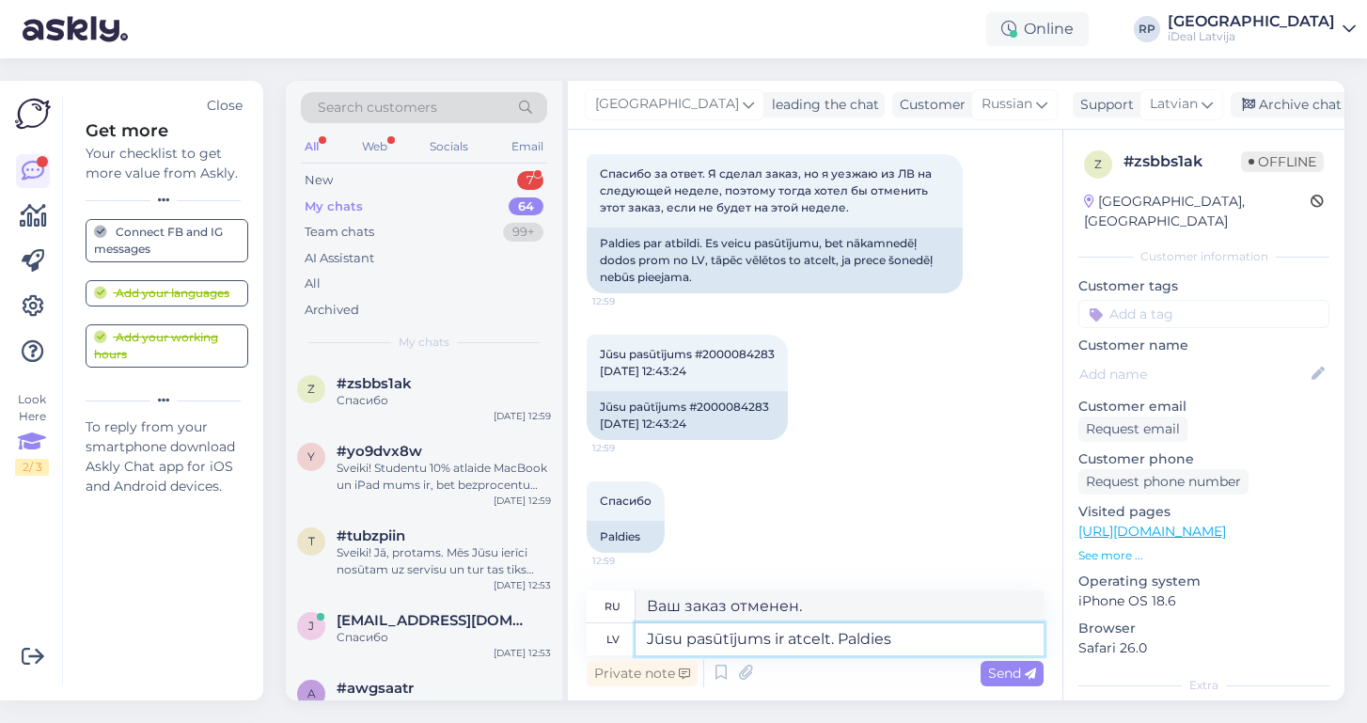
type textarea "Ваш заказ отменён. [GEOGRAPHIC_DATA]."
type textarea "Jūsu pasūtījums ir atcelt. Paldies Jums"
click at [997, 682] on div "Send" at bounding box center [1012, 673] width 63 height 25
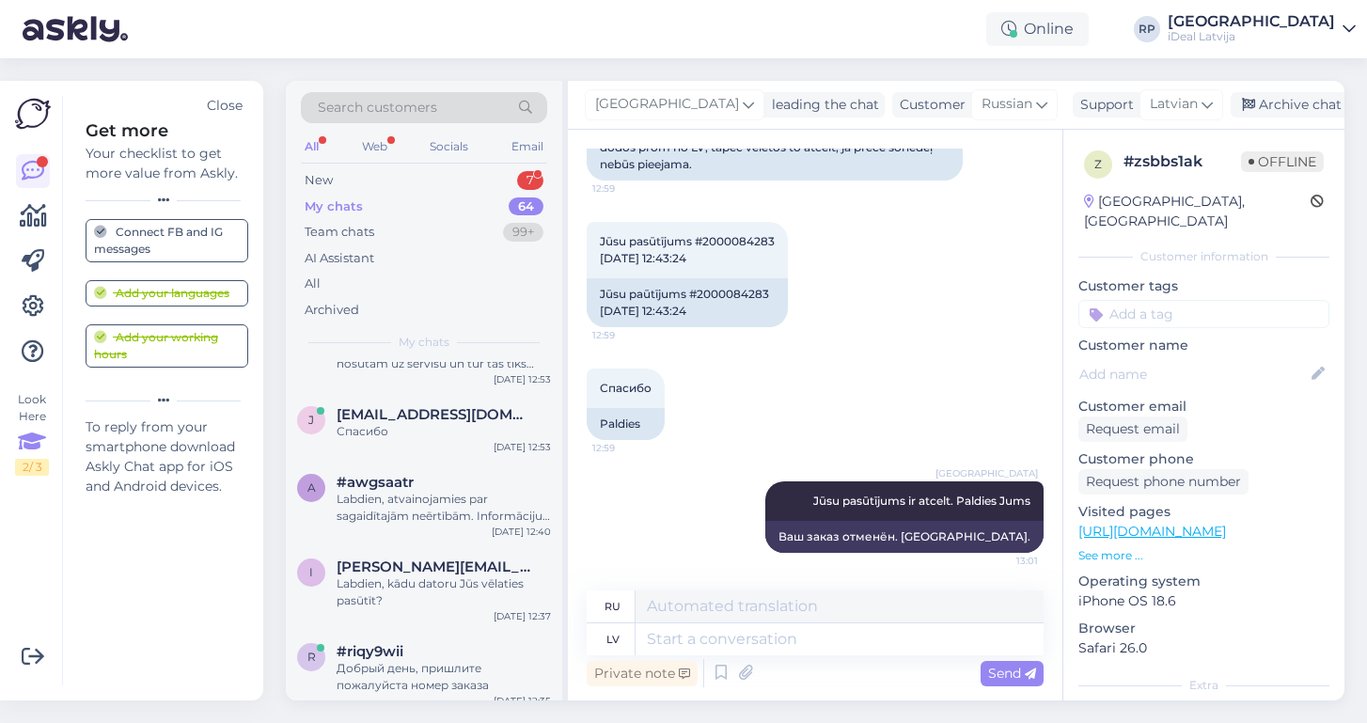
scroll to position [260, 0]
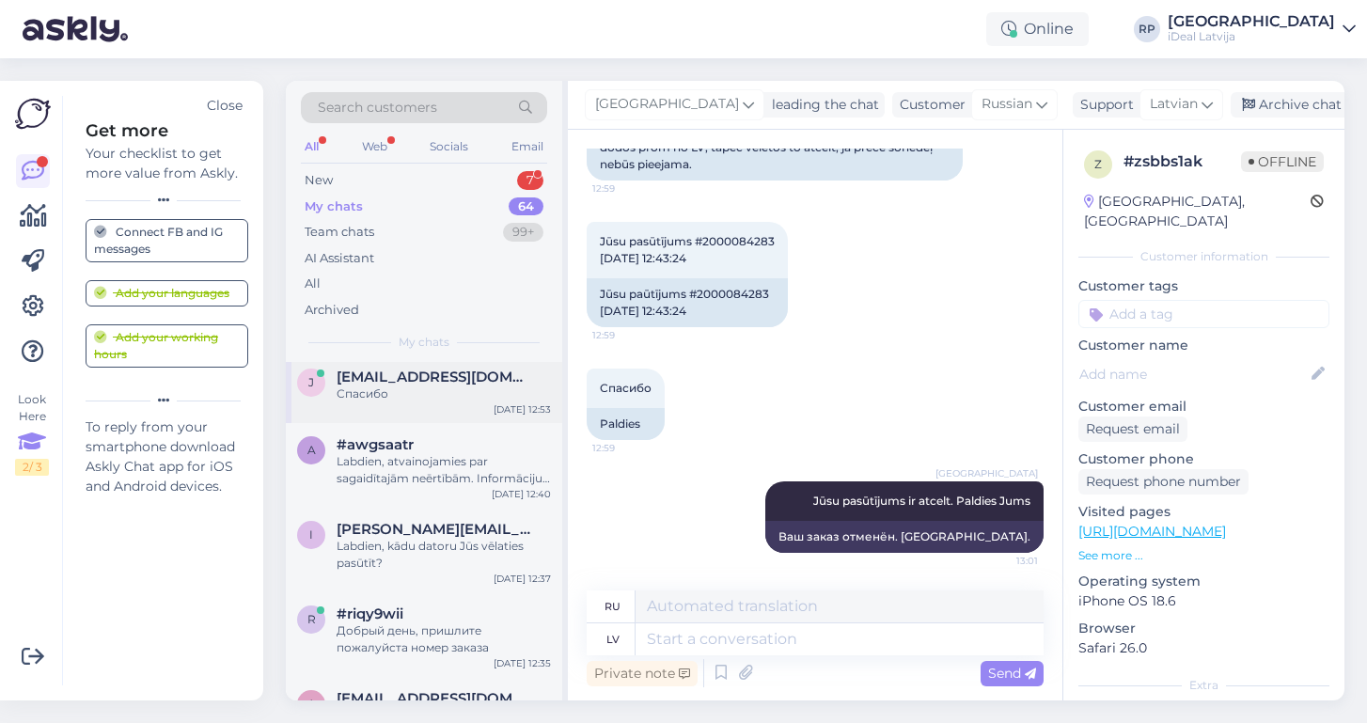
click at [469, 397] on div "Спасибо" at bounding box center [444, 393] width 214 height 17
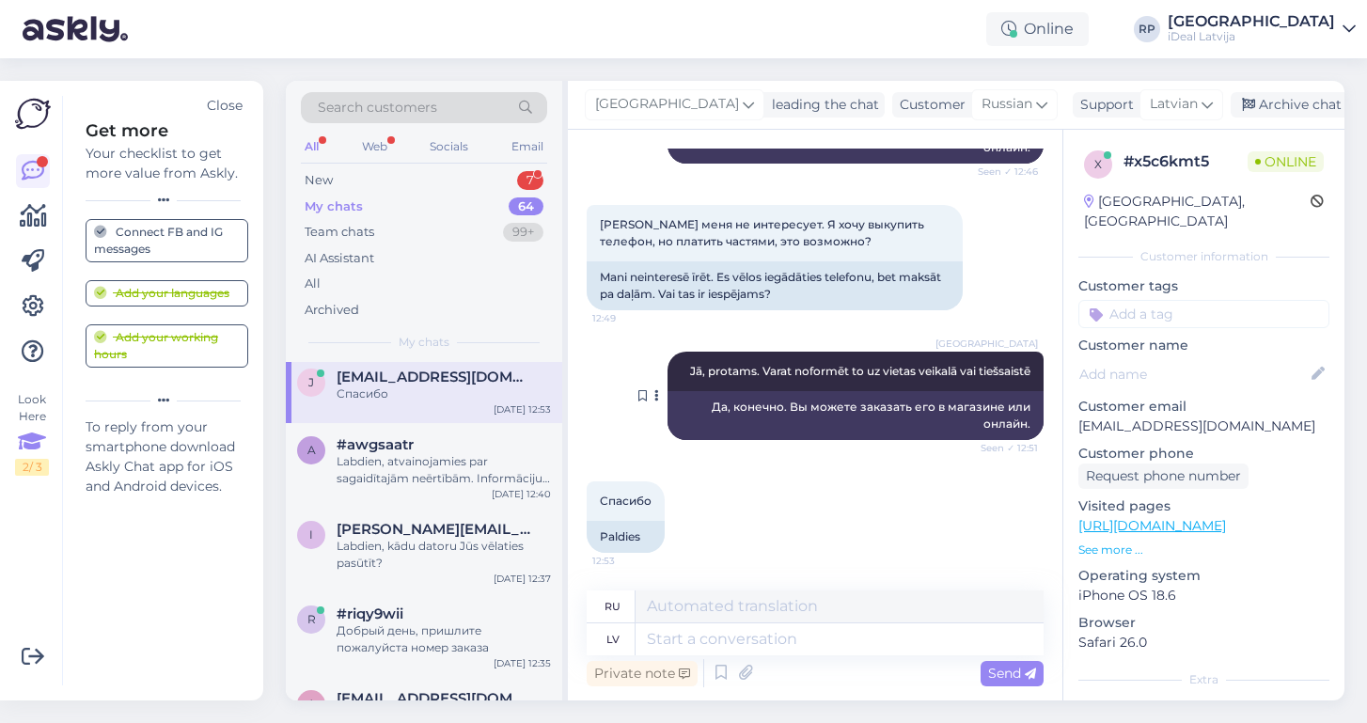
scroll to position [354, 0]
click at [372, 453] on div "Labdien, atvainojamies par sagaidītajām neērtībām. Informāciju nodosim tehniska…" at bounding box center [444, 470] width 214 height 34
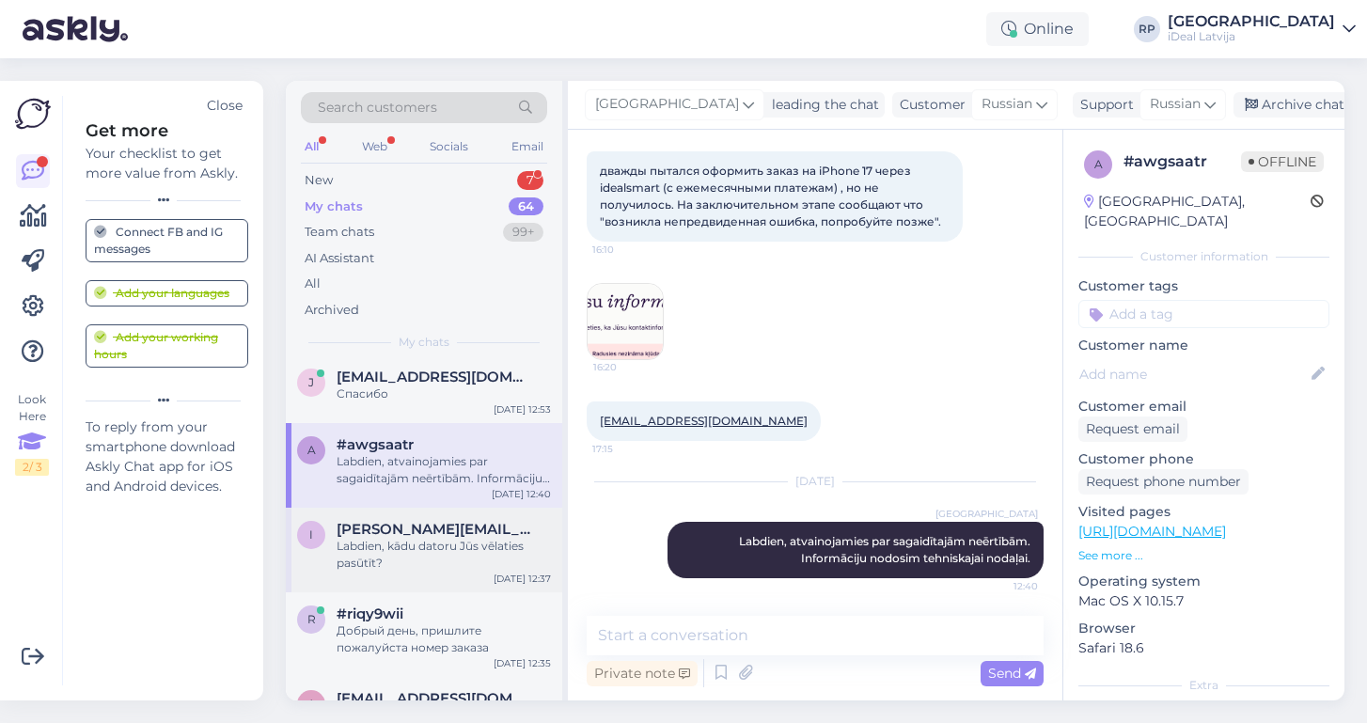
click at [382, 525] on span "[PERSON_NAME][EMAIL_ADDRESS][DOMAIN_NAME]" at bounding box center [435, 529] width 196 height 17
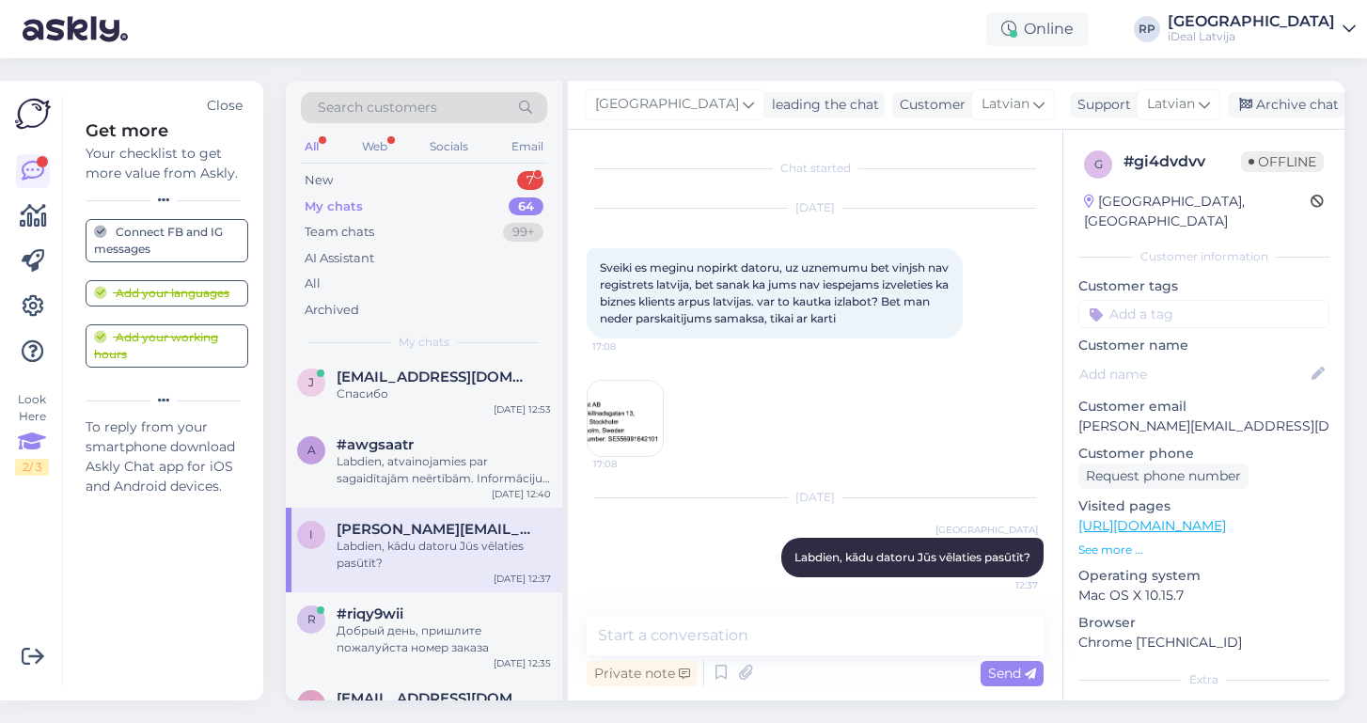
click at [601, 426] on img at bounding box center [625, 418] width 75 height 75
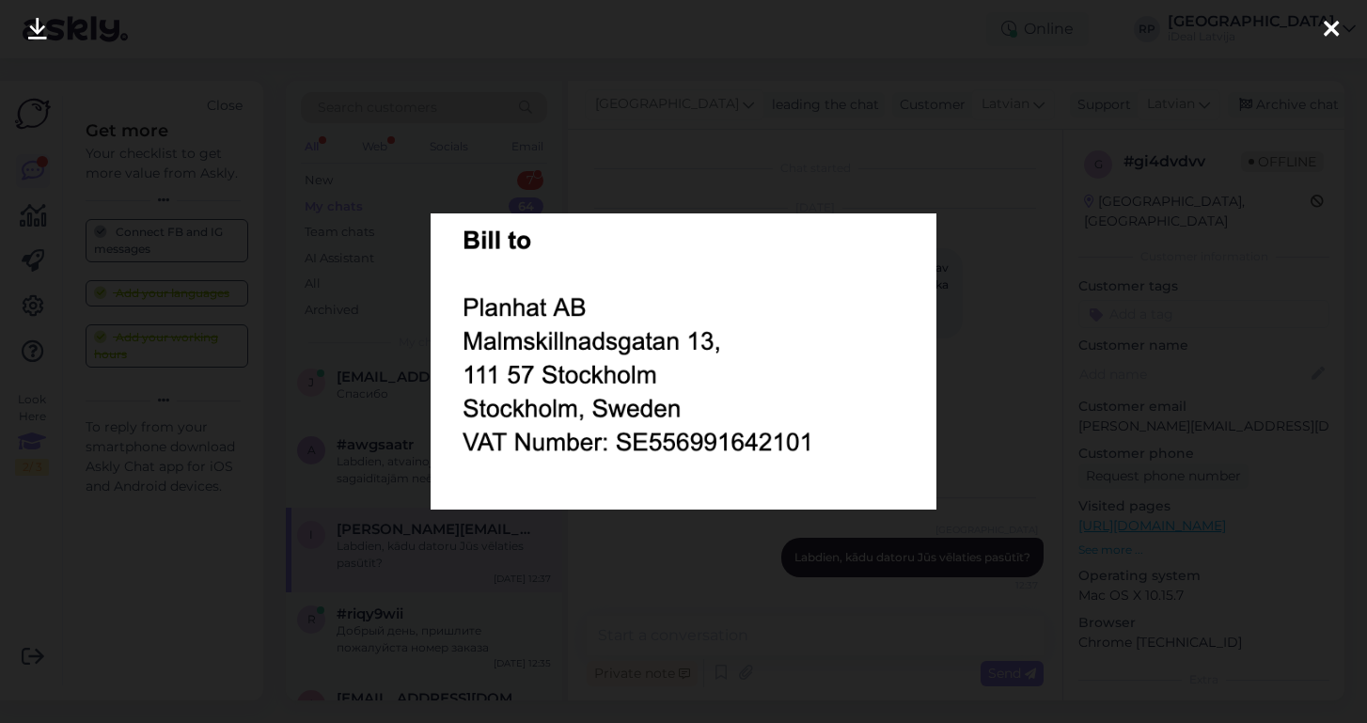
click at [546, 309] on img at bounding box center [684, 361] width 506 height 297
drag, startPoint x: 582, startPoint y: 307, endPoint x: 491, endPoint y: 303, distance: 91.3
click at [1332, 25] on icon at bounding box center [1331, 30] width 15 height 24
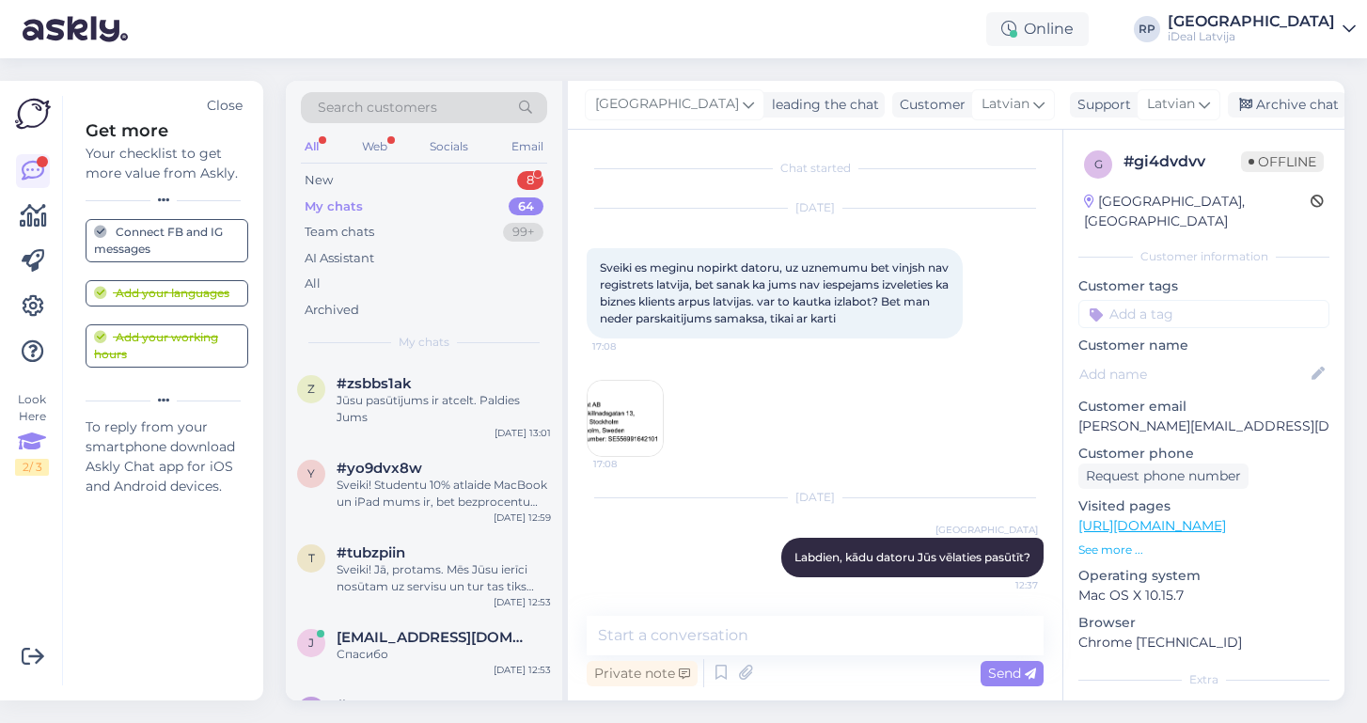
click at [633, 412] on img at bounding box center [625, 418] width 75 height 75
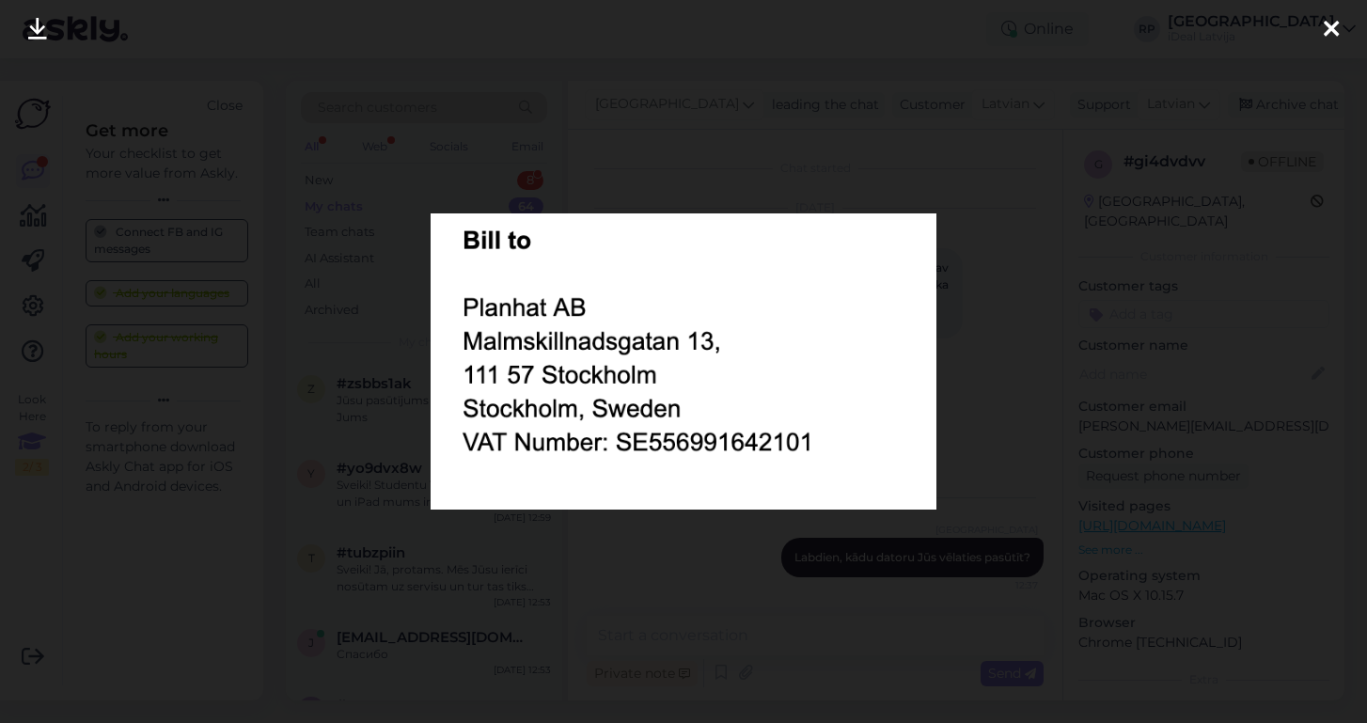
click at [1326, 29] on icon at bounding box center [1331, 30] width 15 height 24
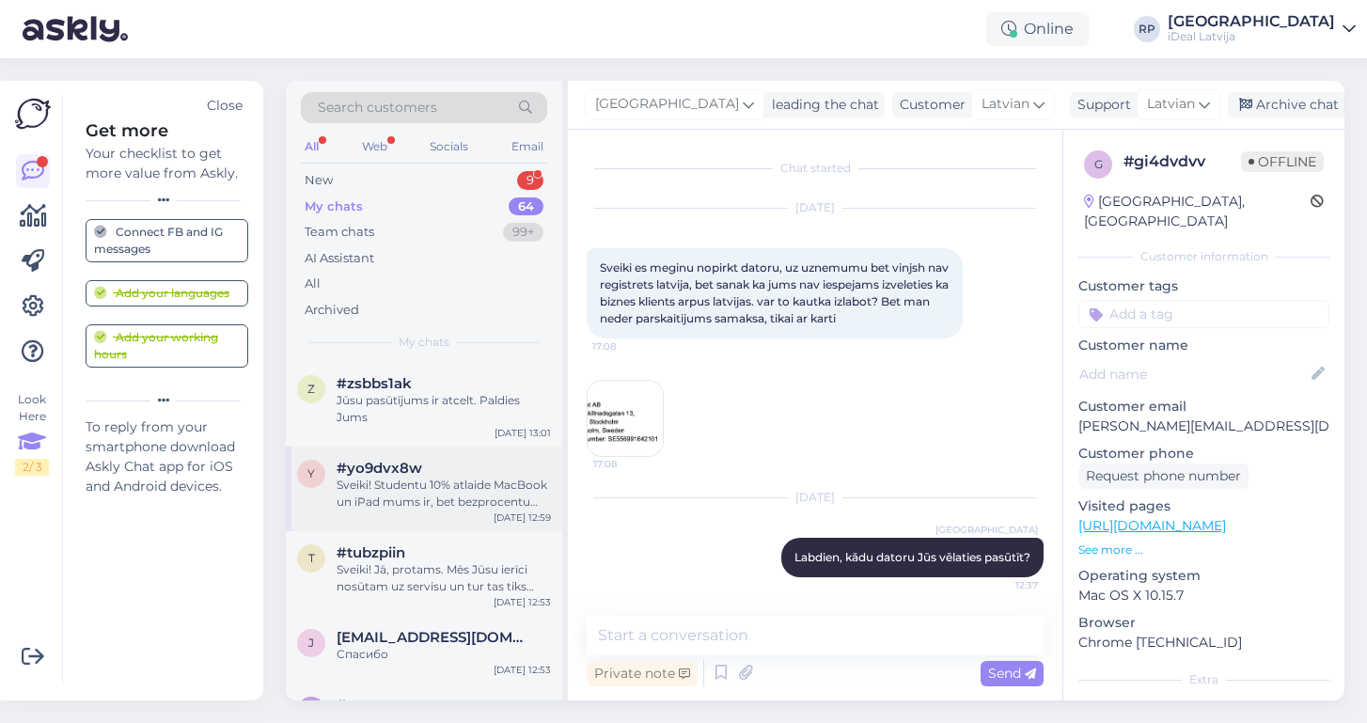
click at [418, 477] on div "Sveiki! Studentu 10% atlaide MacBook un iPad mums ir, bet bezprocentu līzings n…" at bounding box center [444, 494] width 214 height 34
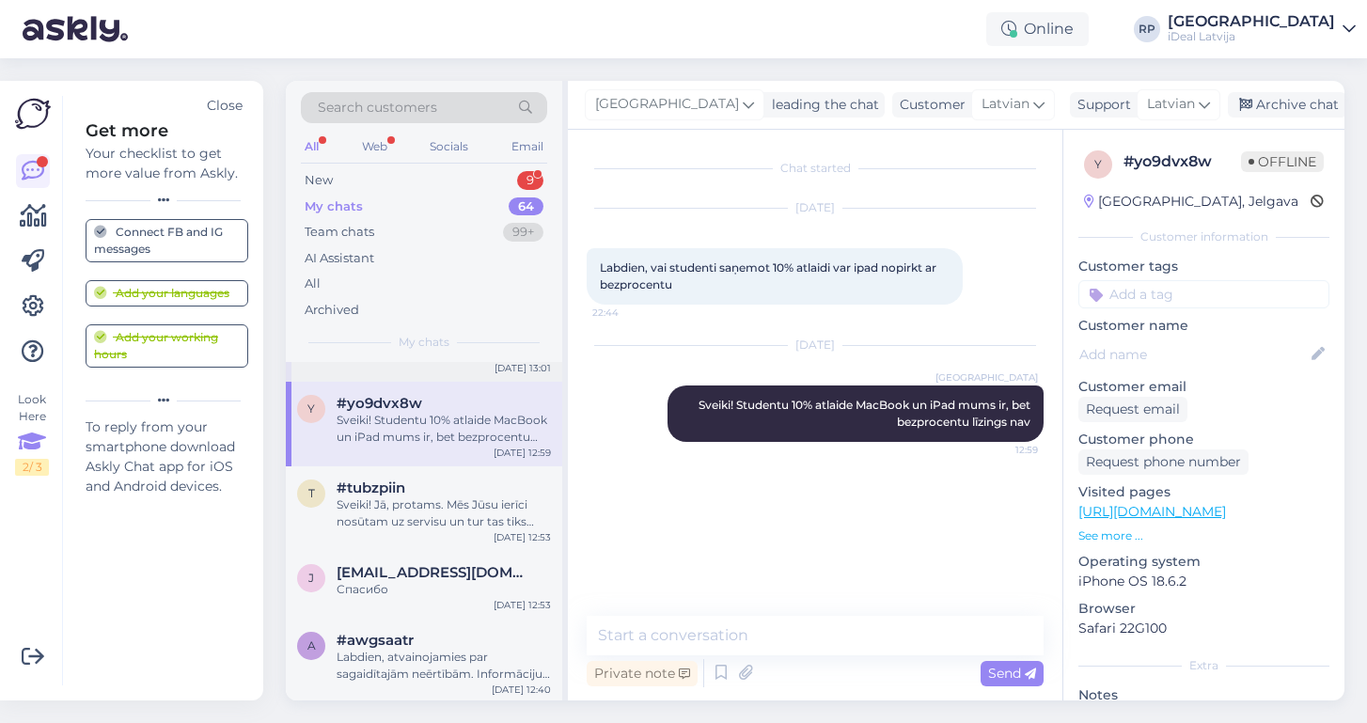
scroll to position [280, 0]
